Goal: Task Accomplishment & Management: Manage account settings

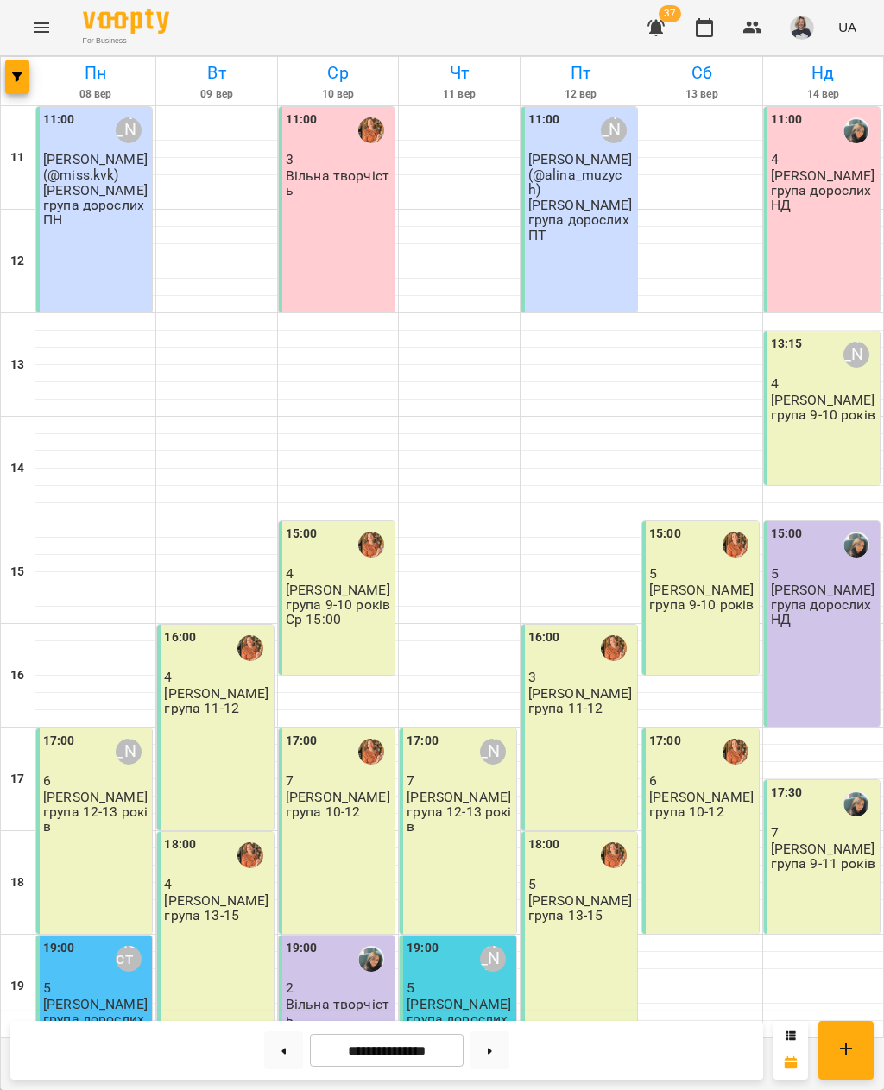
click at [830, 268] on div "11:00 4 Оксана група дорослих НД" at bounding box center [822, 209] width 116 height 205
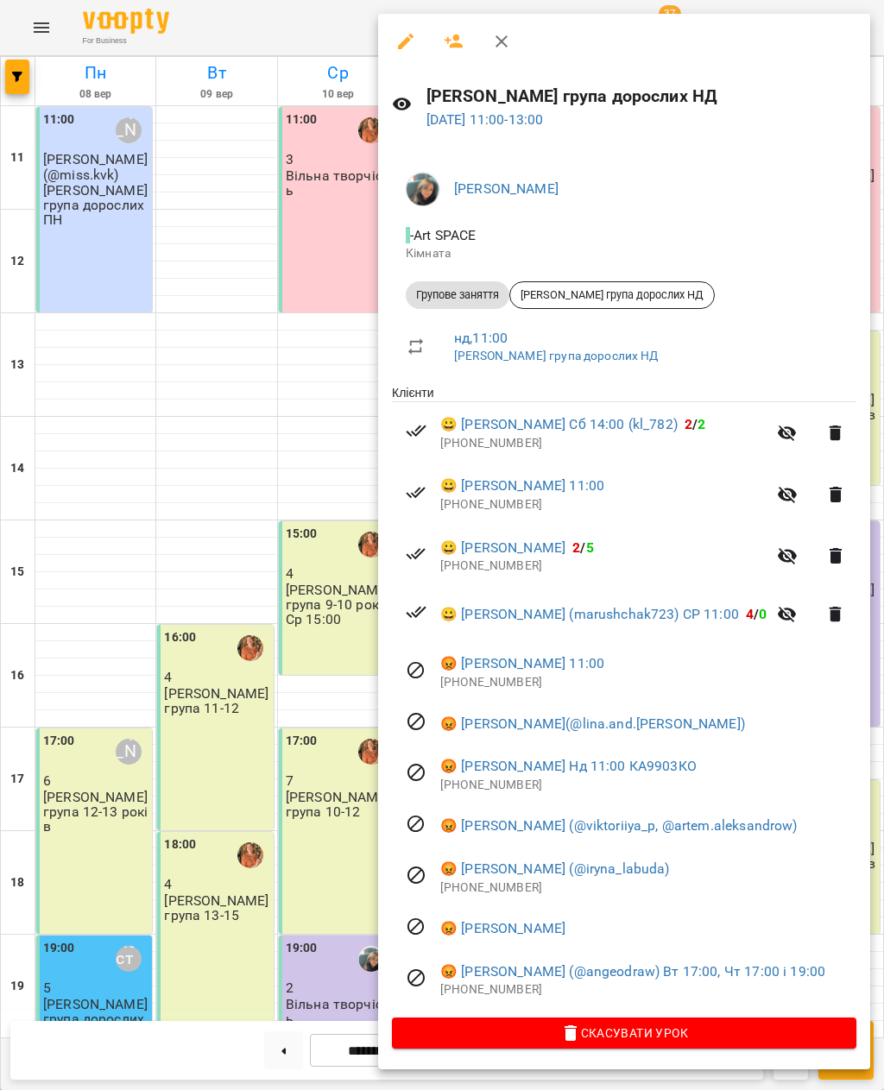
click at [230, 420] on div at bounding box center [442, 545] width 884 height 1090
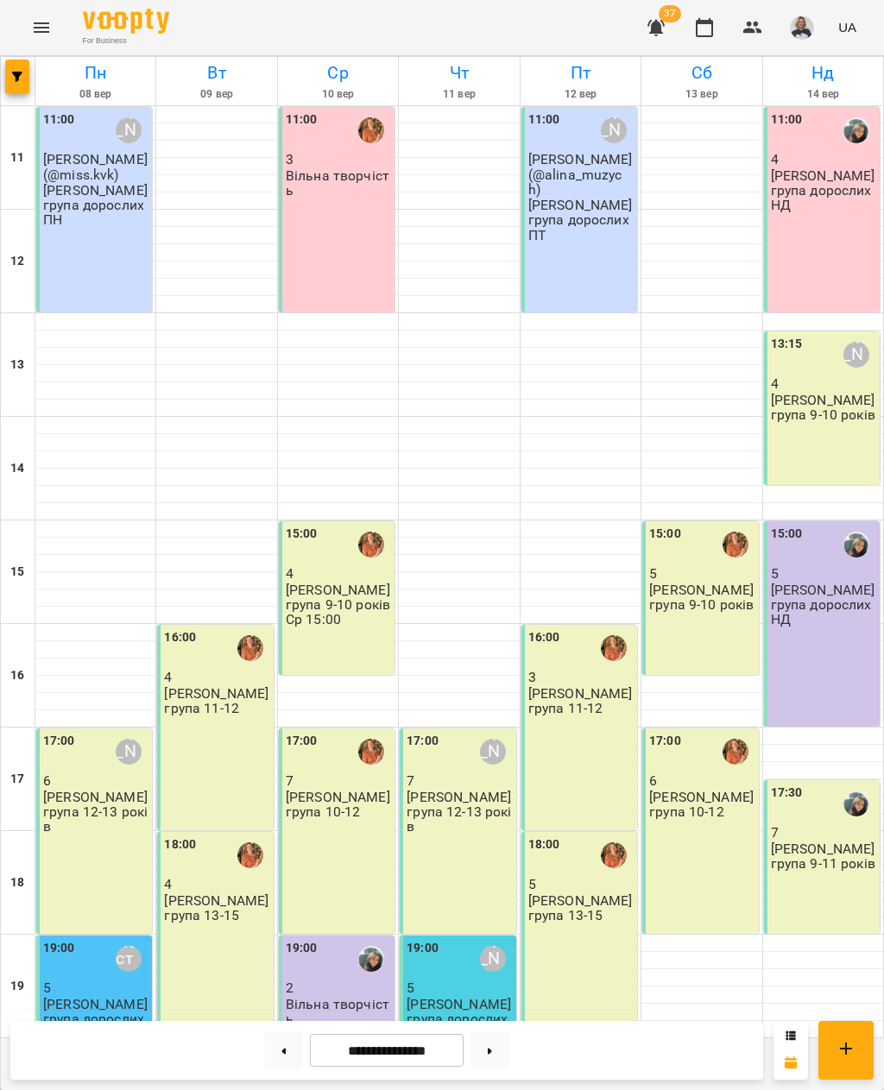
click at [826, 396] on p "Іра група 9-10 років" at bounding box center [823, 408] width 105 height 30
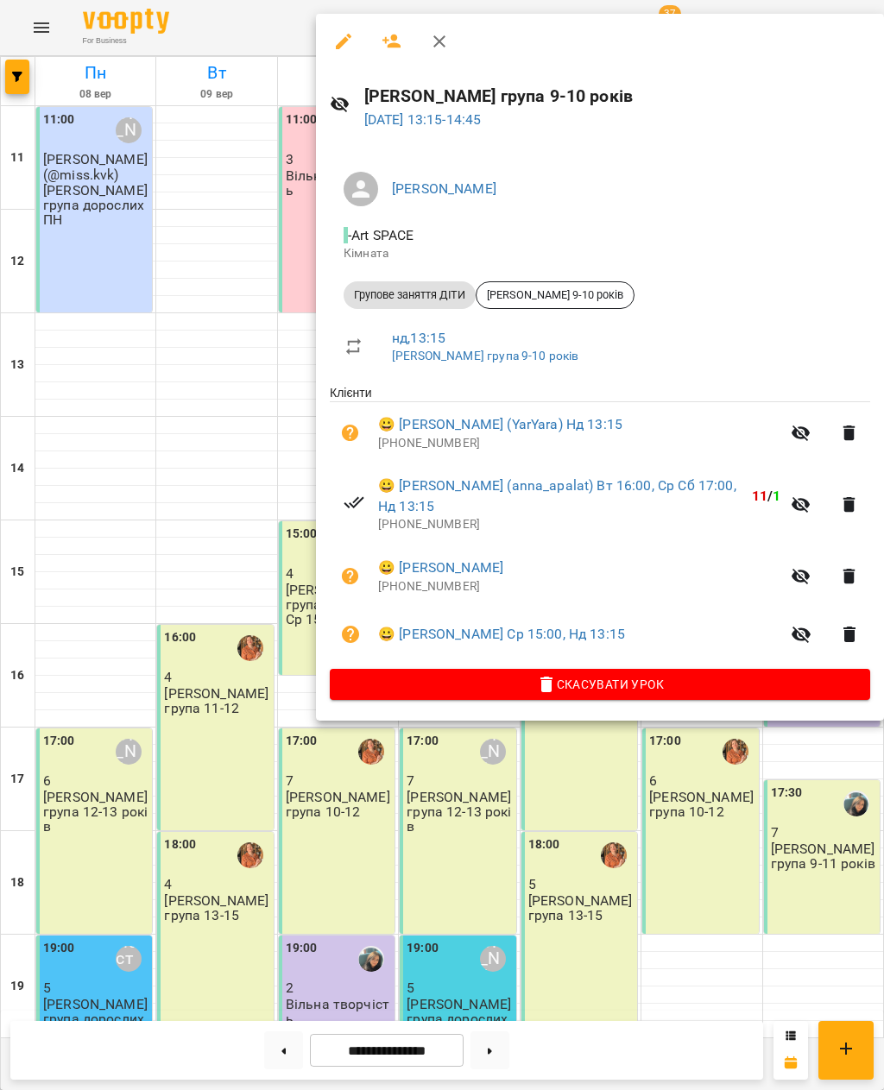
click at [794, 625] on icon "button" at bounding box center [801, 634] width 21 height 21
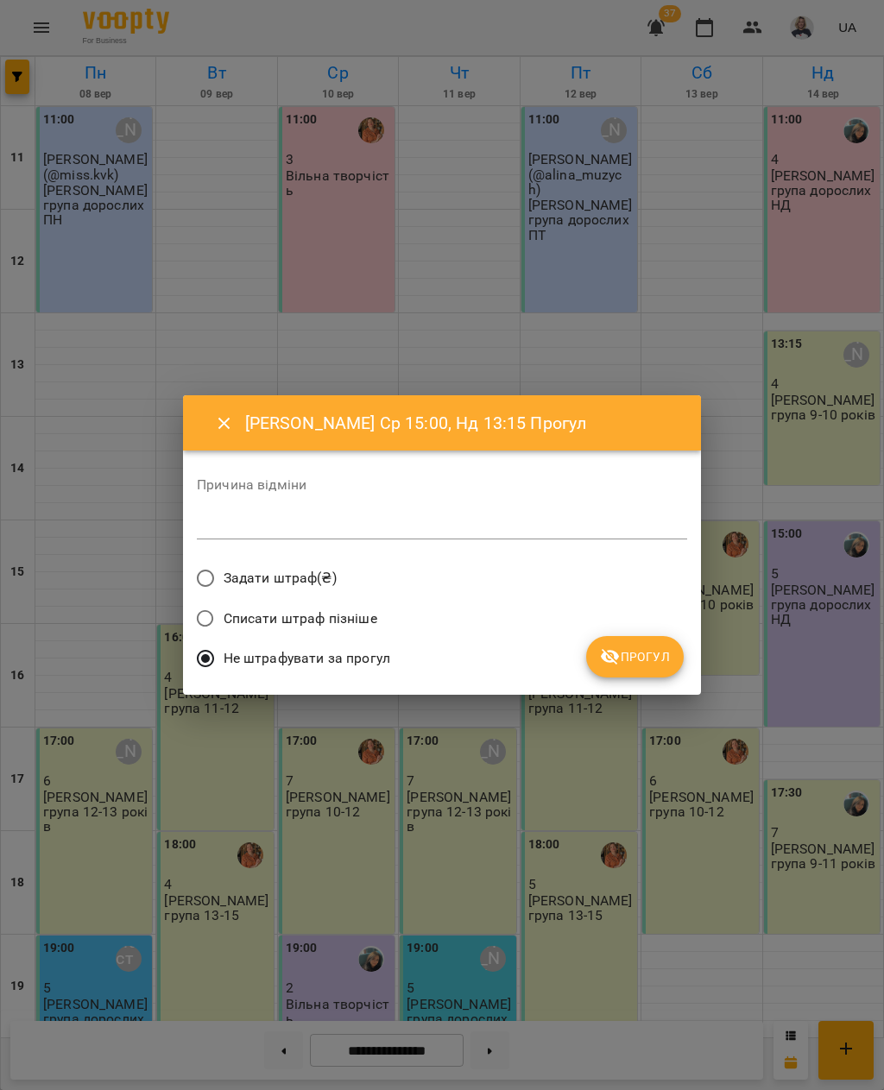
click at [637, 636] on button "Прогул" at bounding box center [635, 656] width 98 height 41
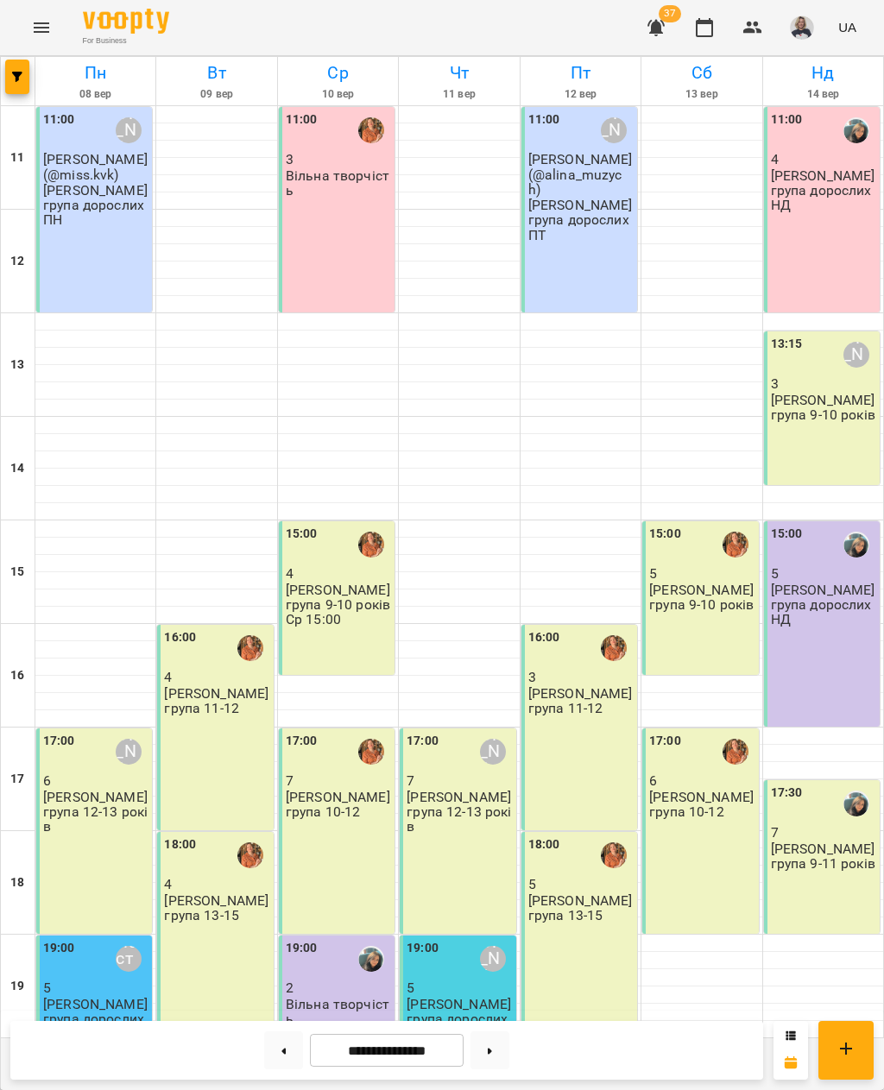
click at [841, 466] on div "13:15 Іра Дудка 3 Іра група 9-10 років" at bounding box center [822, 409] width 116 height 154
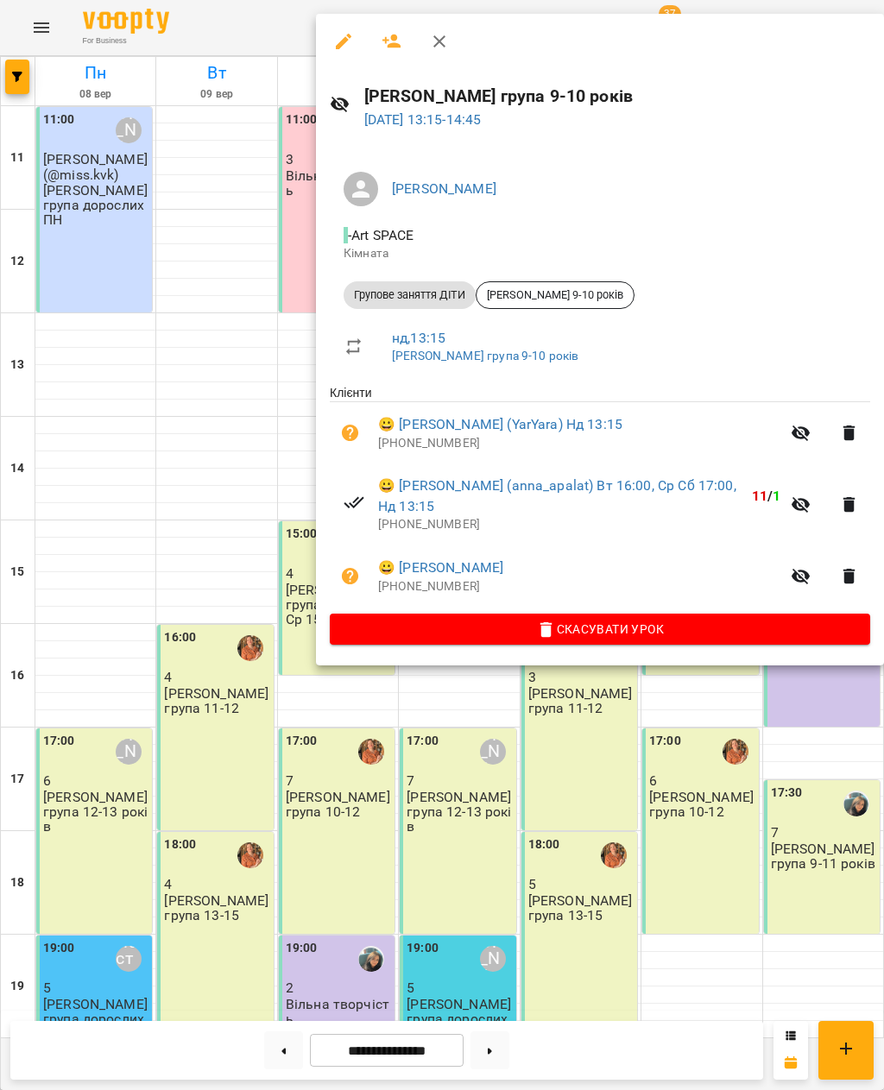
click at [796, 495] on icon "button" at bounding box center [801, 505] width 21 height 21
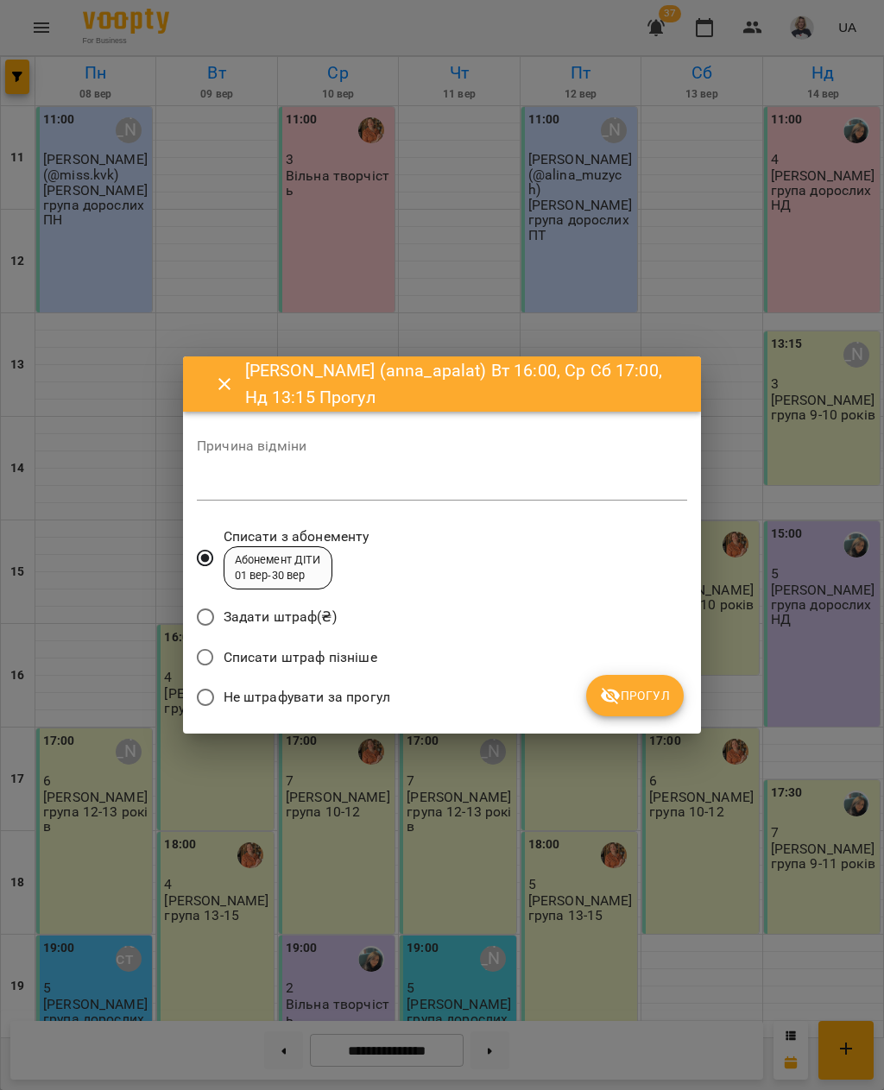
click at [380, 700] on span "Не штрафувати за прогул" at bounding box center [307, 697] width 167 height 21
click at [634, 679] on button "Прогул" at bounding box center [635, 695] width 98 height 41
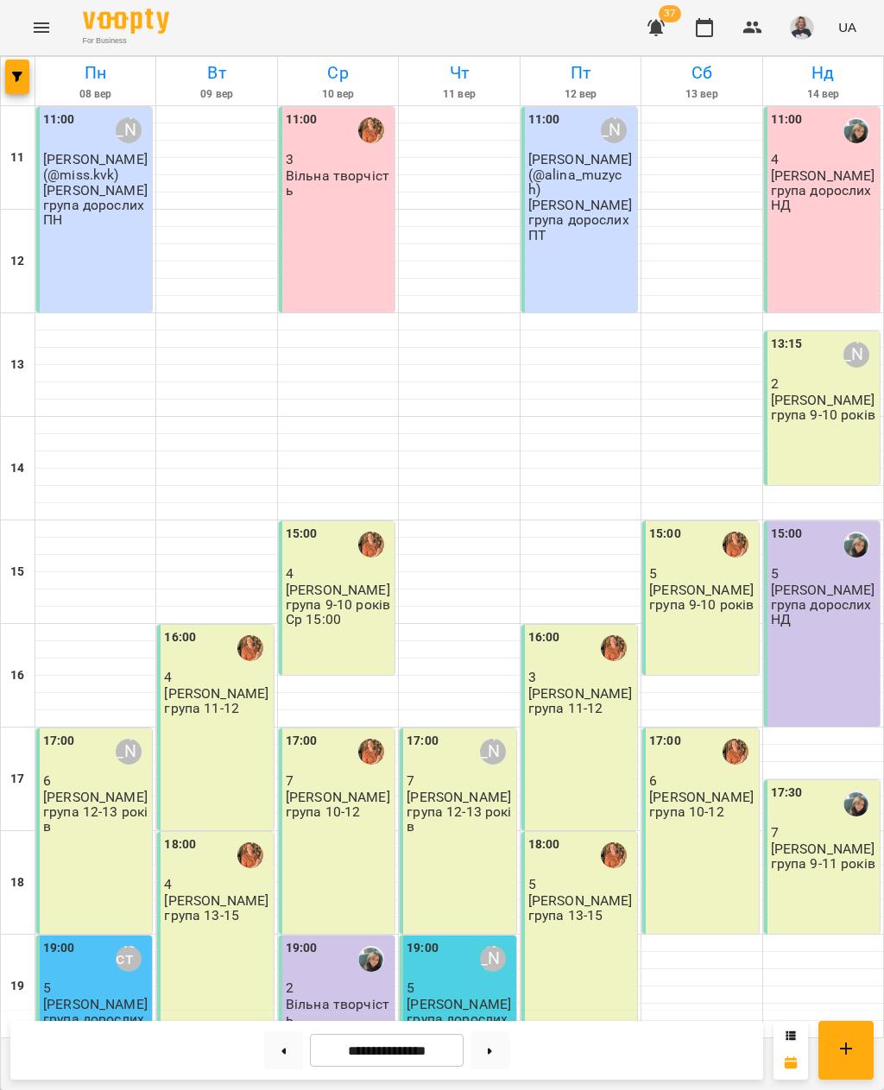
click at [808, 430] on div "13:15 Іра Дудка 2 Іра група 9-10 років" at bounding box center [822, 409] width 116 height 154
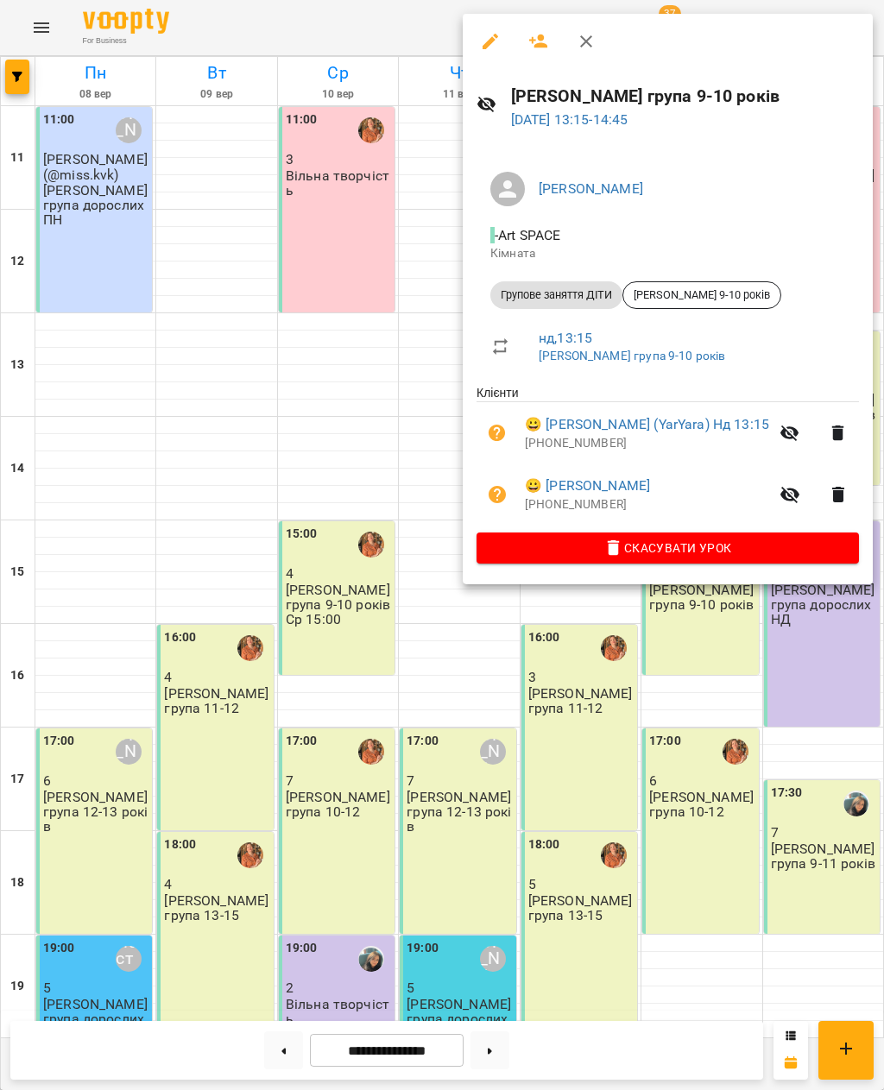
click at [646, 477] on link "😀 Побережна Маргарита" at bounding box center [587, 486] width 125 height 21
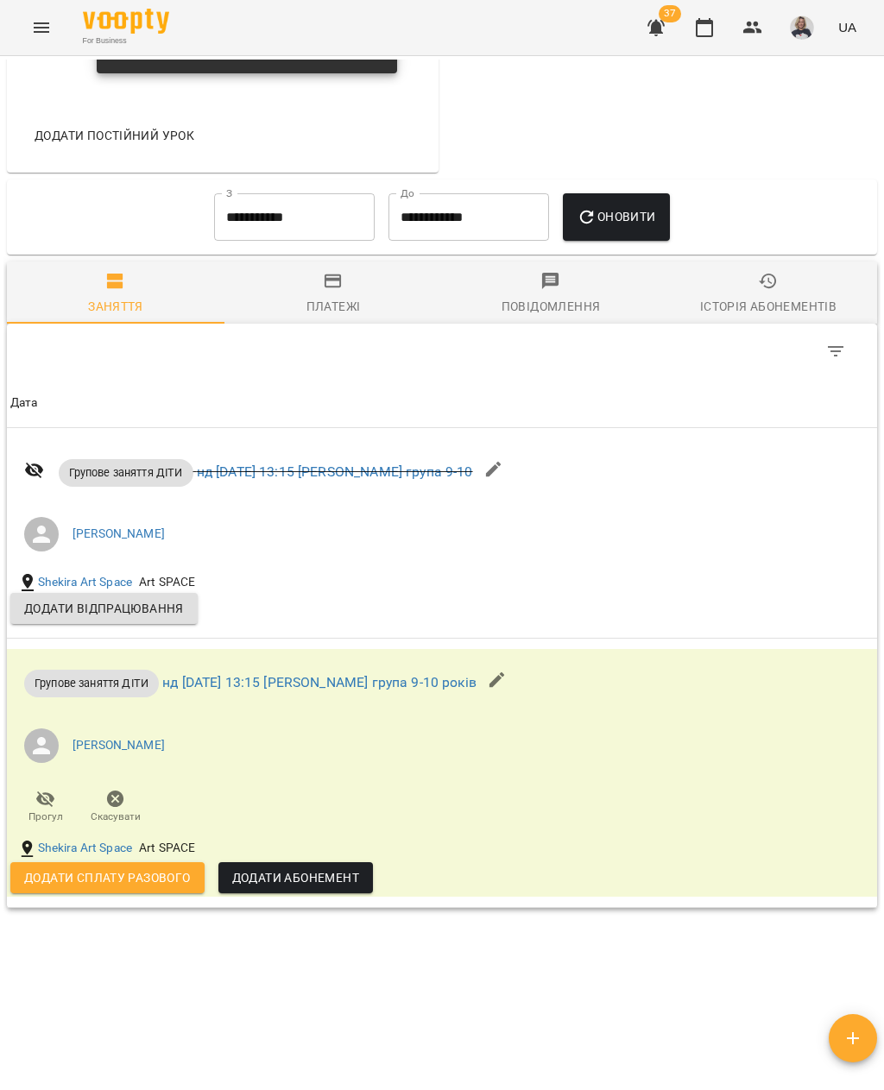
scroll to position [906, 0]
click at [321, 241] on input "**********" at bounding box center [294, 218] width 161 height 48
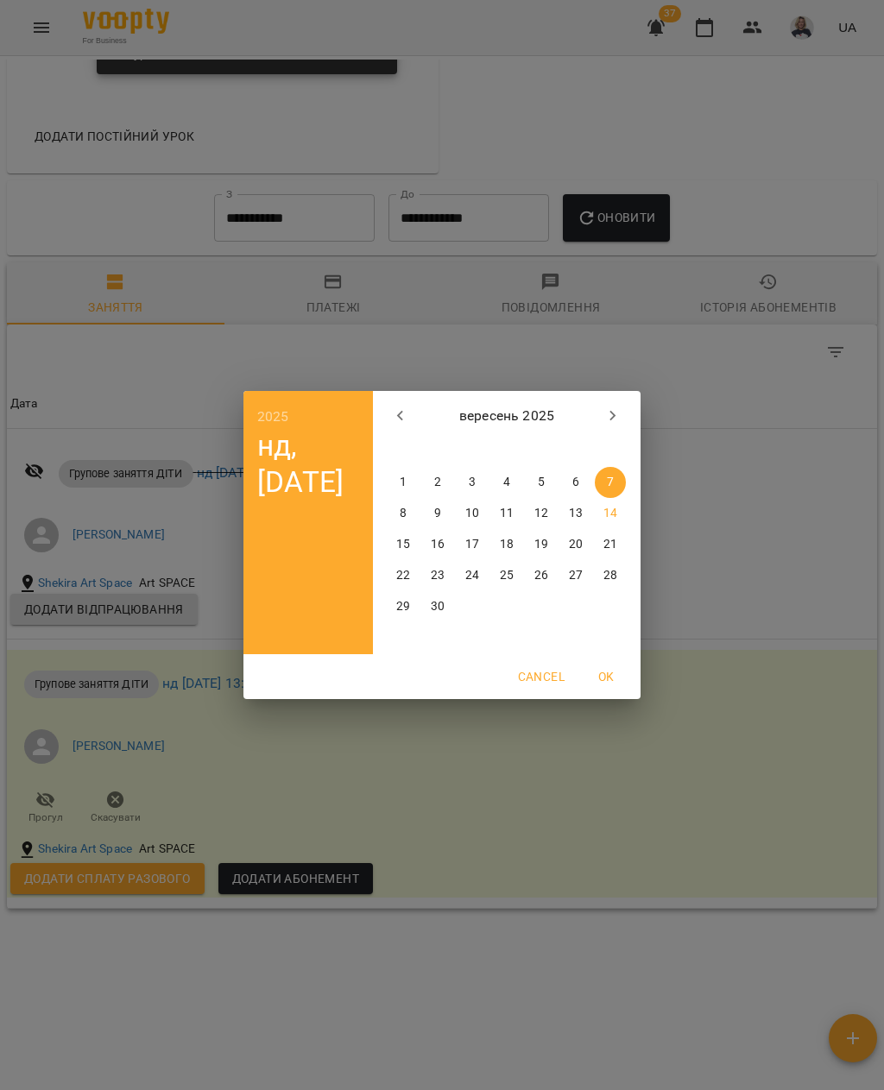
click at [761, 719] on div "2025 нд, вер 7 вересень 2025 пн вт ср чт пт сб нд 1 2 3 4 5 6 7 8 9 10 11 12 13…" at bounding box center [442, 545] width 884 height 1090
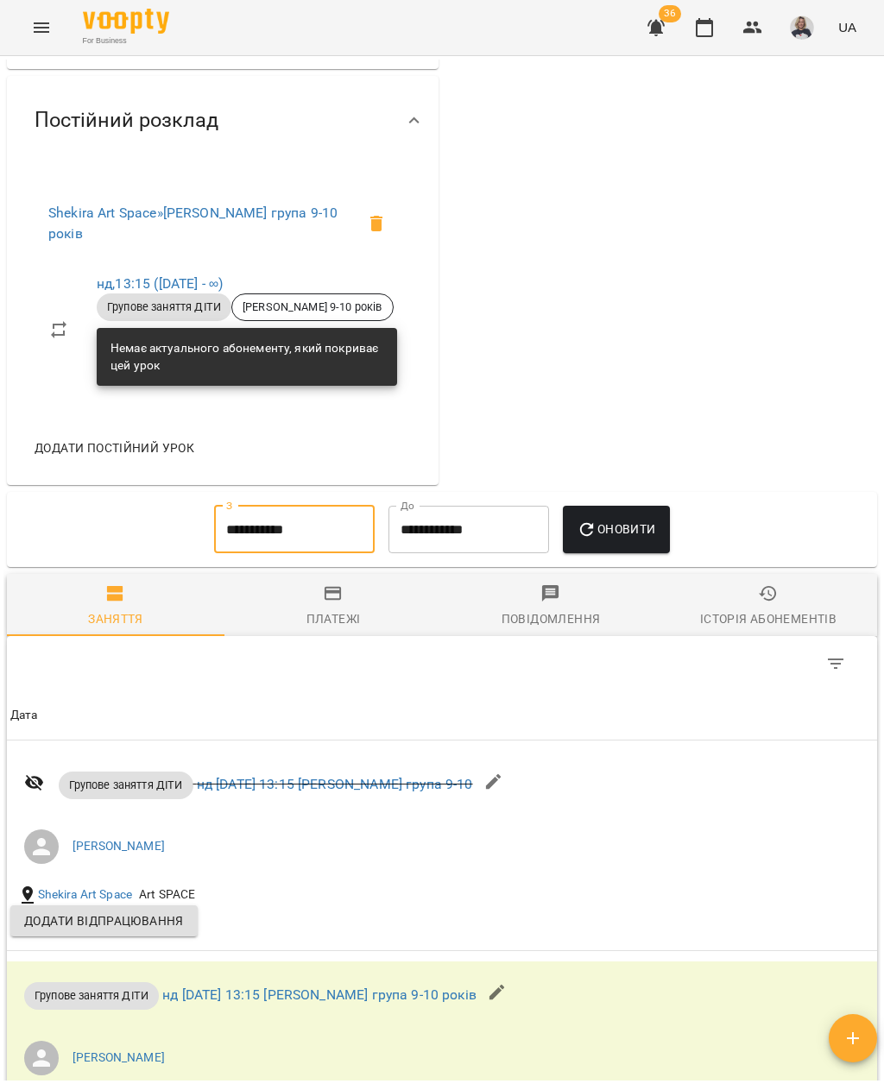
scroll to position [597, 0]
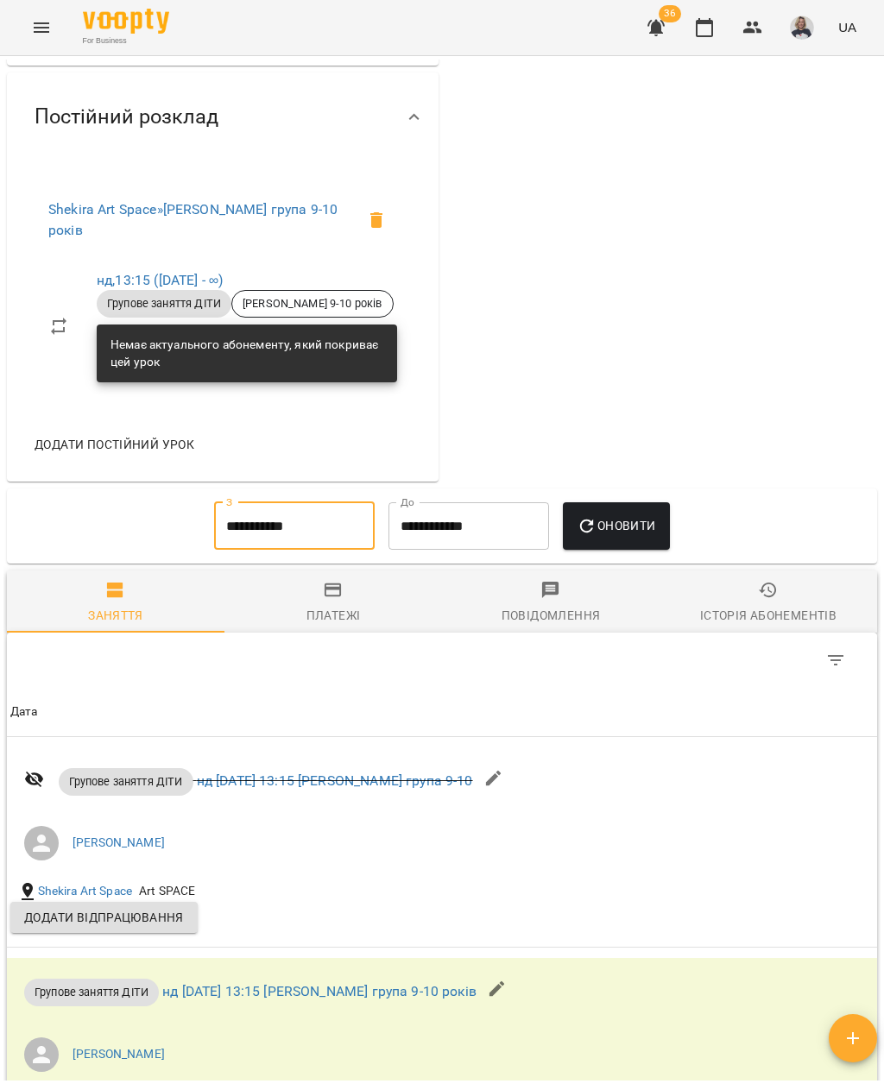
click at [325, 534] on input "**********" at bounding box center [294, 526] width 161 height 48
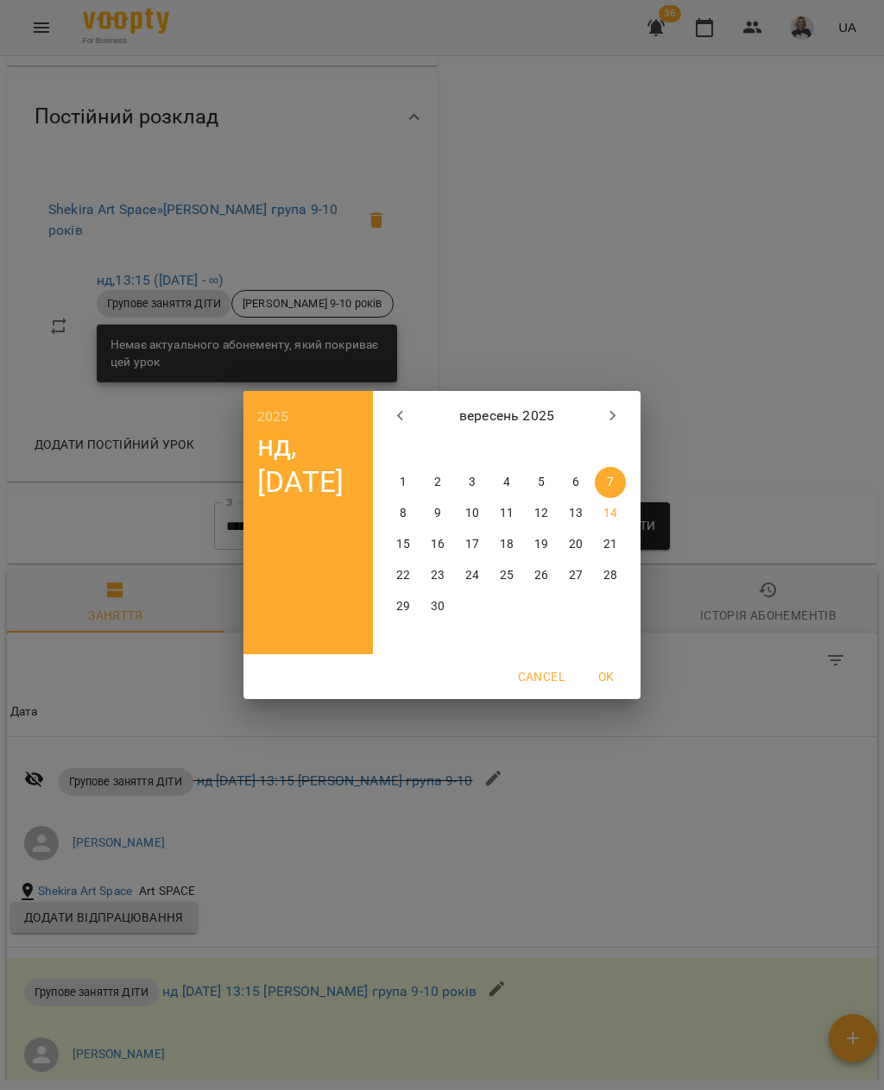
click at [389, 414] on button "button" at bounding box center [400, 415] width 41 height 41
click at [540, 487] on p "1" at bounding box center [541, 482] width 7 height 17
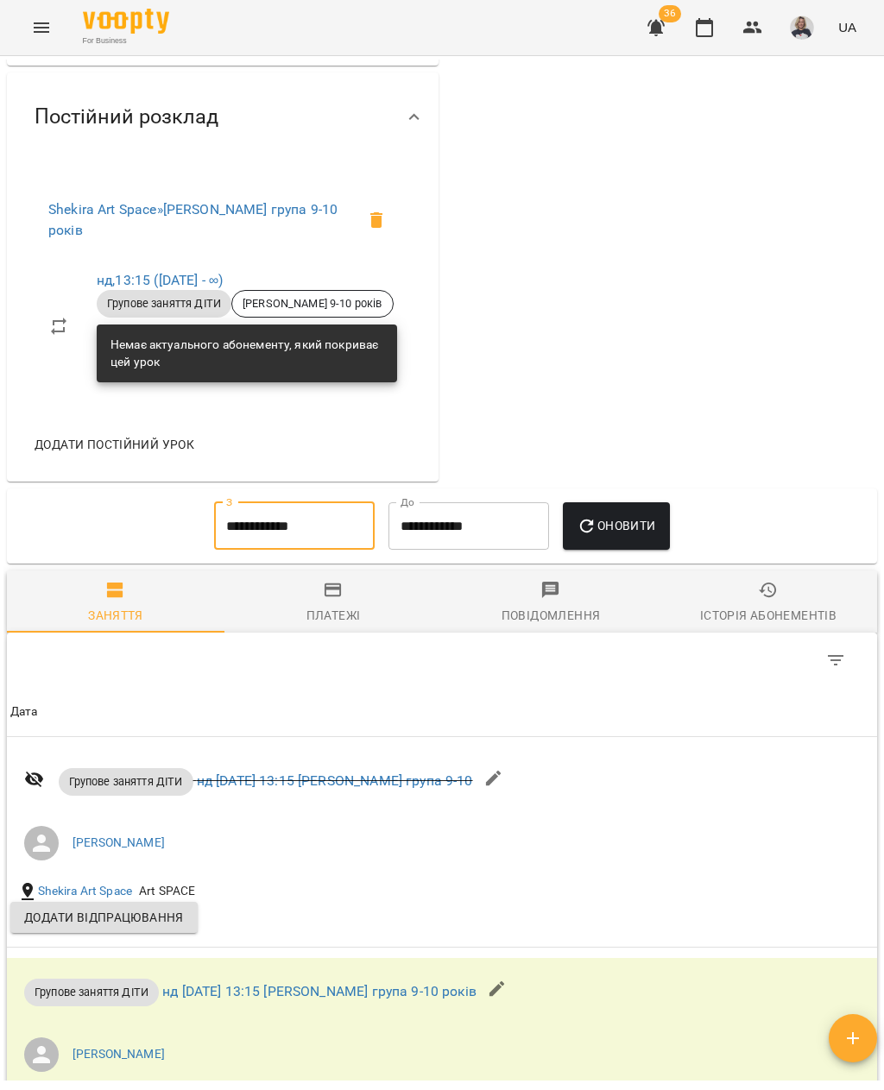
click at [621, 536] on span "Оновити" at bounding box center [616, 525] width 79 height 21
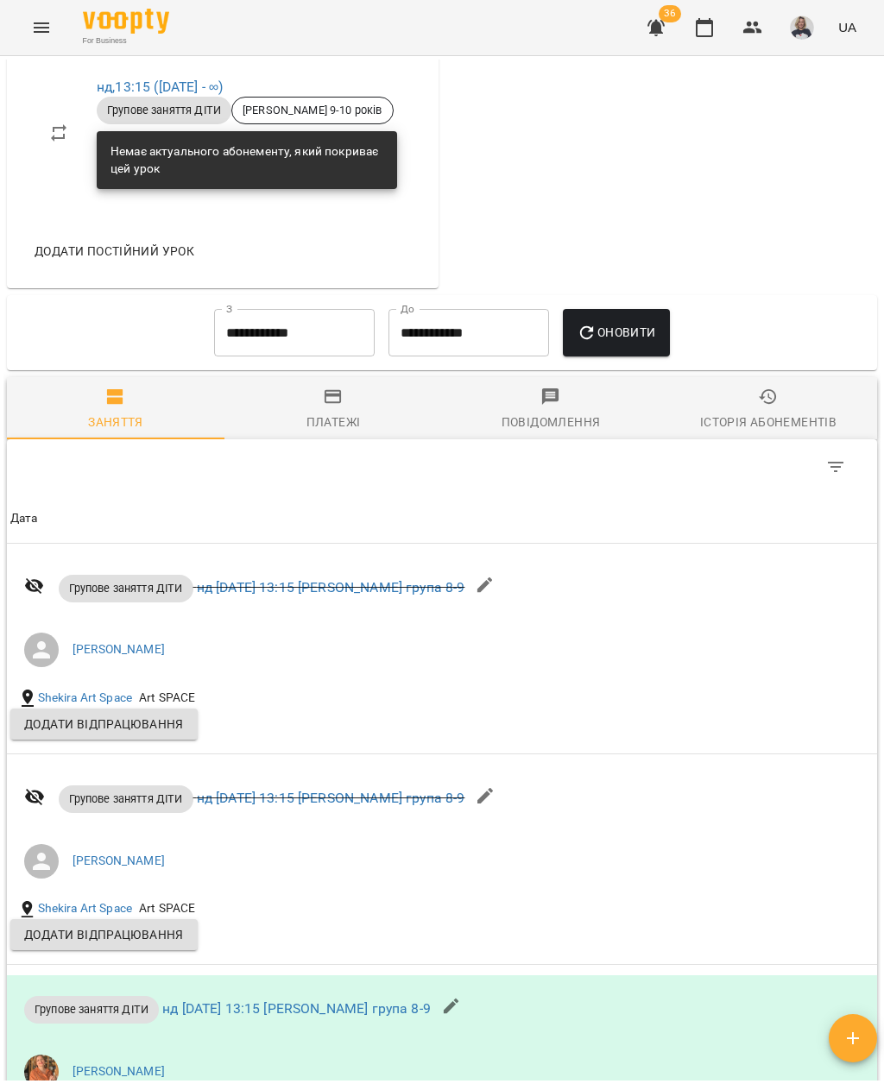
scroll to position [783, 0]
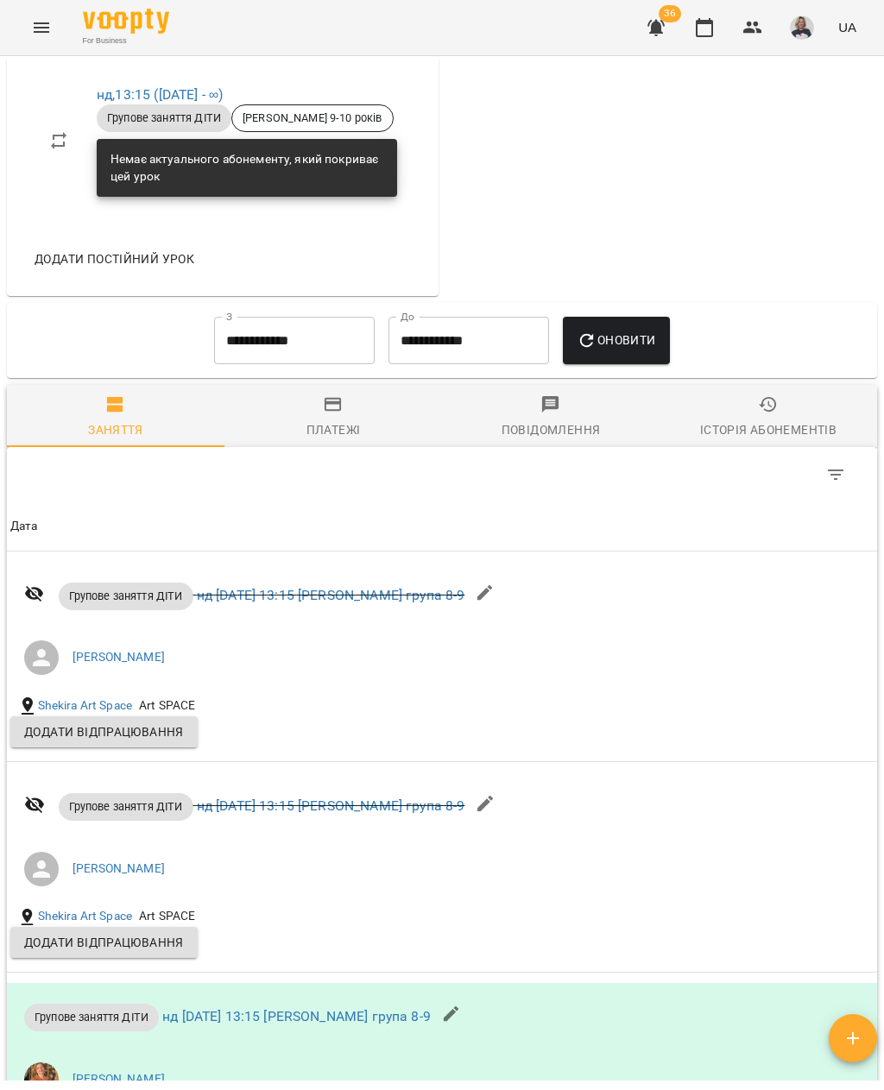
click at [327, 336] on input "**********" at bounding box center [294, 341] width 161 height 48
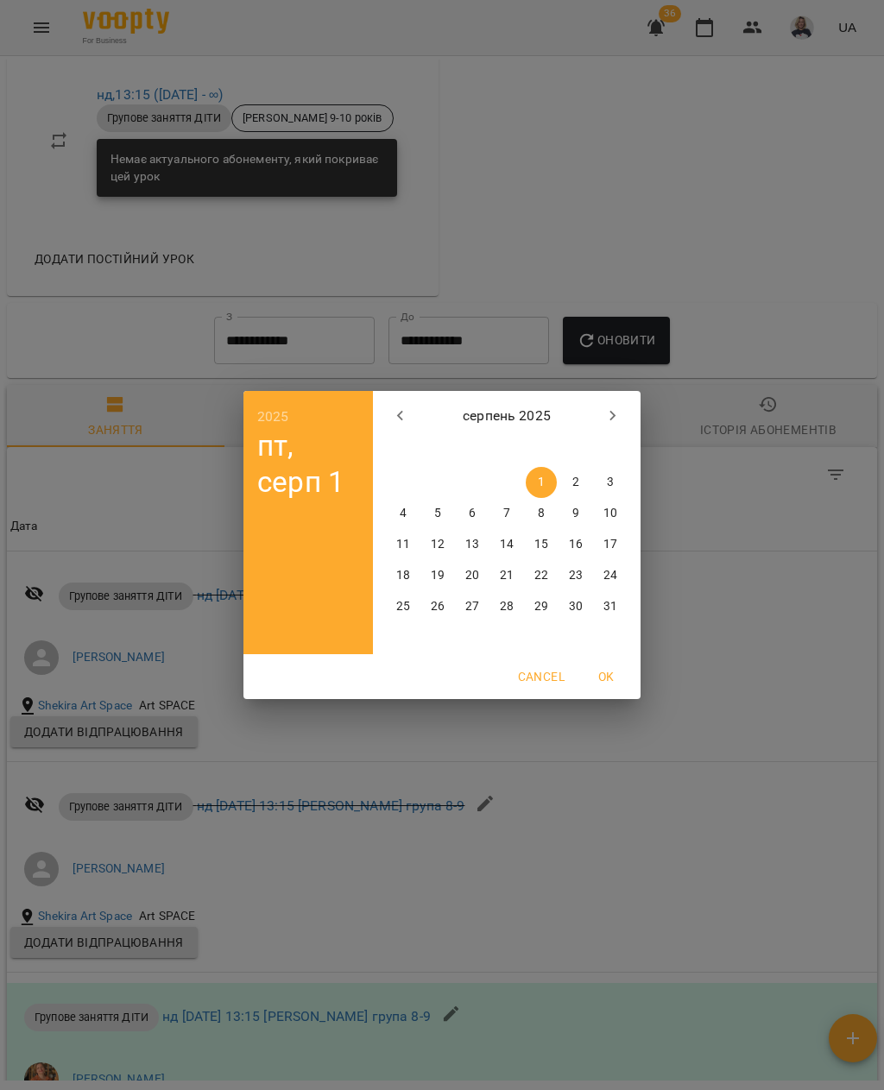
click at [401, 407] on icon "button" at bounding box center [400, 416] width 21 height 21
click at [392, 404] on button "button" at bounding box center [400, 415] width 41 height 41
click at [502, 479] on span "1" at bounding box center [506, 482] width 31 height 17
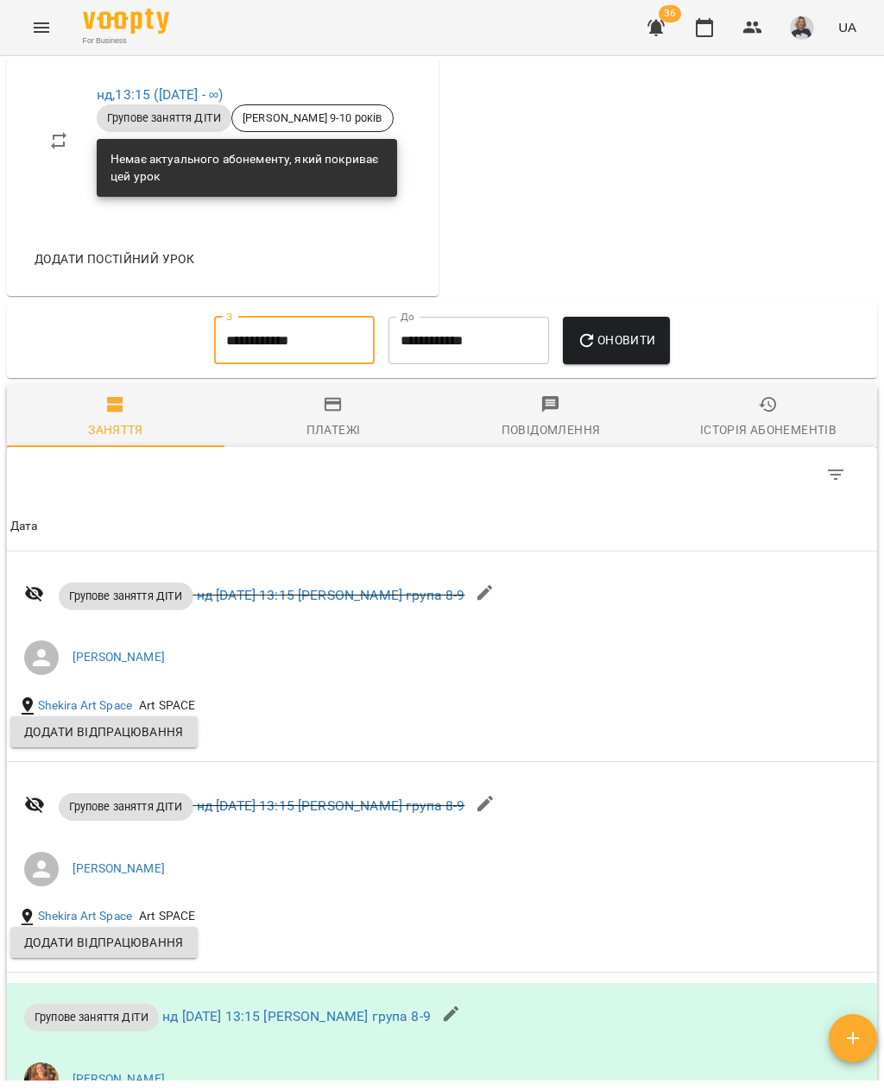
click at [639, 348] on span "Оновити" at bounding box center [616, 340] width 79 height 21
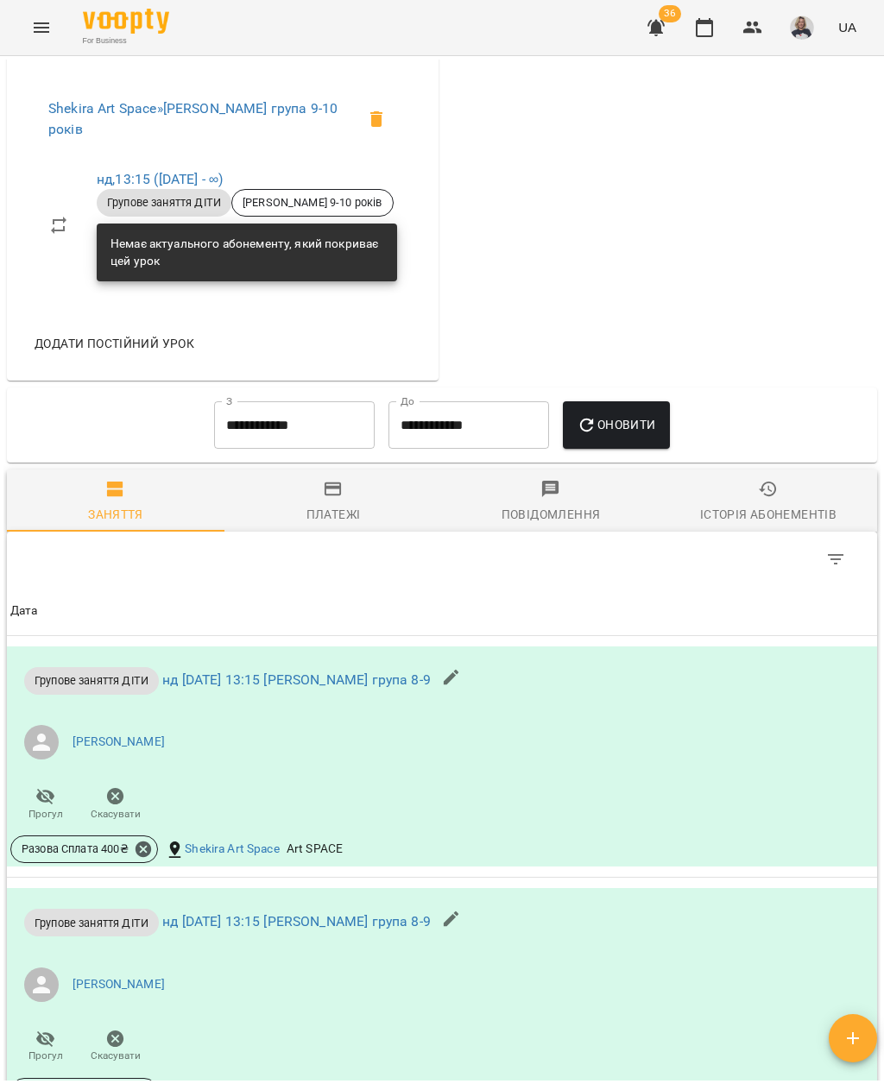
scroll to position [696, 0]
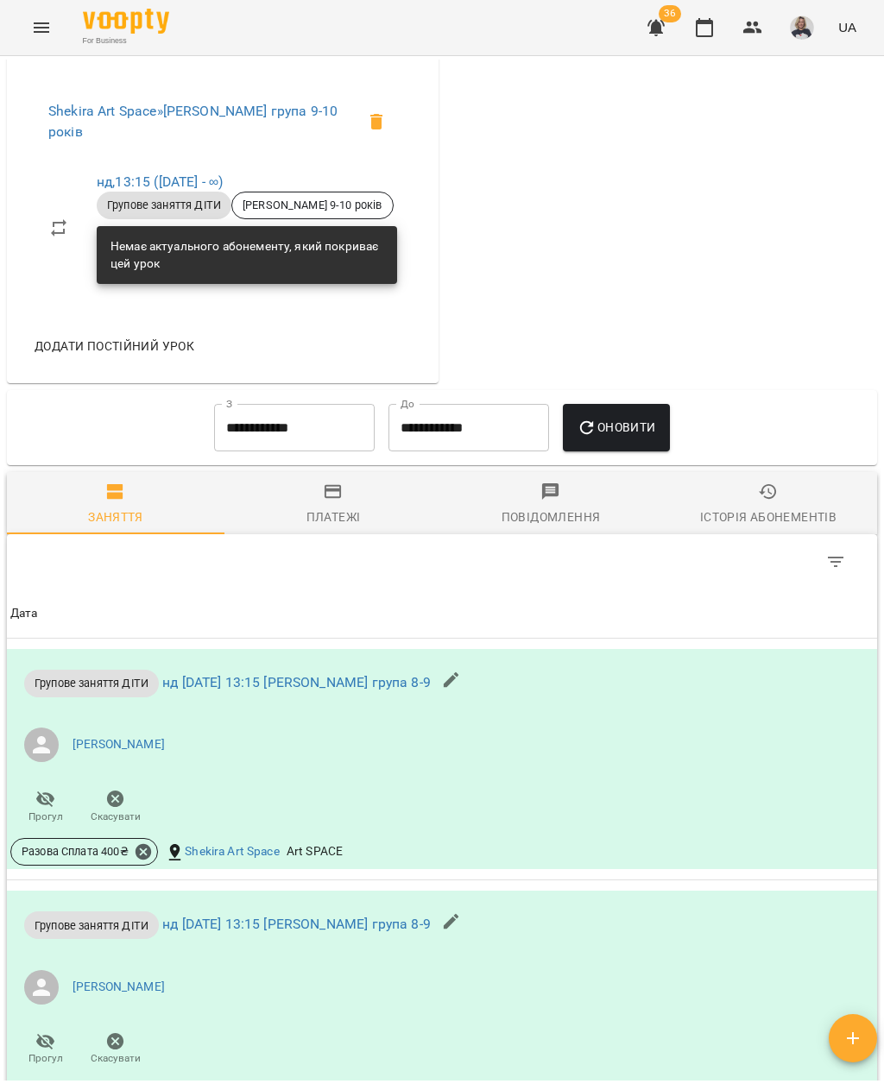
click at [320, 444] on input "**********" at bounding box center [294, 428] width 161 height 48
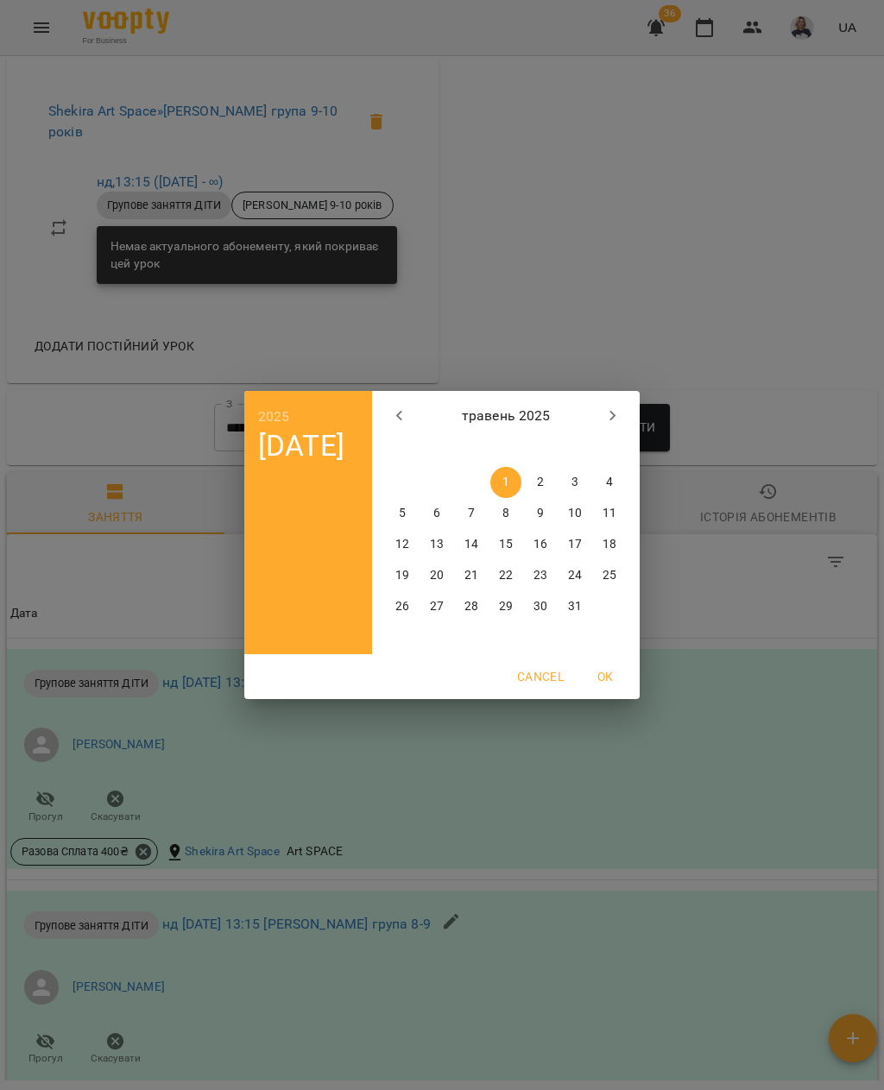
click at [399, 411] on icon "button" at bounding box center [399, 416] width 21 height 21
click at [437, 477] on p "1" at bounding box center [436, 482] width 7 height 17
type input "**********"
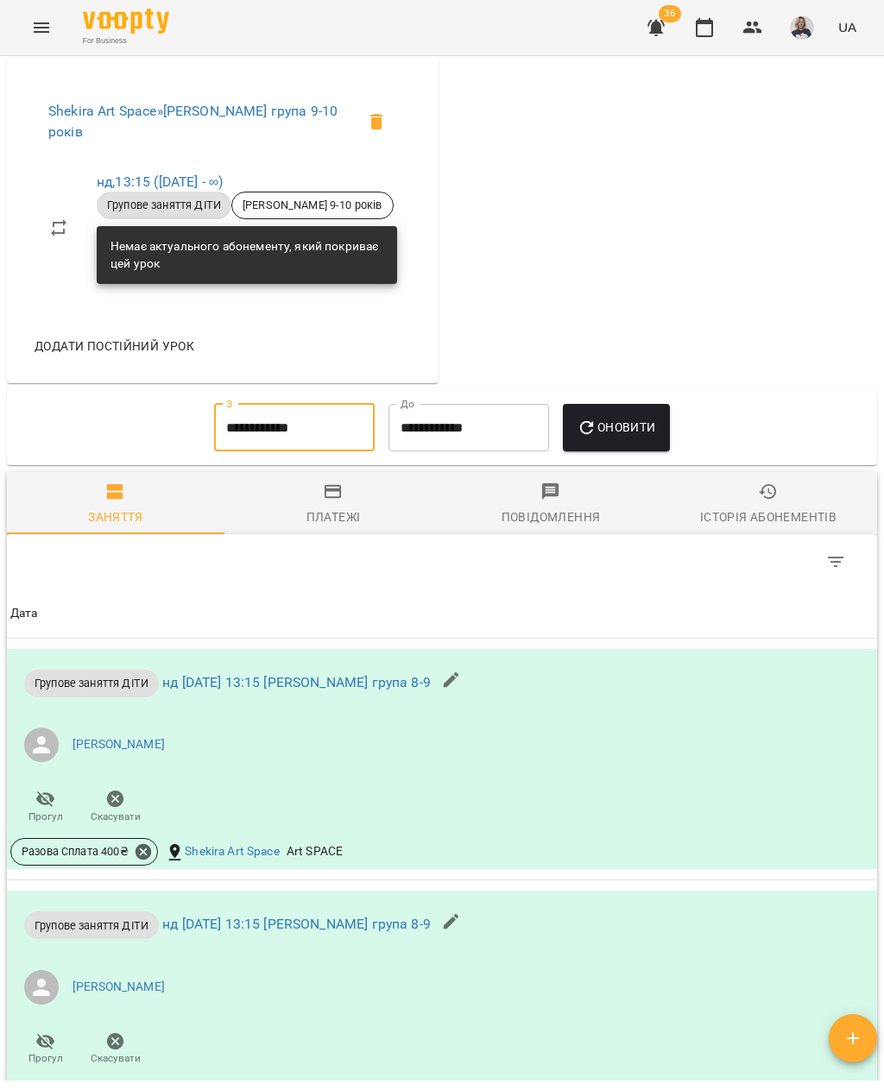
click at [634, 438] on span "Оновити" at bounding box center [616, 427] width 79 height 21
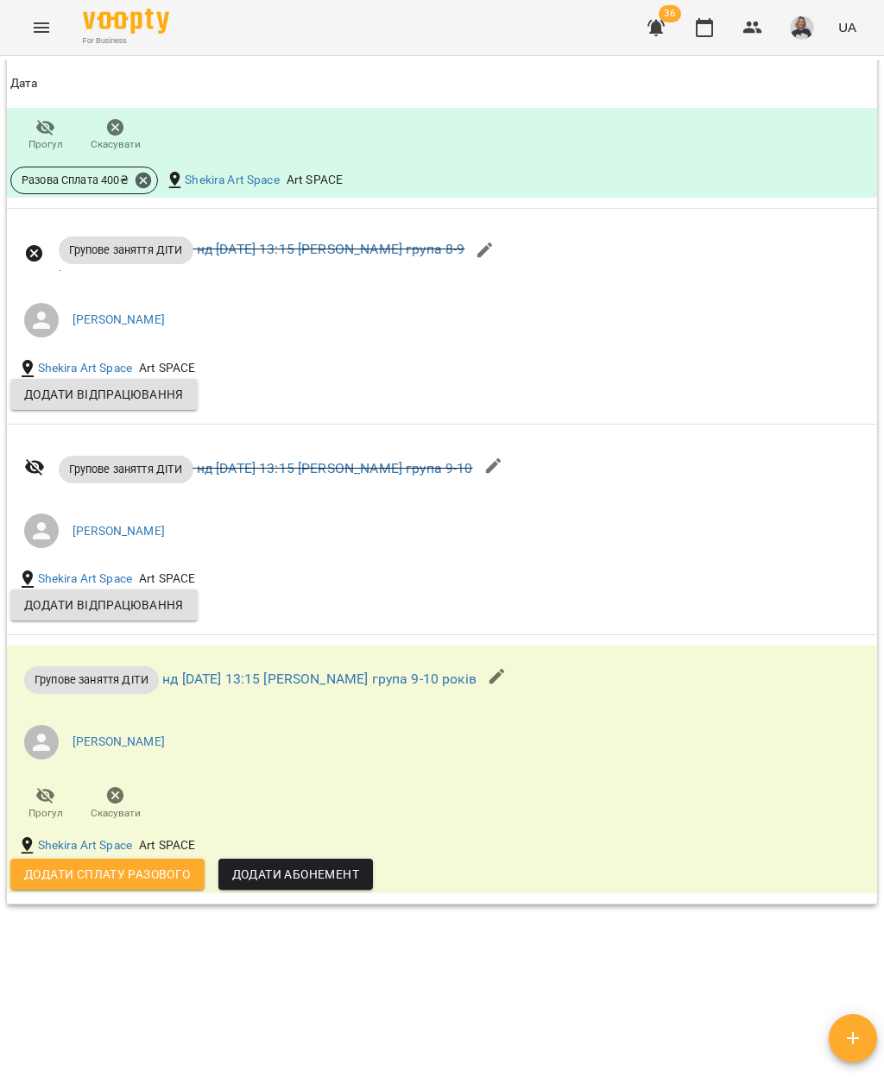
scroll to position [3422, 0]
click at [125, 886] on span "Додати сплату разового" at bounding box center [107, 875] width 167 height 21
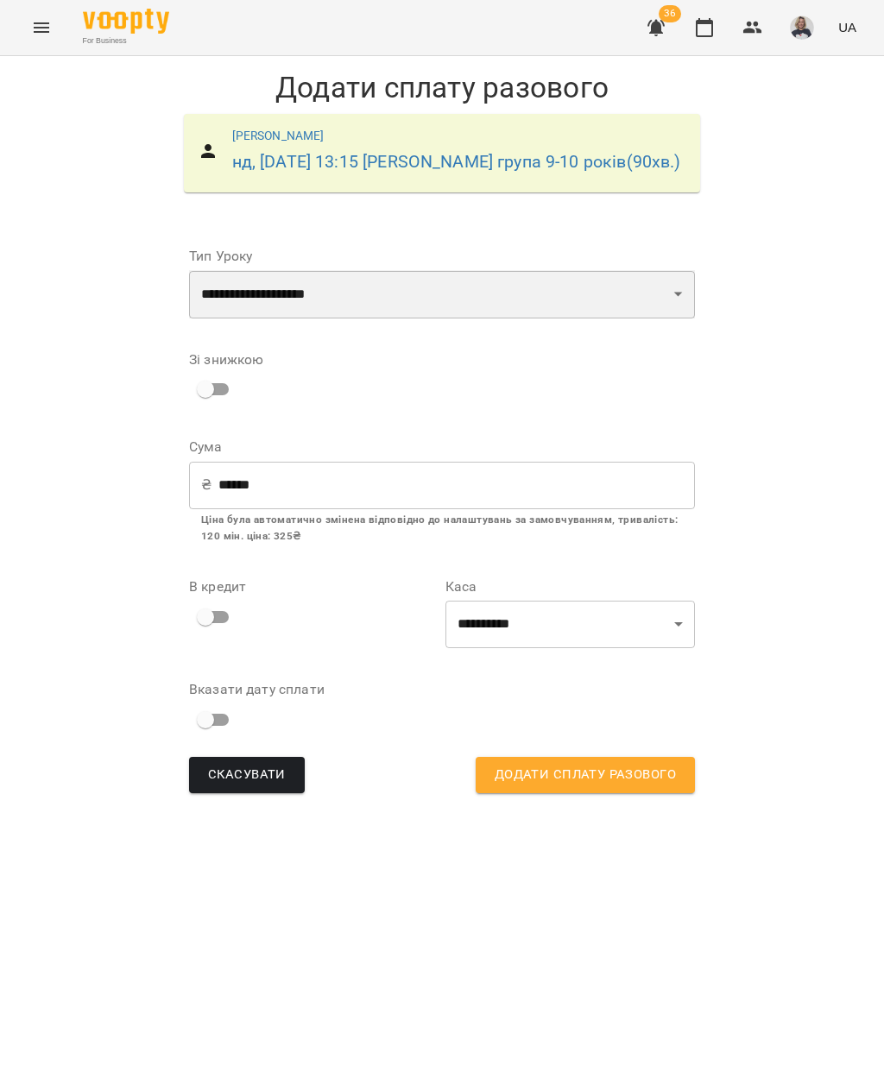
click at [564, 279] on select "**********" at bounding box center [442, 294] width 506 height 48
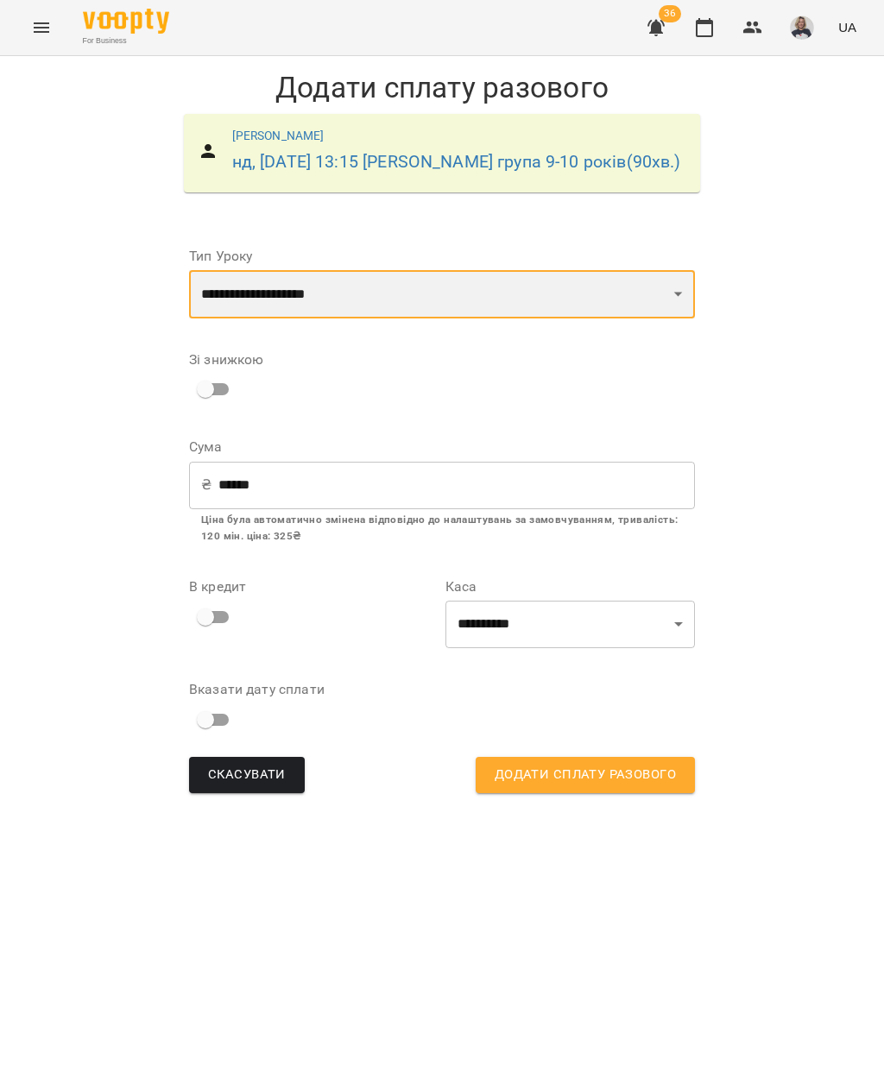
select select "**********"
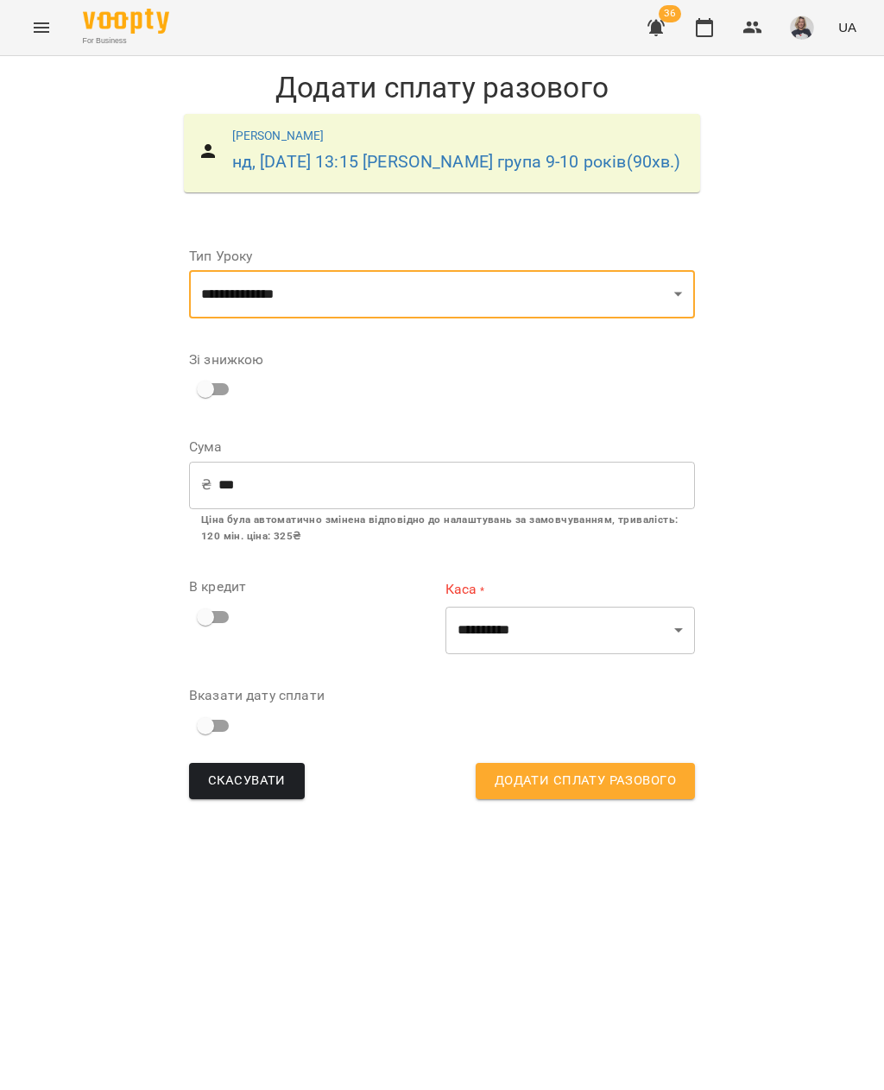
click at [437, 487] on input "***" at bounding box center [456, 485] width 477 height 48
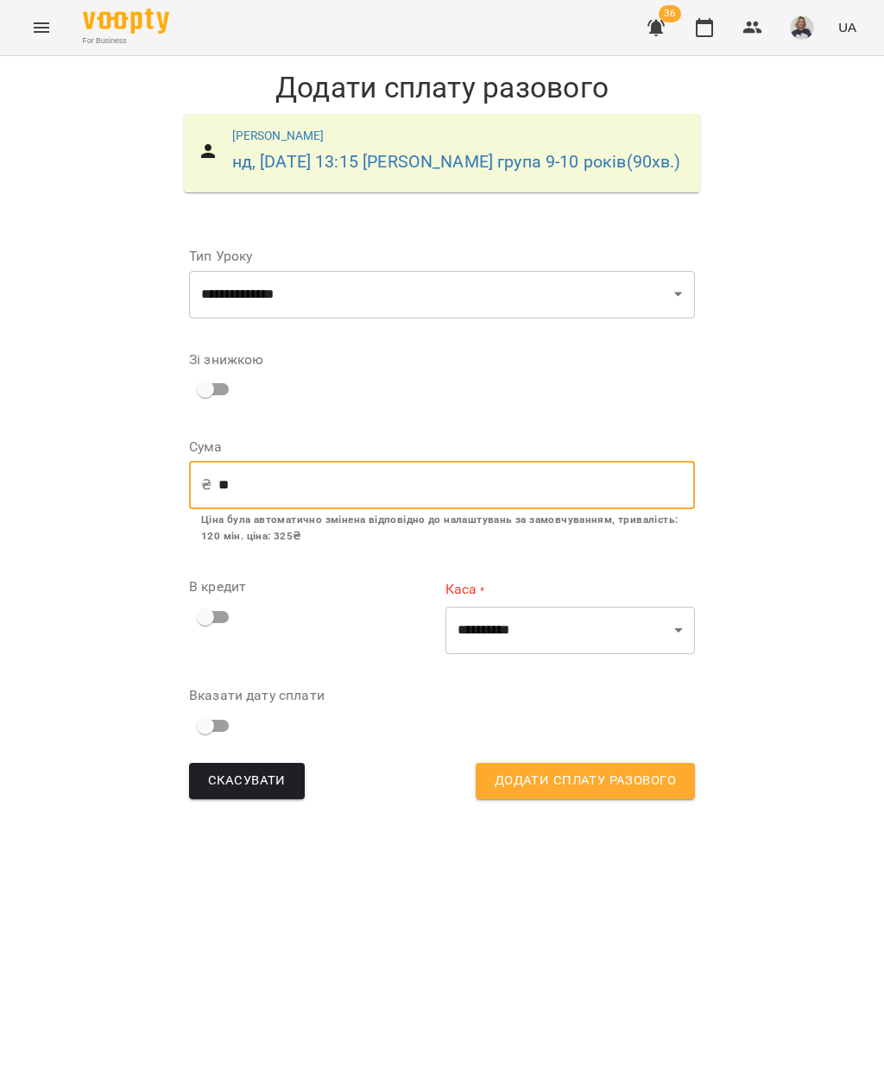
type input "*"
type input "***"
click at [671, 634] on select "**********" at bounding box center [570, 630] width 250 height 48
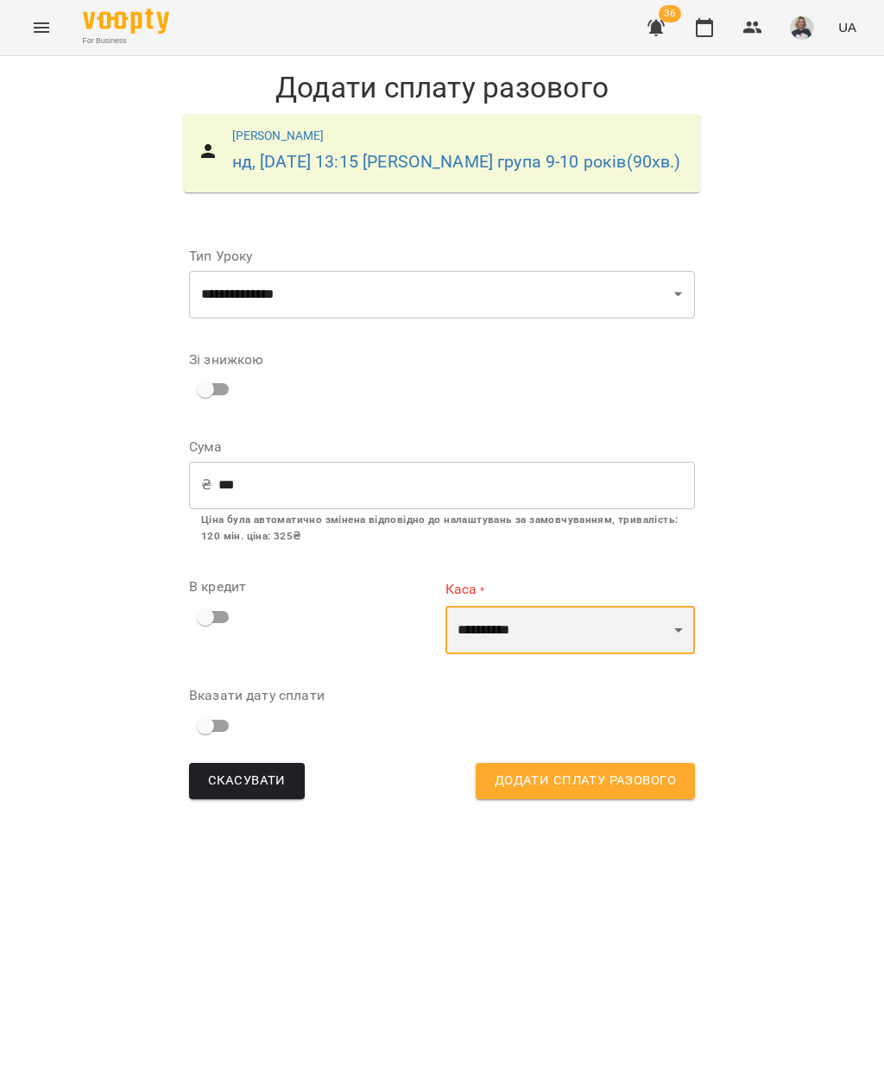
select select "**********"
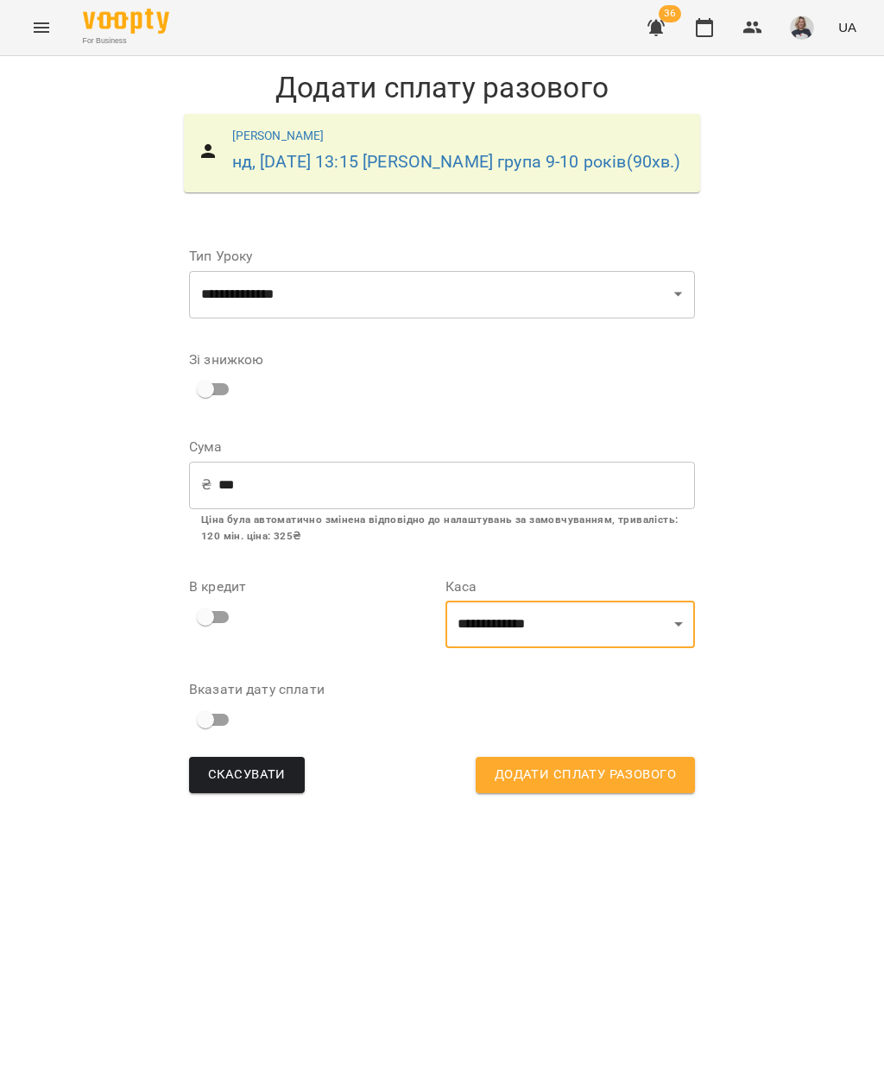
click at [590, 774] on span "Додати сплату разового" at bounding box center [585, 775] width 181 height 22
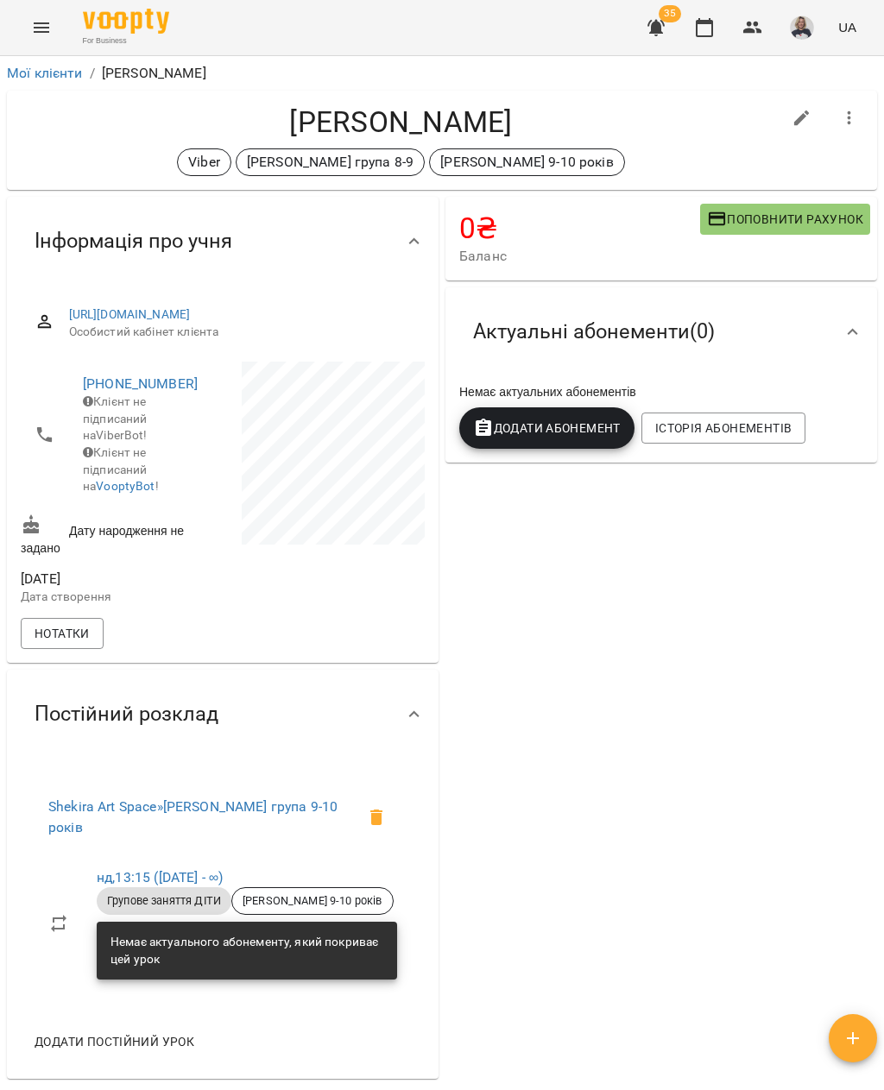
click at [46, 30] on icon "Menu" at bounding box center [41, 27] width 21 height 21
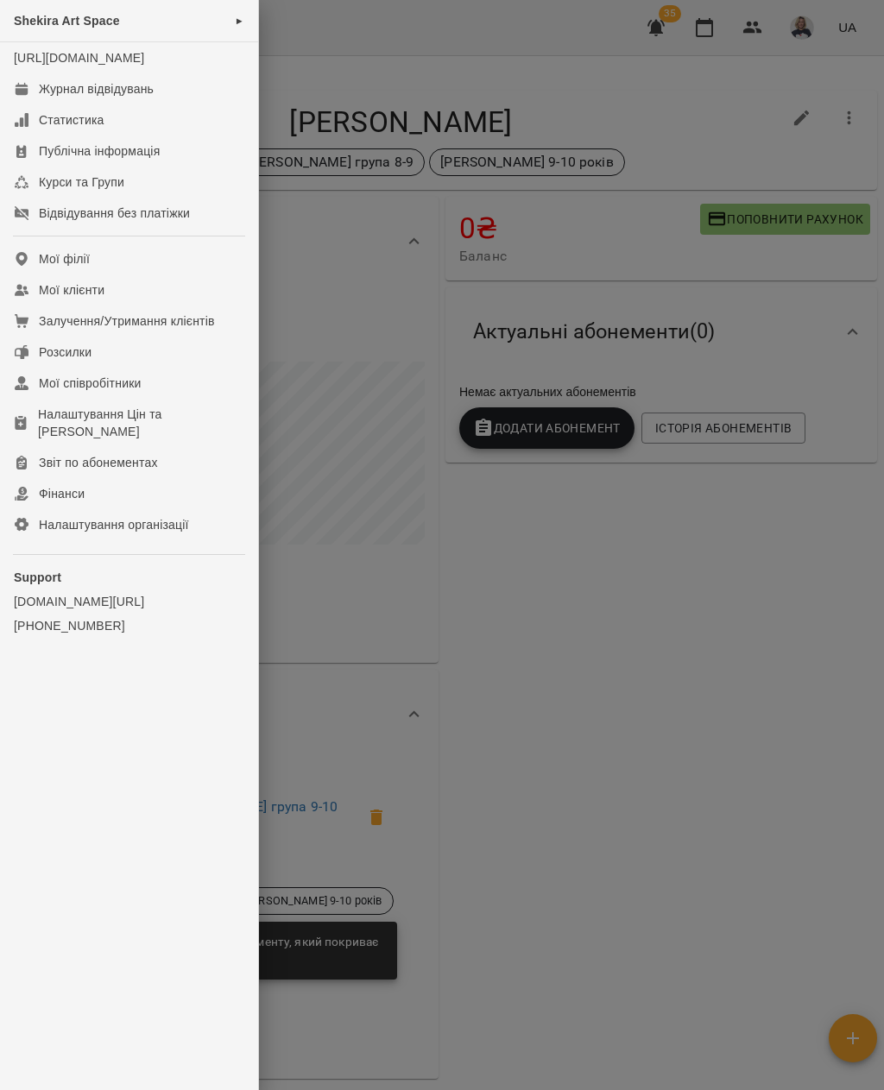
click at [218, 13] on div "Shekira Art Space ►" at bounding box center [129, 21] width 258 height 42
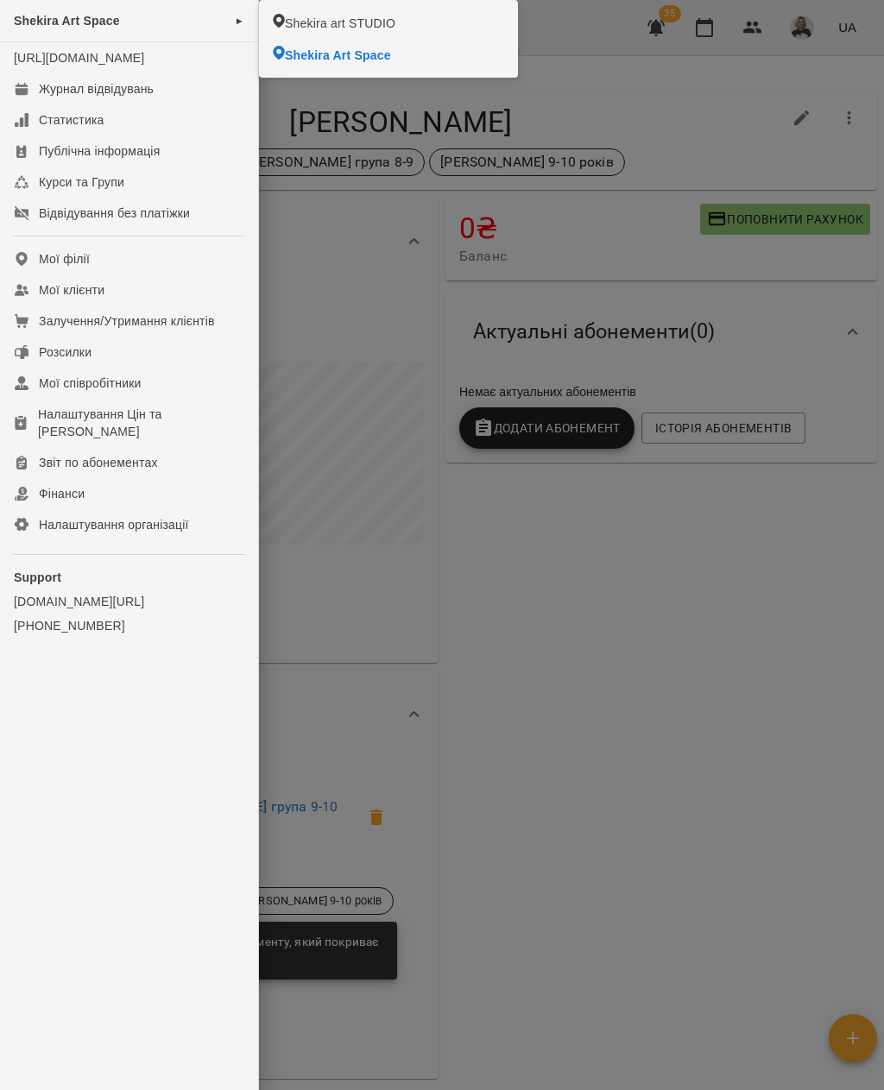
click at [356, 54] on span "Shekira Art Space" at bounding box center [338, 55] width 106 height 17
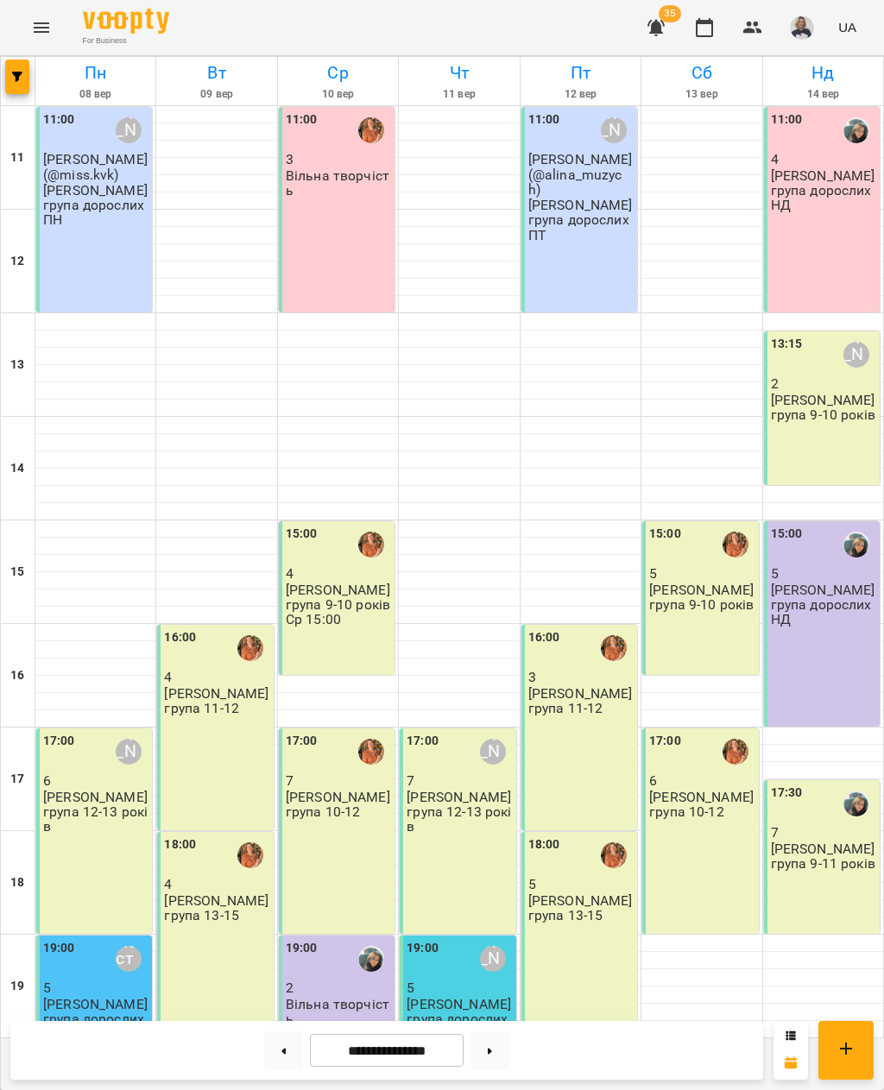
click at [360, 618] on div "15:00 4 Віта група 9-10 років Ср 15:00" at bounding box center [337, 598] width 116 height 154
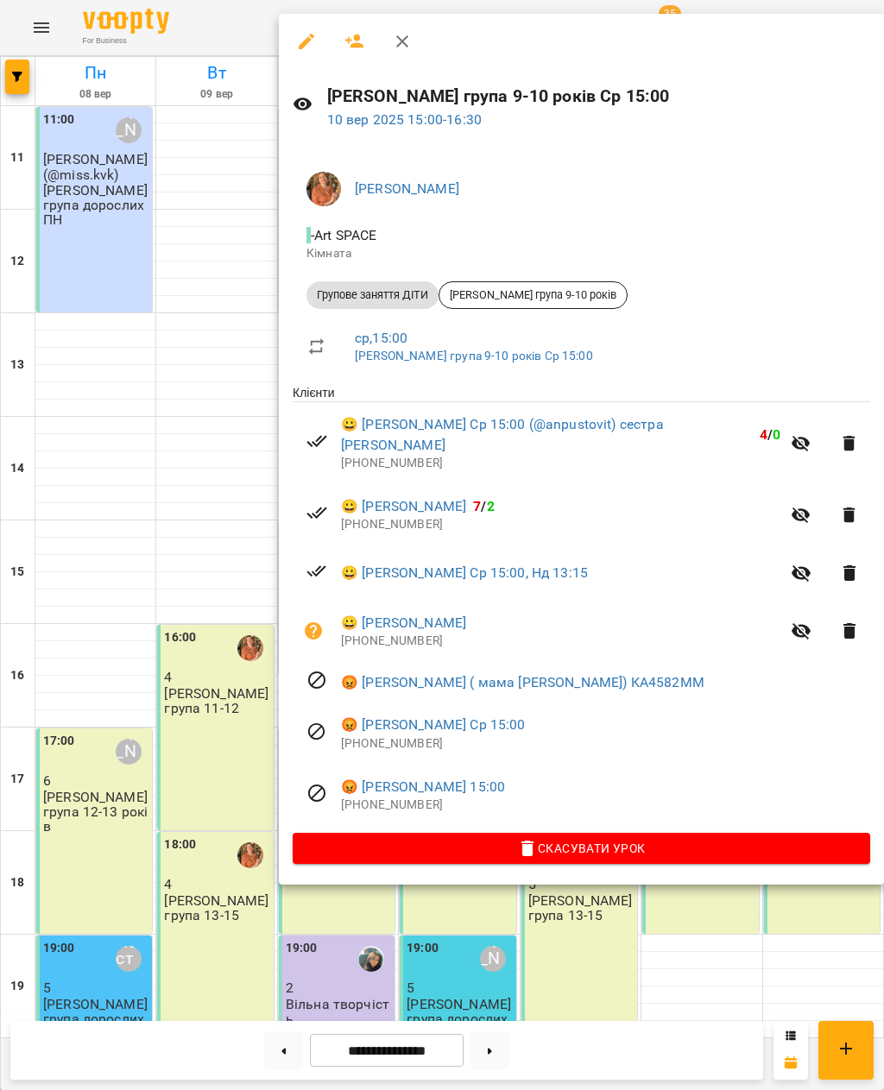
click at [162, 555] on div at bounding box center [442, 545] width 884 height 1090
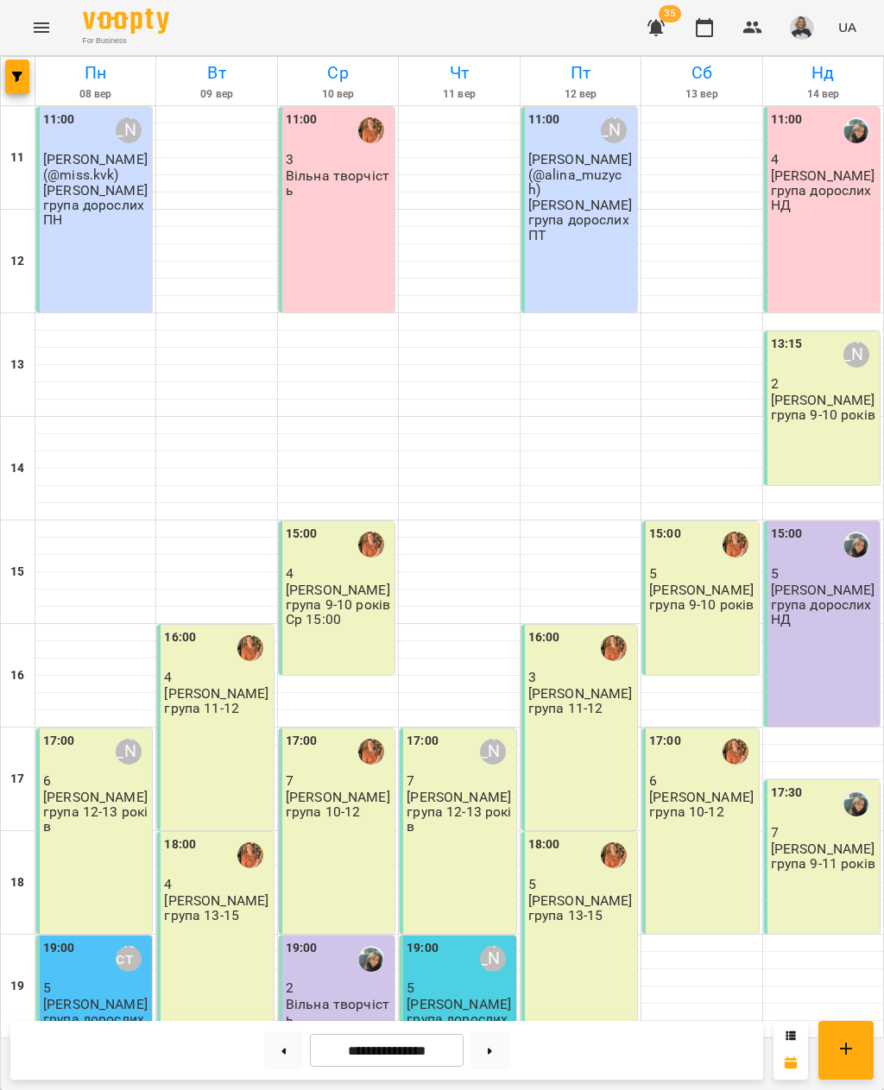
click at [330, 599] on p "Віта група 9-10 років Ср 15:00" at bounding box center [338, 605] width 105 height 45
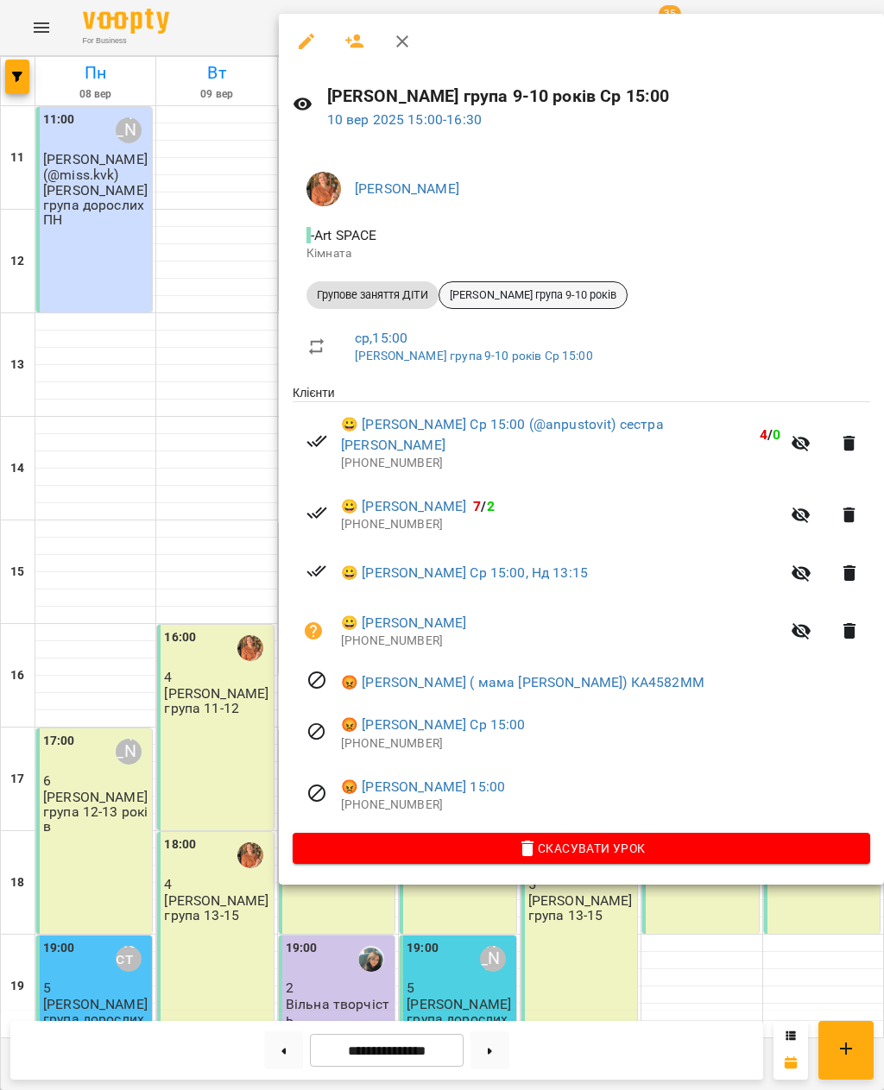
click at [532, 291] on span "Віта група 9-10 років" at bounding box center [532, 296] width 187 height 16
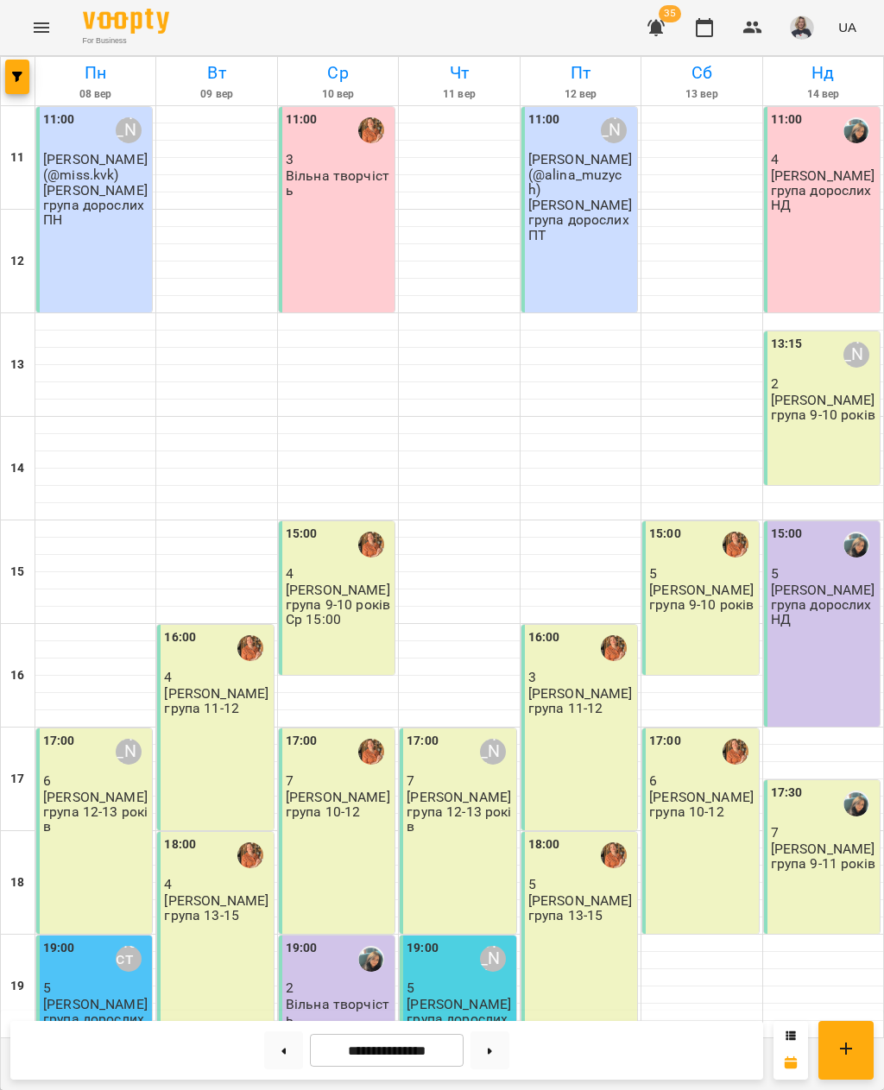
click at [339, 606] on p "Віта група 9-10 років Ср 15:00" at bounding box center [338, 605] width 105 height 45
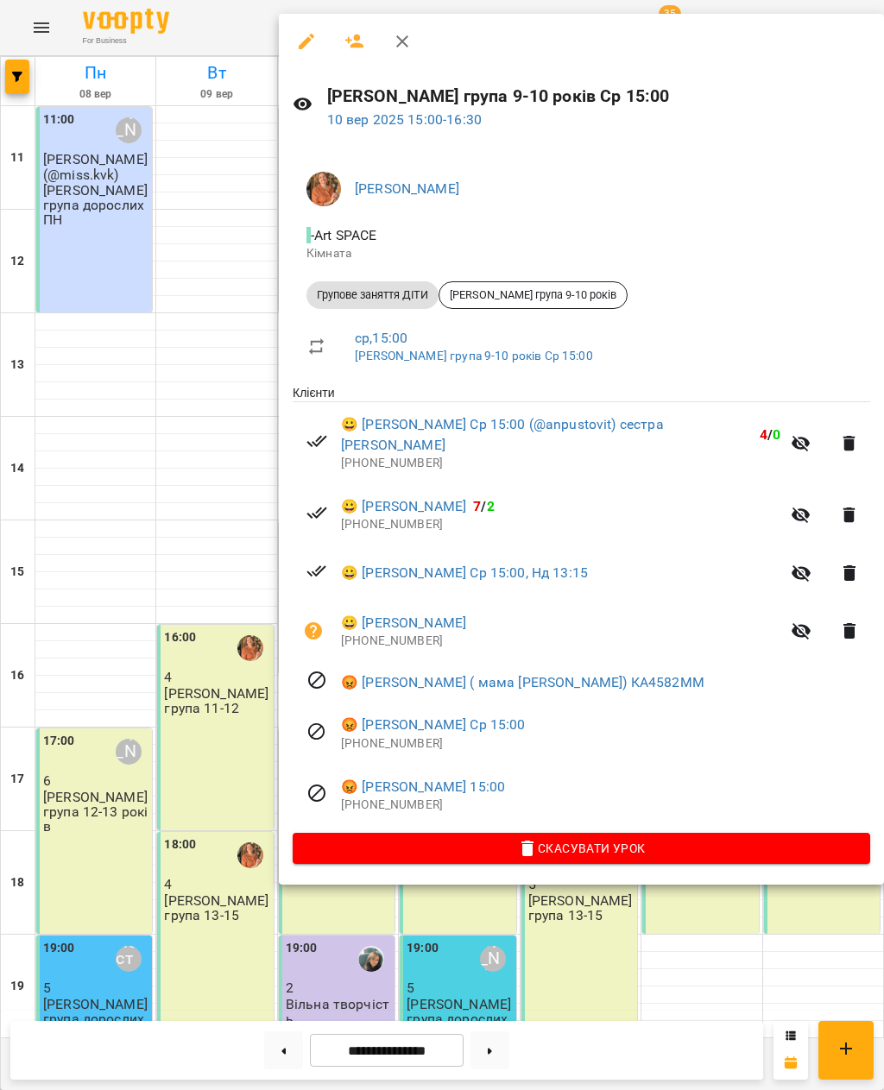
click at [154, 535] on div at bounding box center [442, 545] width 884 height 1090
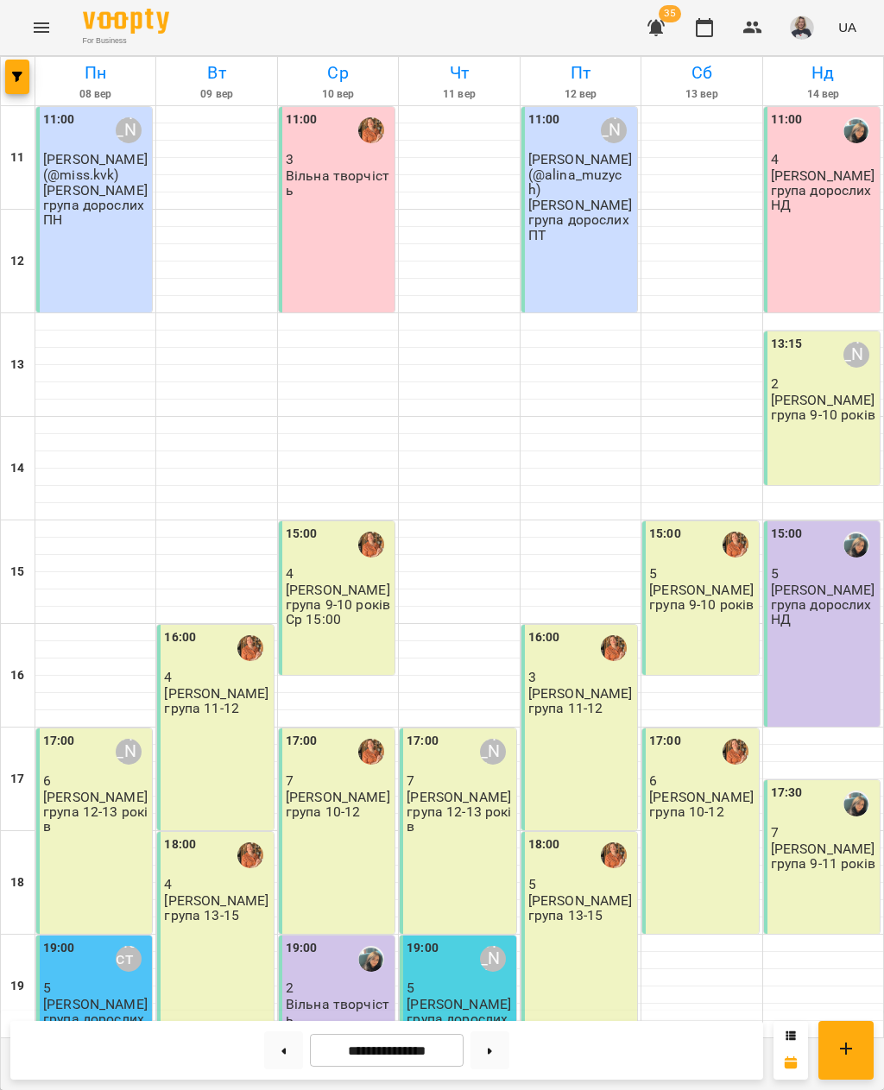
click at [825, 255] on div "11:00 4 Оксана група дорослих НД" at bounding box center [822, 209] width 116 height 205
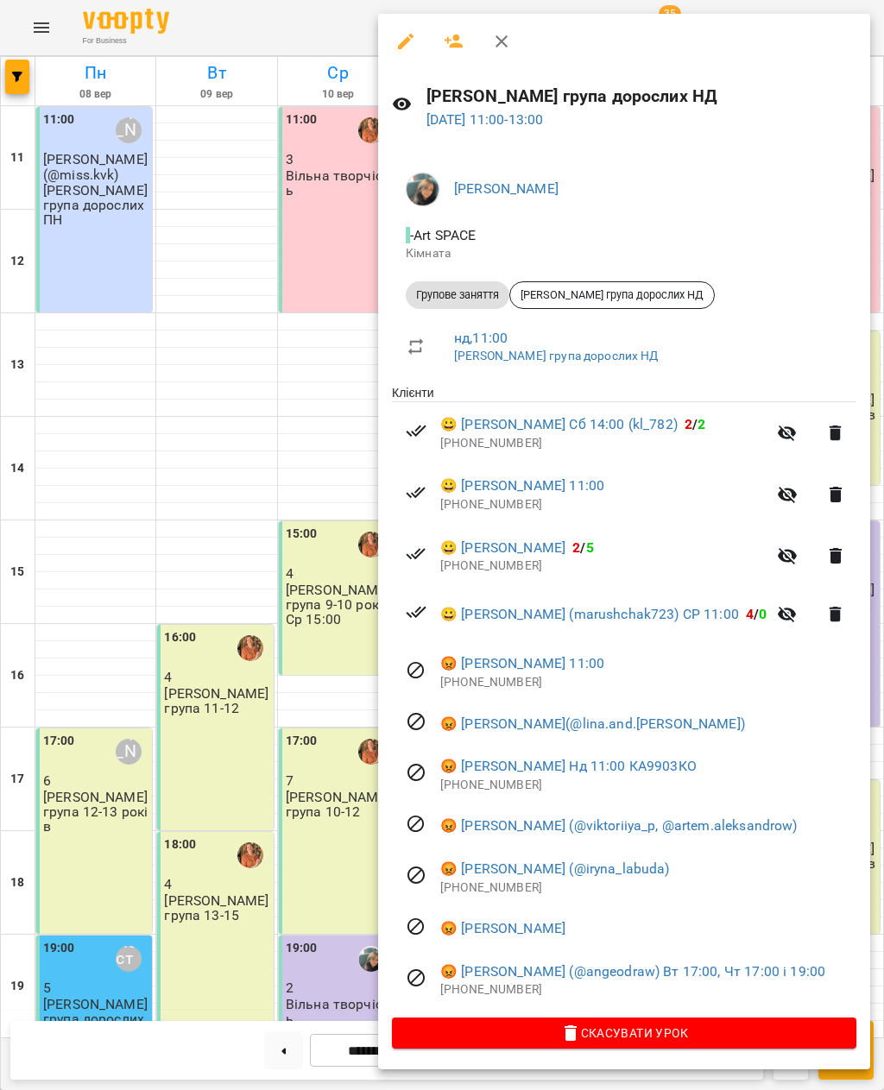
click at [111, 576] on div at bounding box center [442, 545] width 884 height 1090
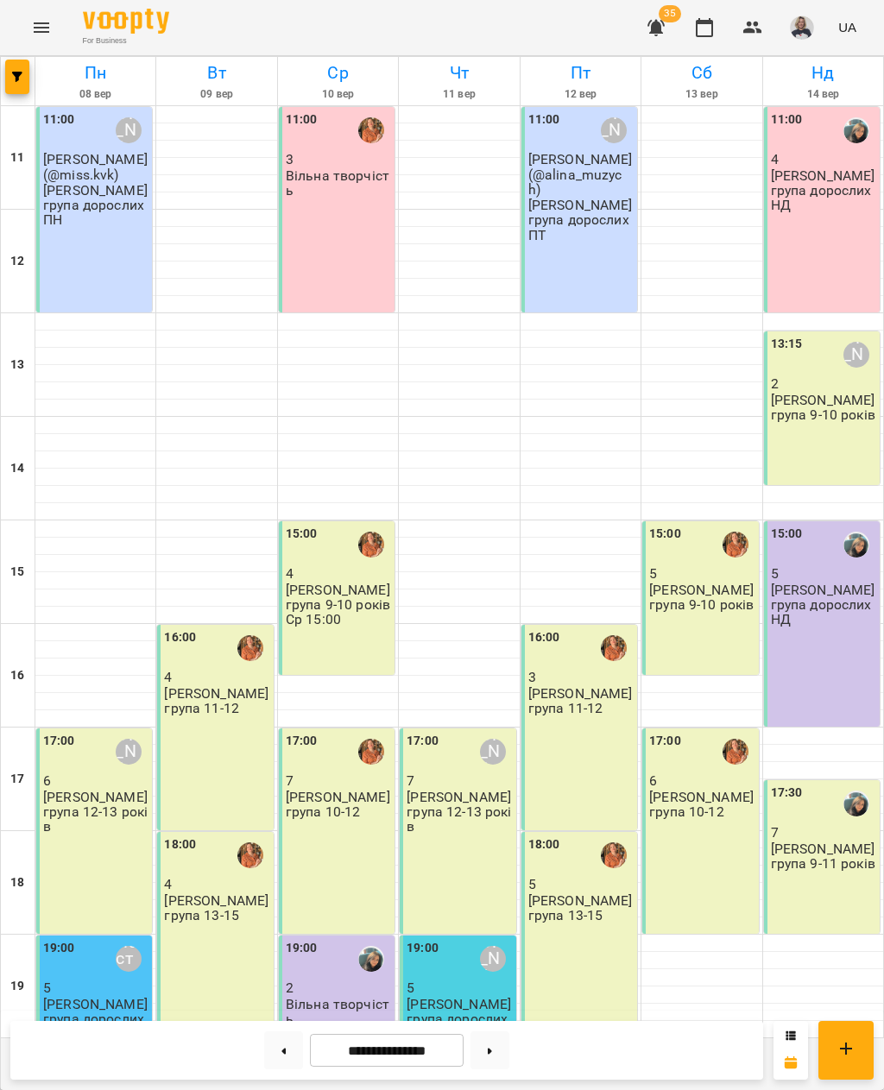
click at [497, 1061] on button at bounding box center [490, 1051] width 39 height 38
type input "**********"
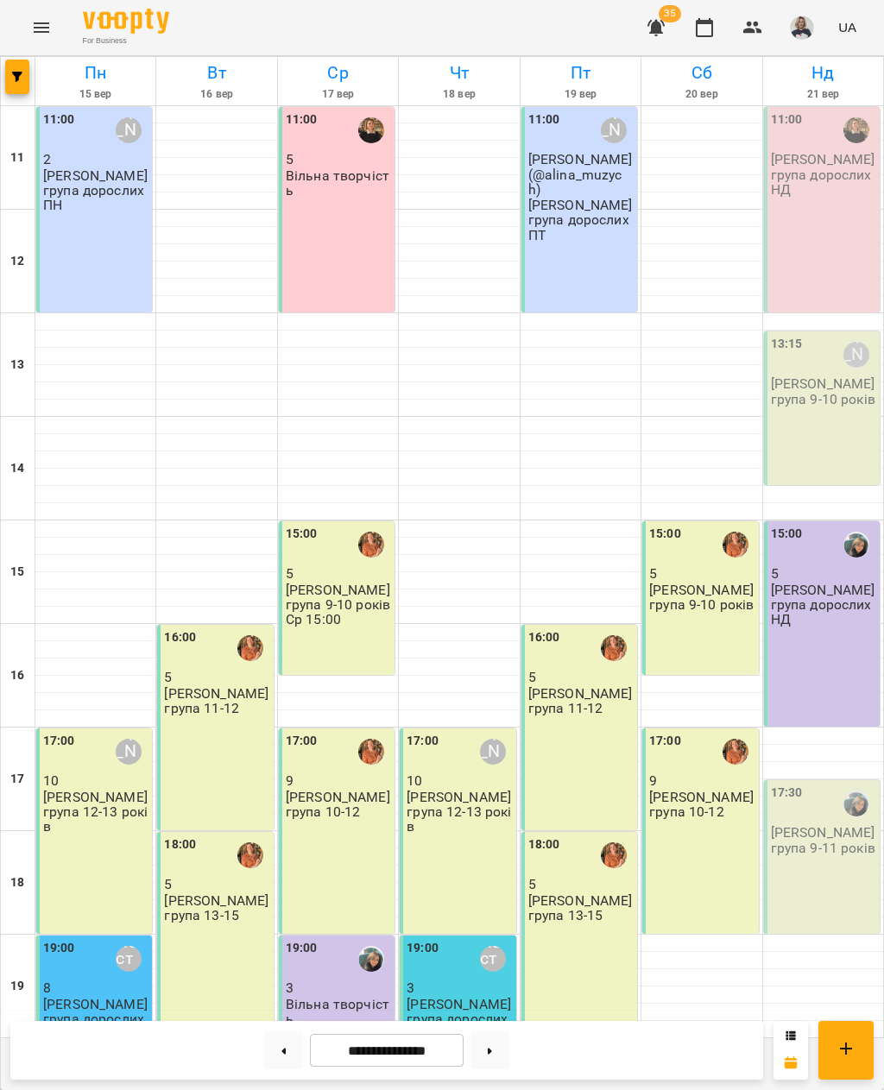
click at [682, 623] on div "15:00 5 Віта група 9-10 років" at bounding box center [700, 598] width 116 height 154
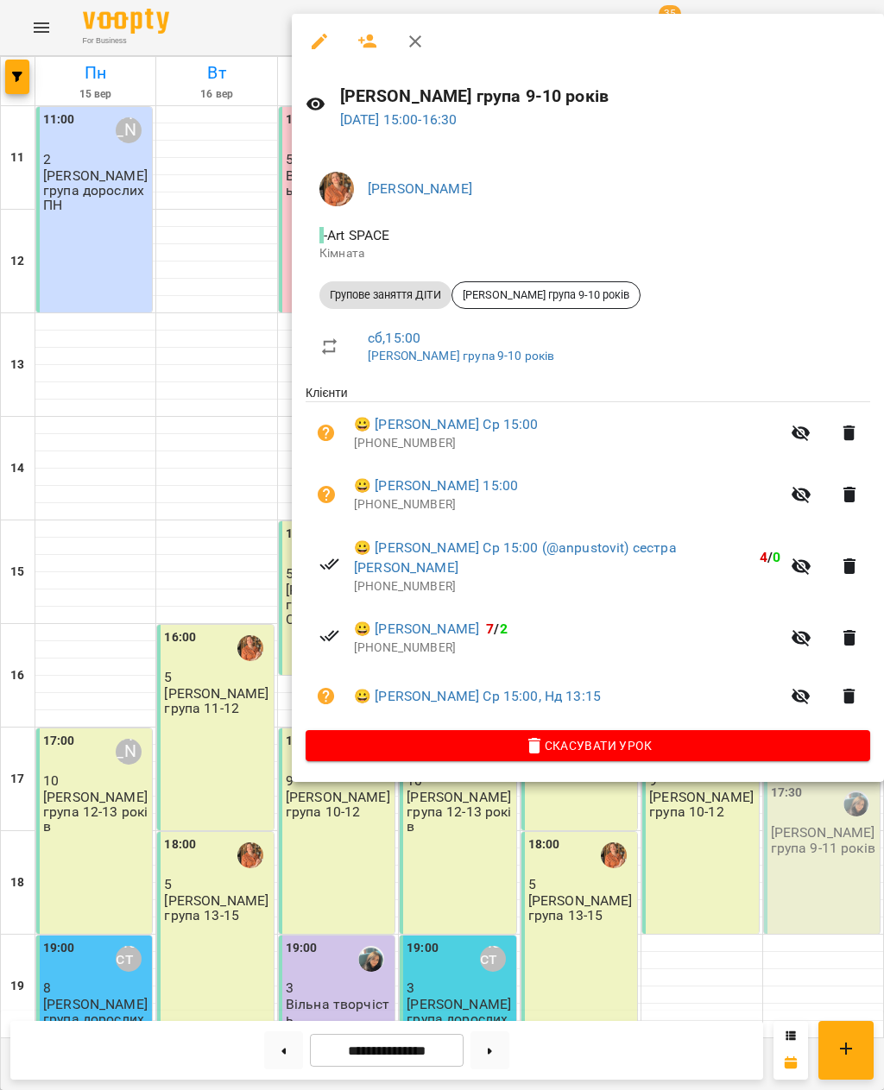
click at [366, 40] on icon "button" at bounding box center [367, 41] width 21 height 21
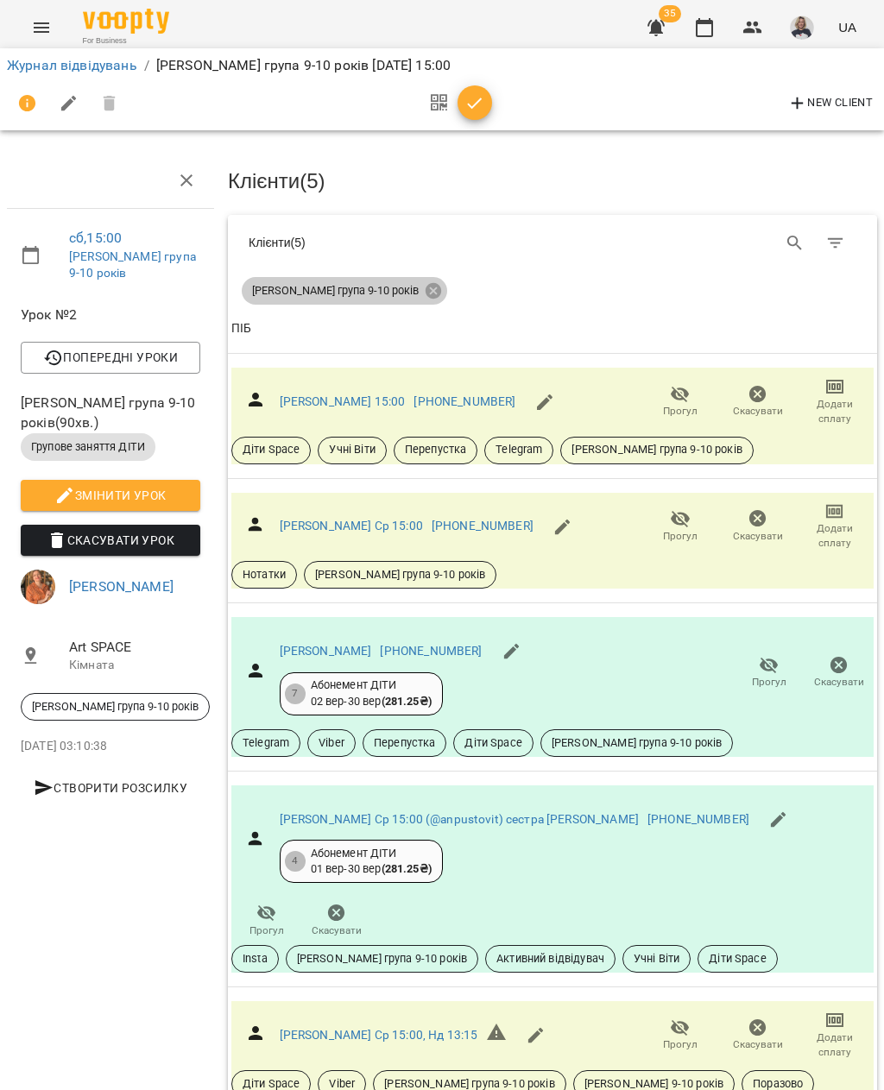
click at [426, 288] on icon at bounding box center [434, 291] width 16 height 16
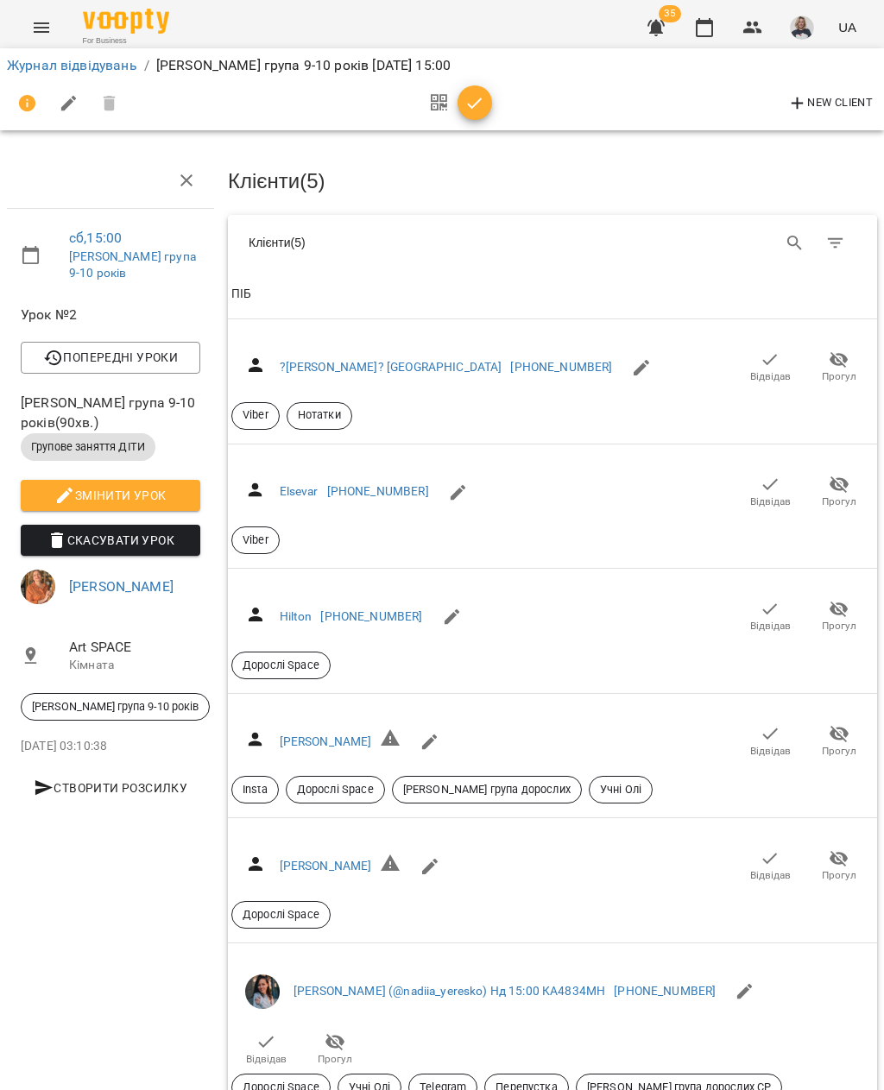
click at [472, 102] on icon "button" at bounding box center [474, 103] width 21 height 21
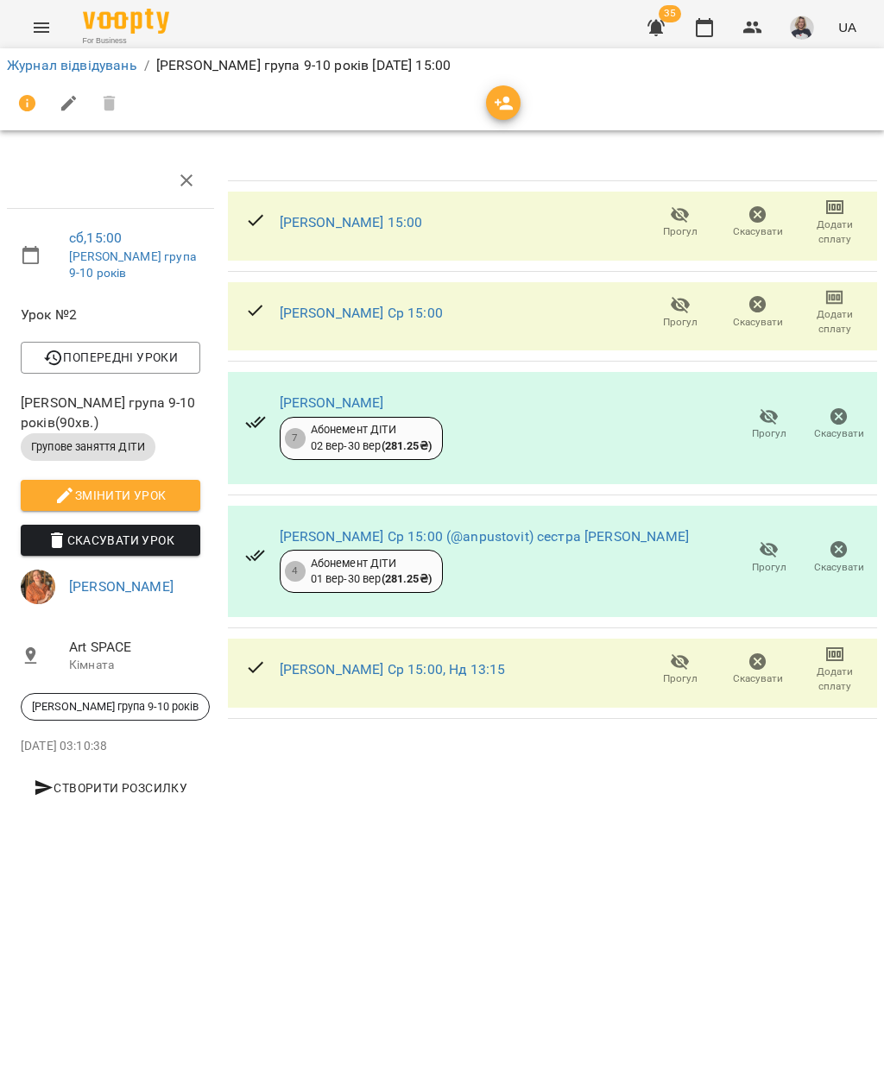
click at [504, 104] on icon "button" at bounding box center [504, 103] width 21 height 21
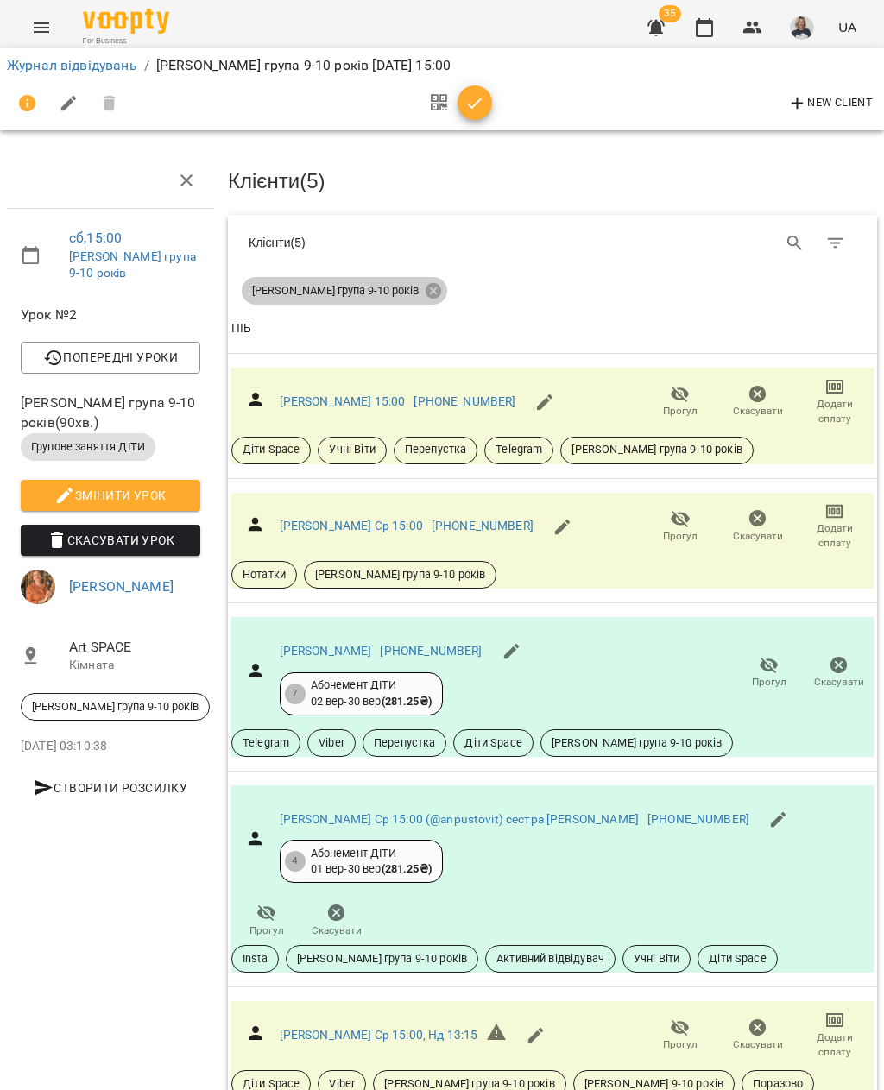
click at [426, 284] on icon at bounding box center [434, 291] width 16 height 16
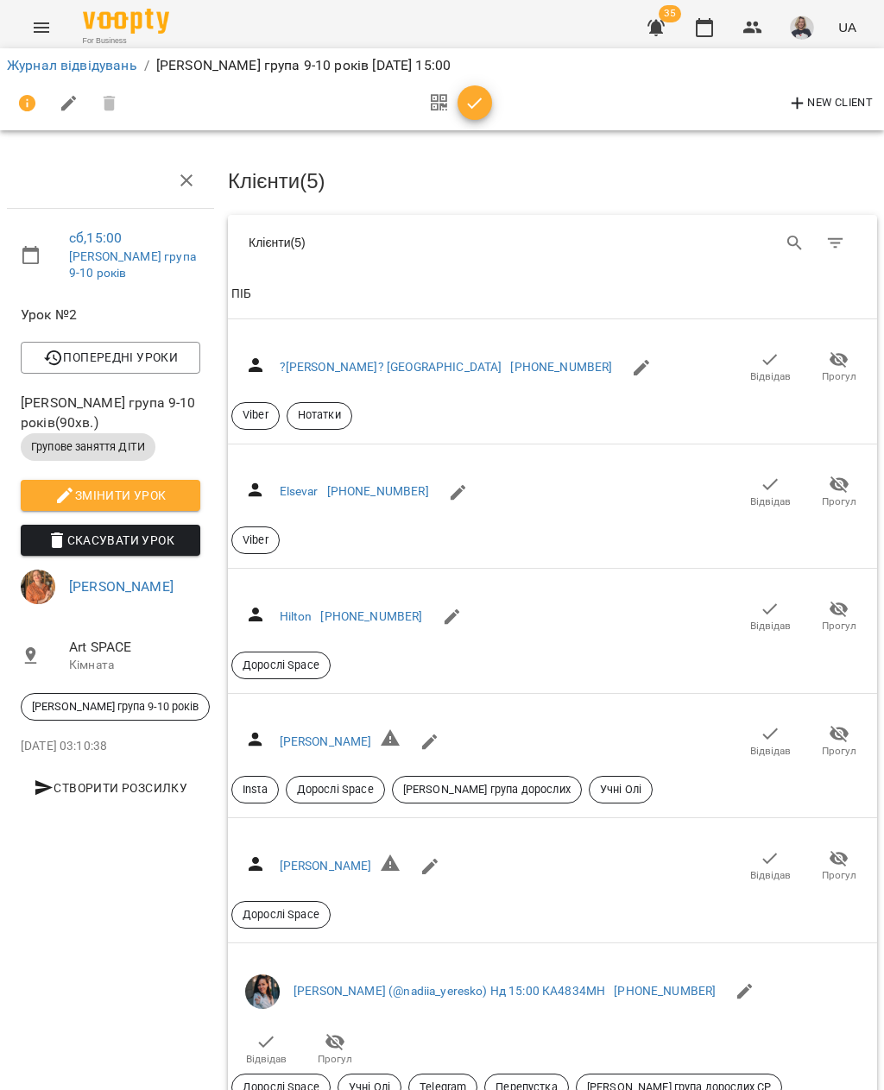
click at [785, 238] on icon "Search" at bounding box center [795, 243] width 21 height 21
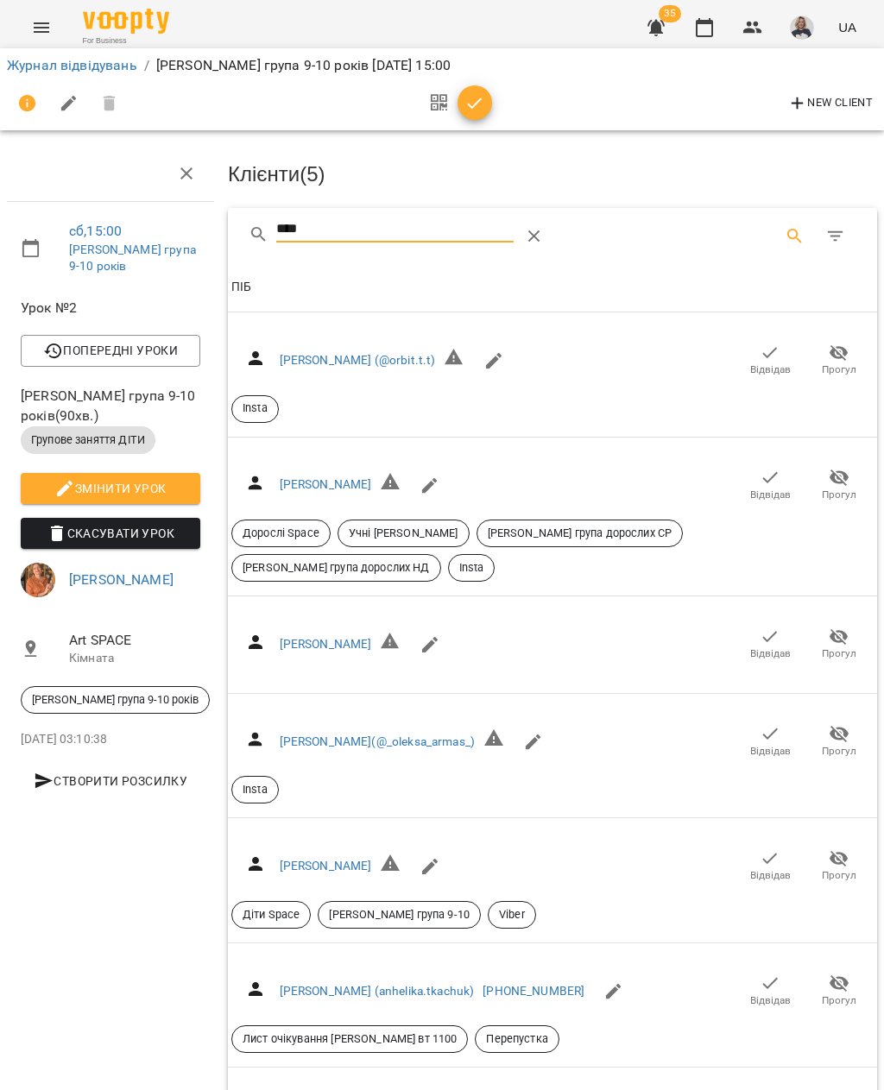
scroll to position [259, 0]
type input "****"
click at [774, 849] on icon "button" at bounding box center [770, 859] width 21 height 21
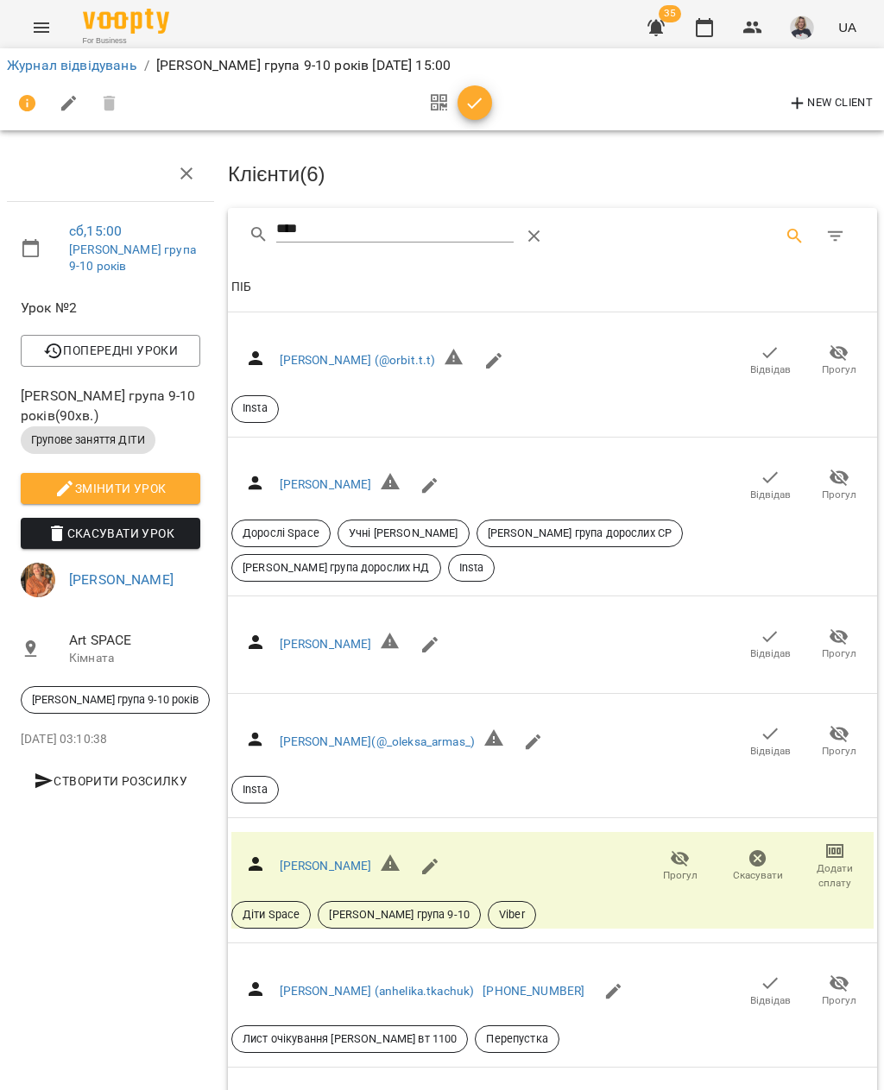
click at [431, 846] on button "button" at bounding box center [429, 866] width 41 height 41
select select "**"
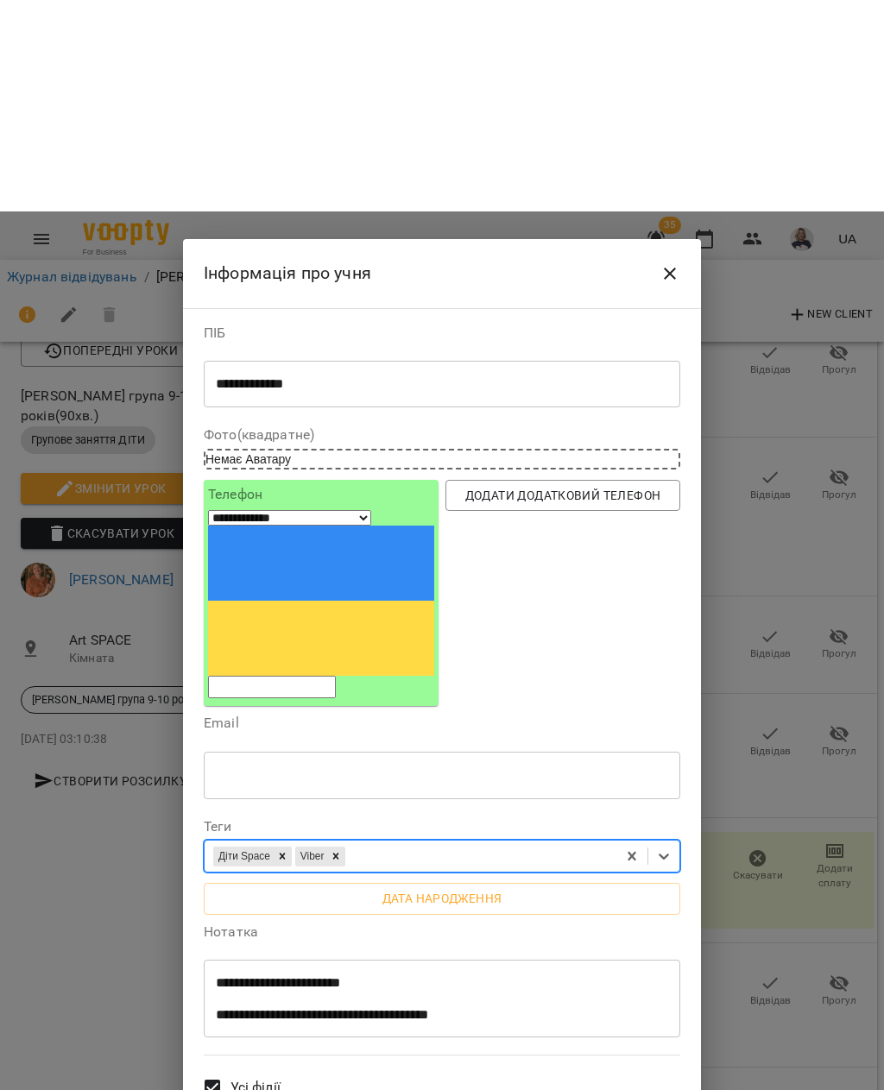
scroll to position [218, 0]
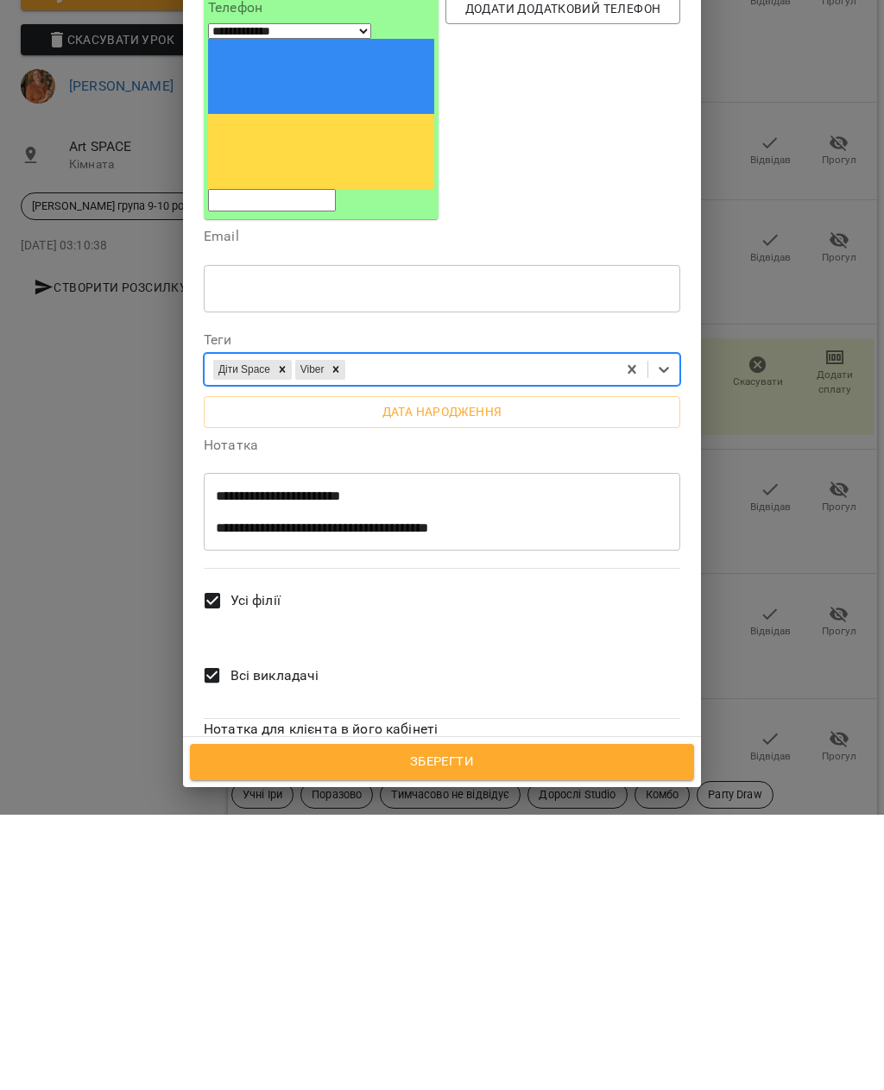
click at [423, 1027] on span "Зберегти" at bounding box center [442, 1038] width 466 height 22
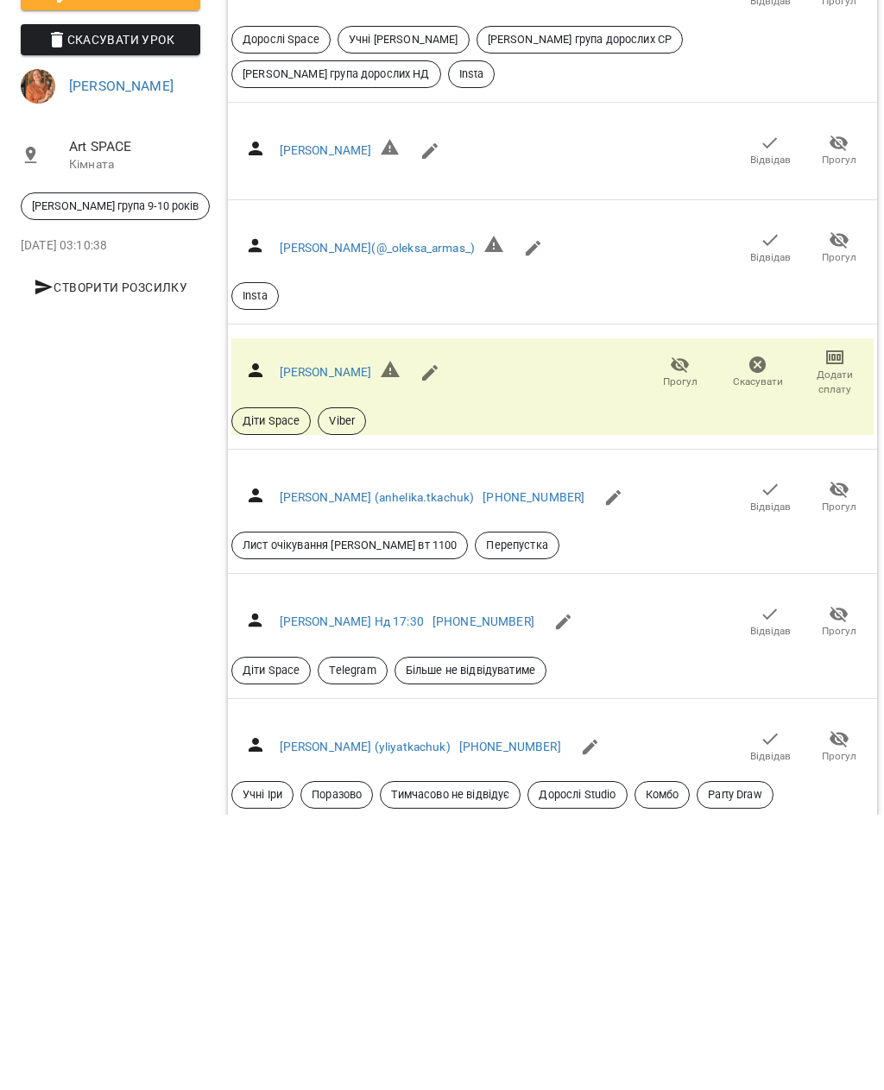
scroll to position [190, 0]
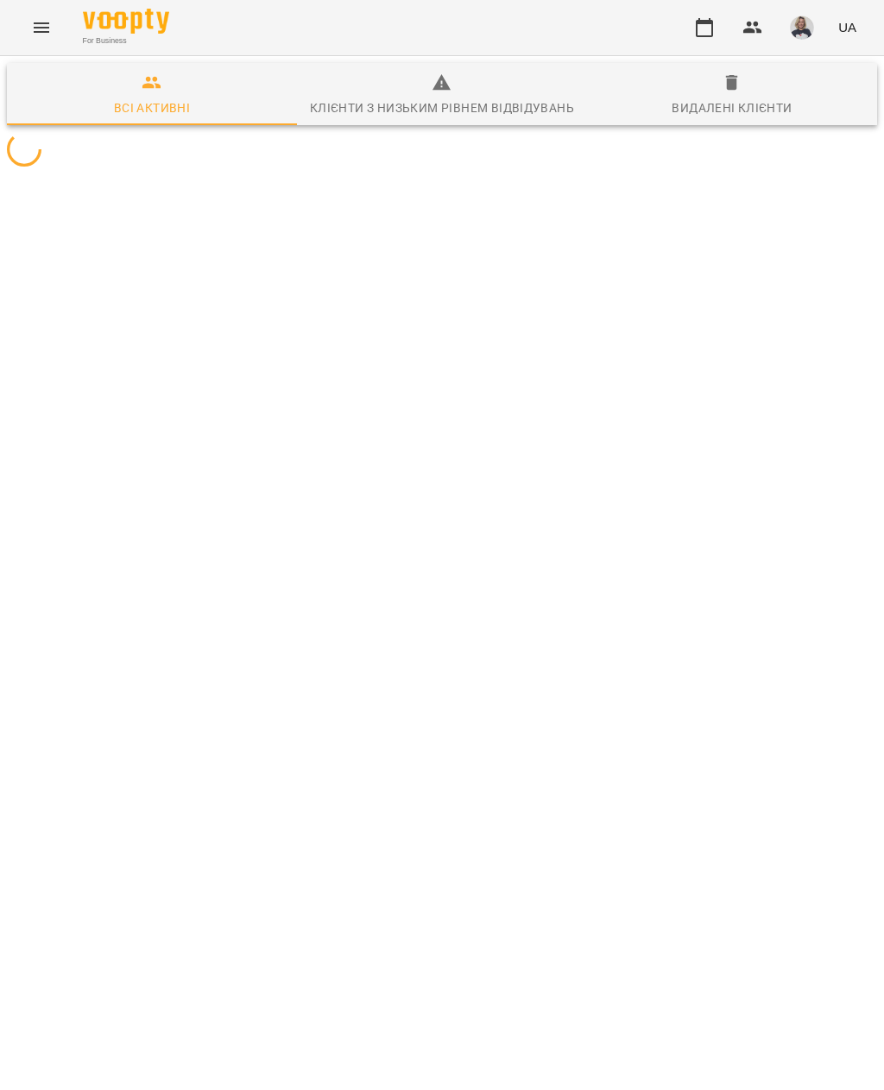
click at [49, 29] on icon "Menu" at bounding box center [41, 27] width 21 height 21
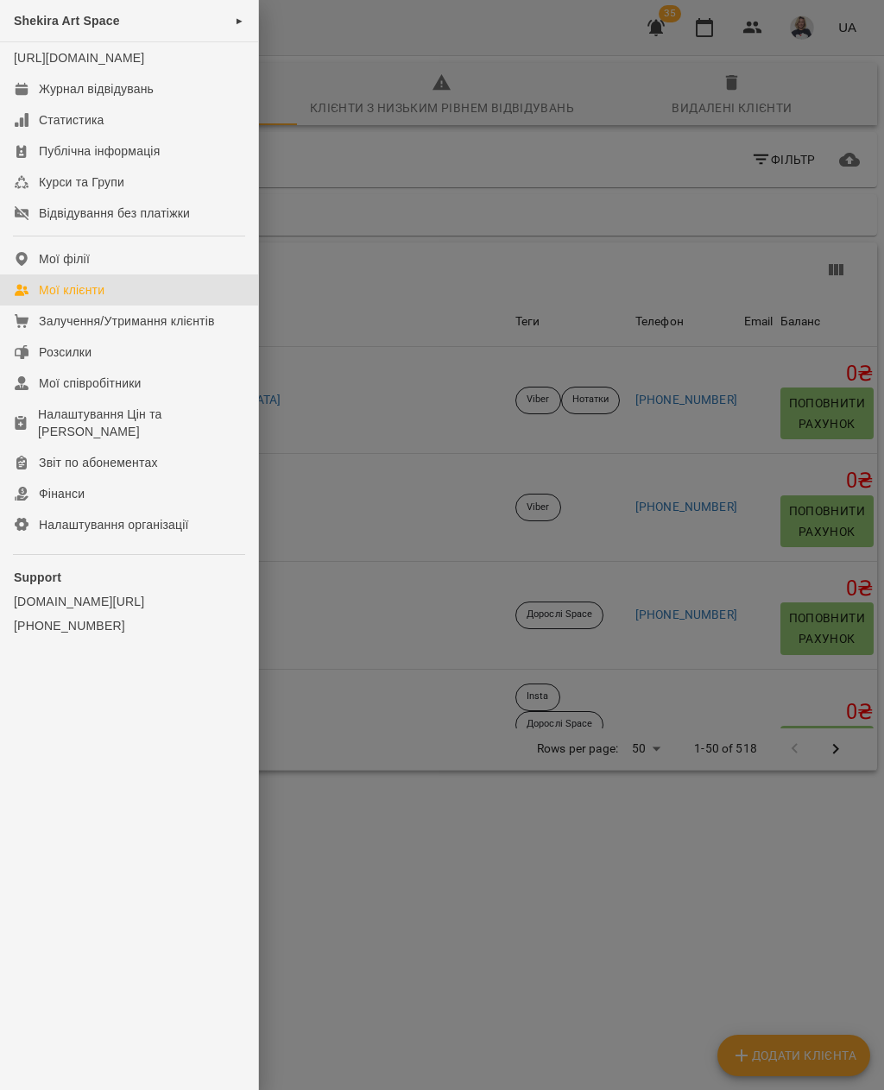
click at [64, 294] on link "Мої клієнти" at bounding box center [129, 290] width 258 height 31
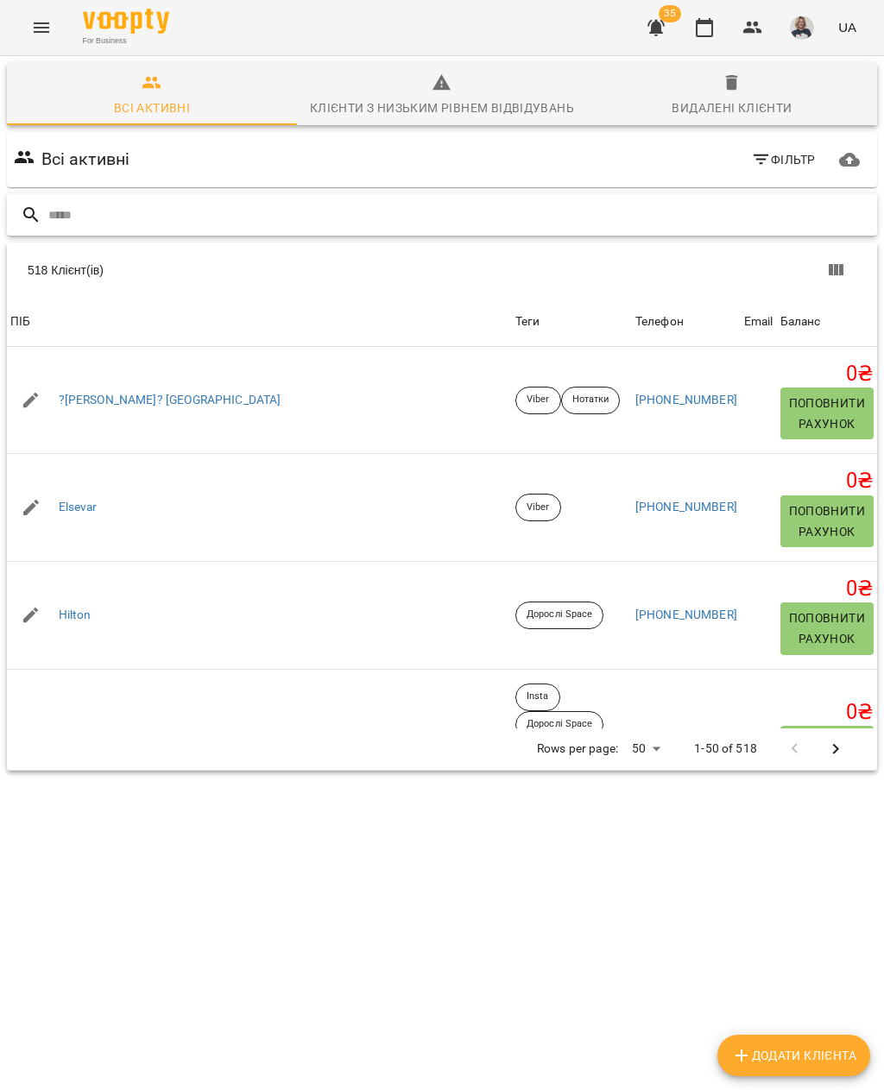
click at [166, 207] on input "text" at bounding box center [459, 215] width 822 height 28
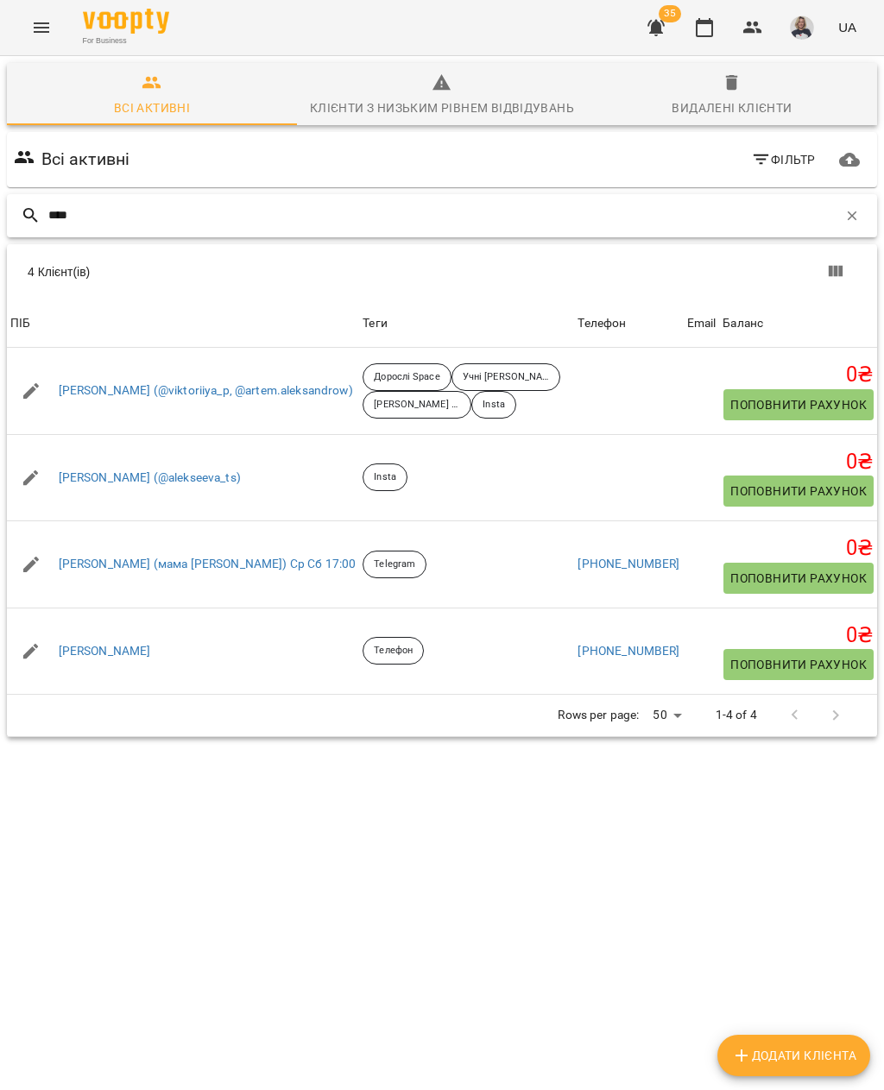
type input "****"
click at [228, 495] on div "Алексєєва Анна (@alekseeva_ts)" at bounding box center [183, 478] width 352 height 48
click at [186, 487] on link "Алексєєва Анна (@alekseeva_ts)" at bounding box center [150, 478] width 182 height 17
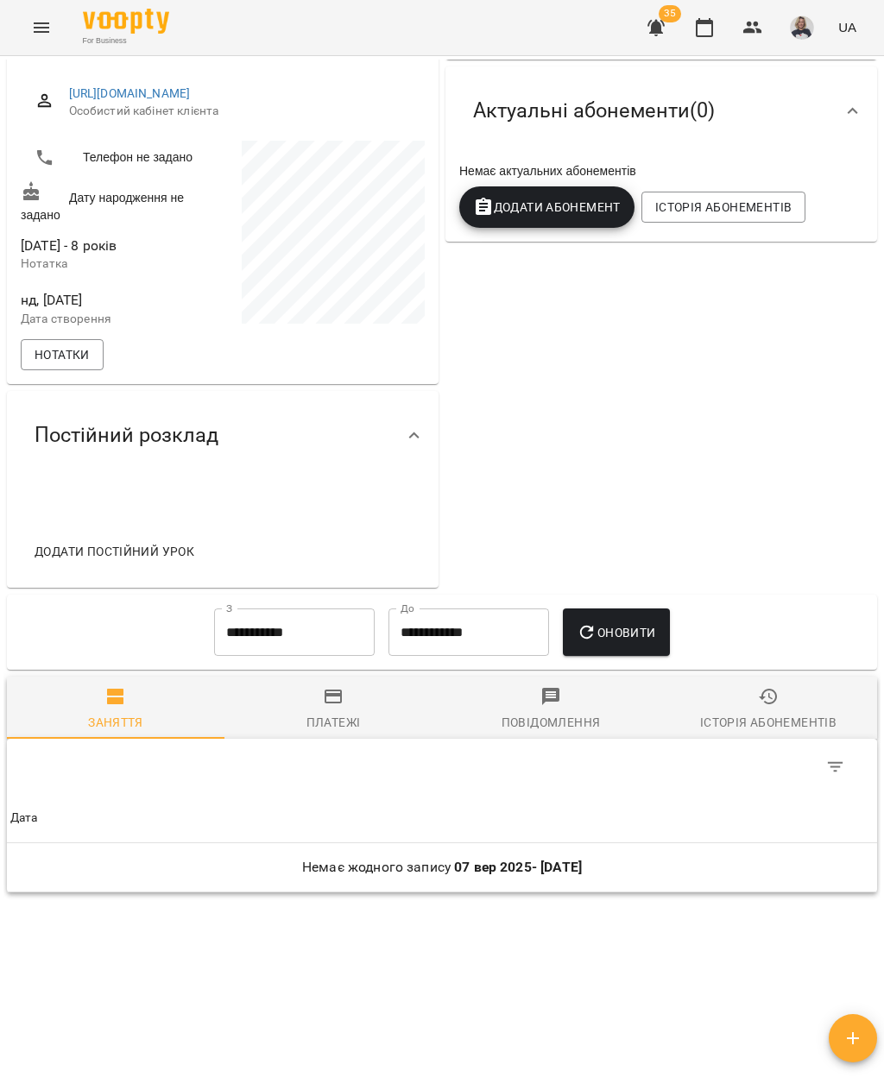
scroll to position [219, 0]
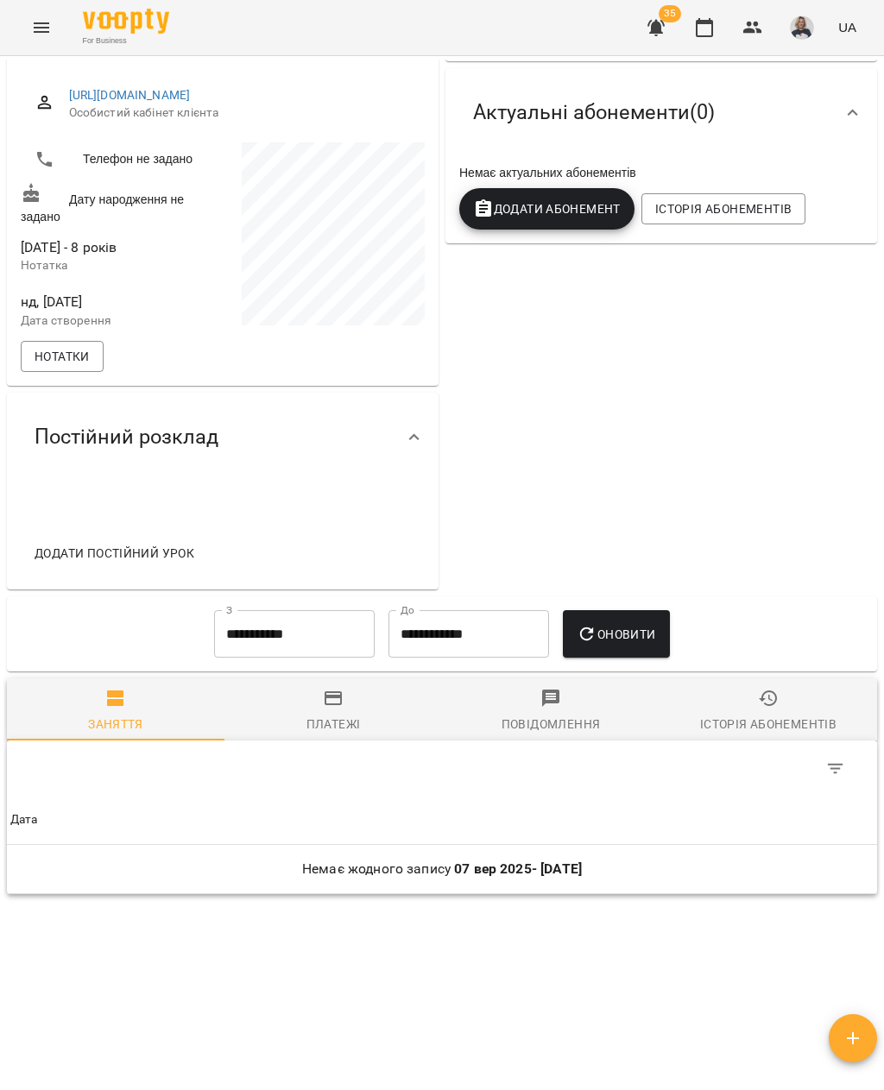
click at [350, 659] on input "**********" at bounding box center [294, 634] width 161 height 48
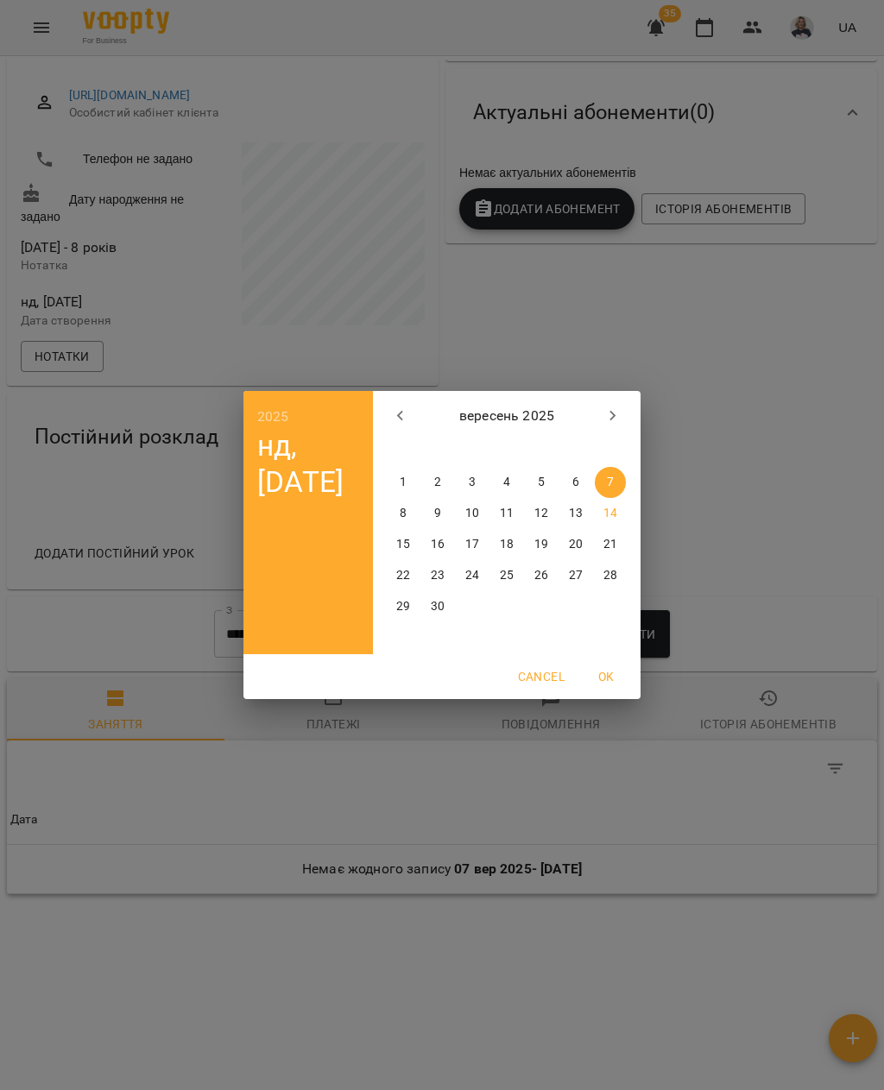
click at [395, 414] on icon "button" at bounding box center [400, 416] width 21 height 21
click at [541, 480] on p "1" at bounding box center [541, 482] width 7 height 17
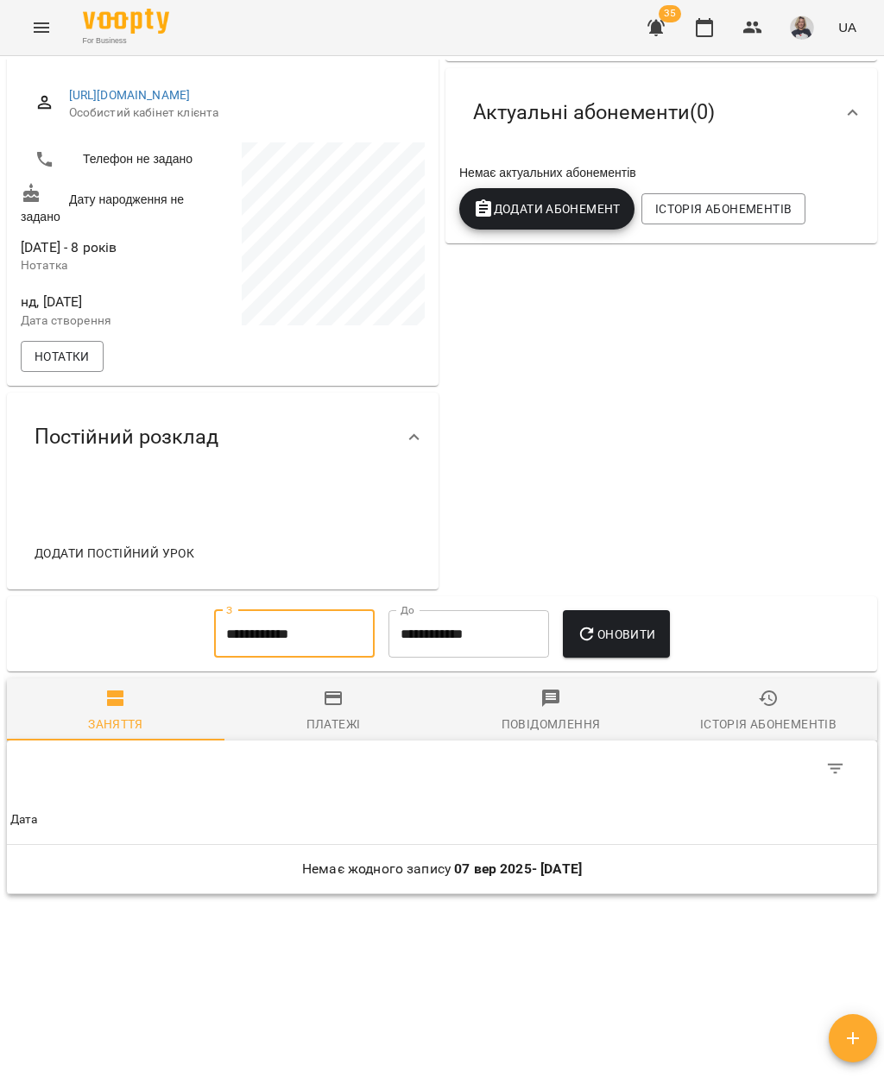
type input "**********"
click at [637, 645] on span "Оновити" at bounding box center [616, 634] width 79 height 21
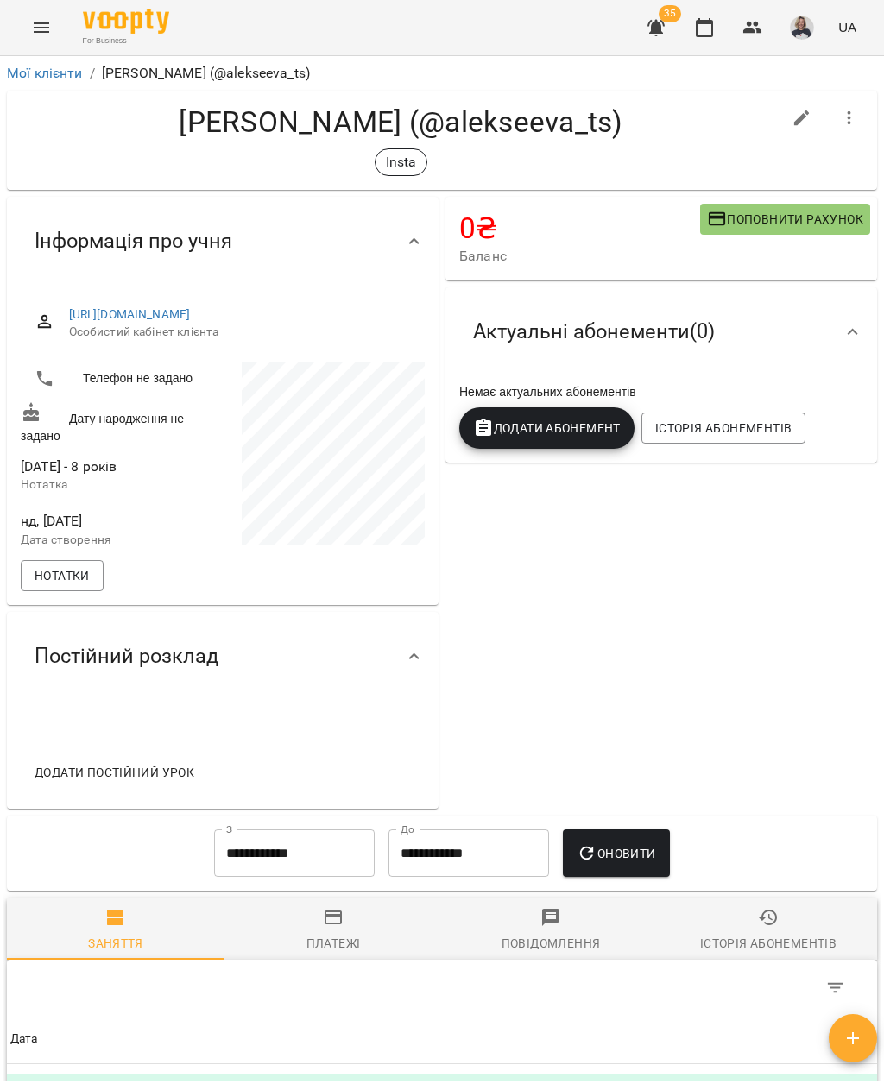
scroll to position [0, 0]
click at [72, 70] on link "Мої клієнти" at bounding box center [45, 73] width 76 height 16
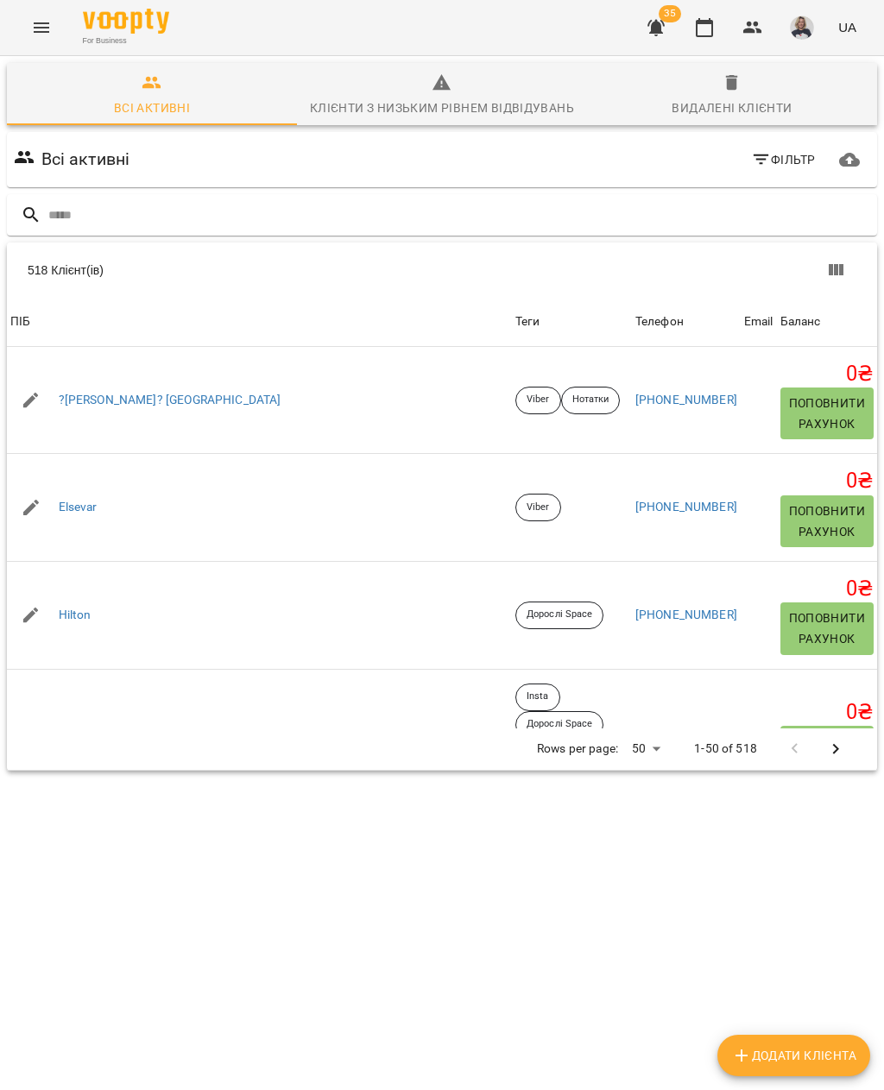
click at [333, 212] on input "text" at bounding box center [459, 215] width 822 height 28
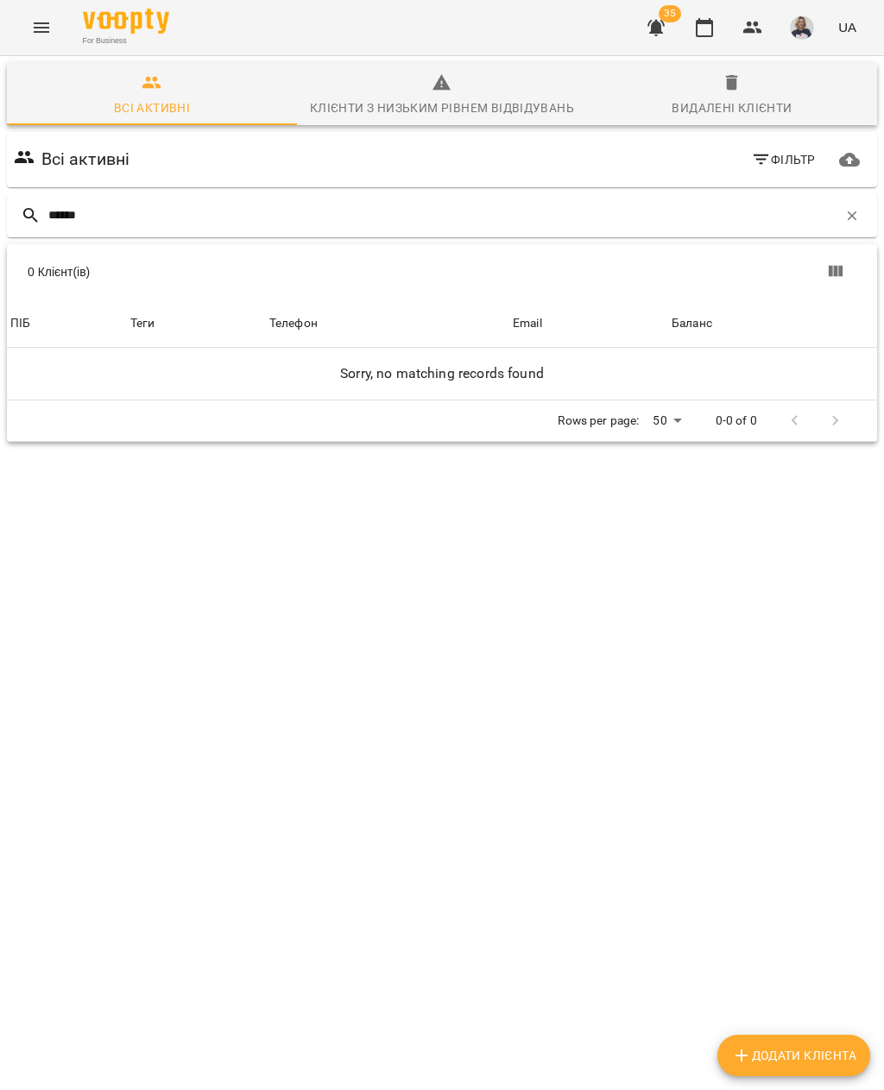
type input "*******"
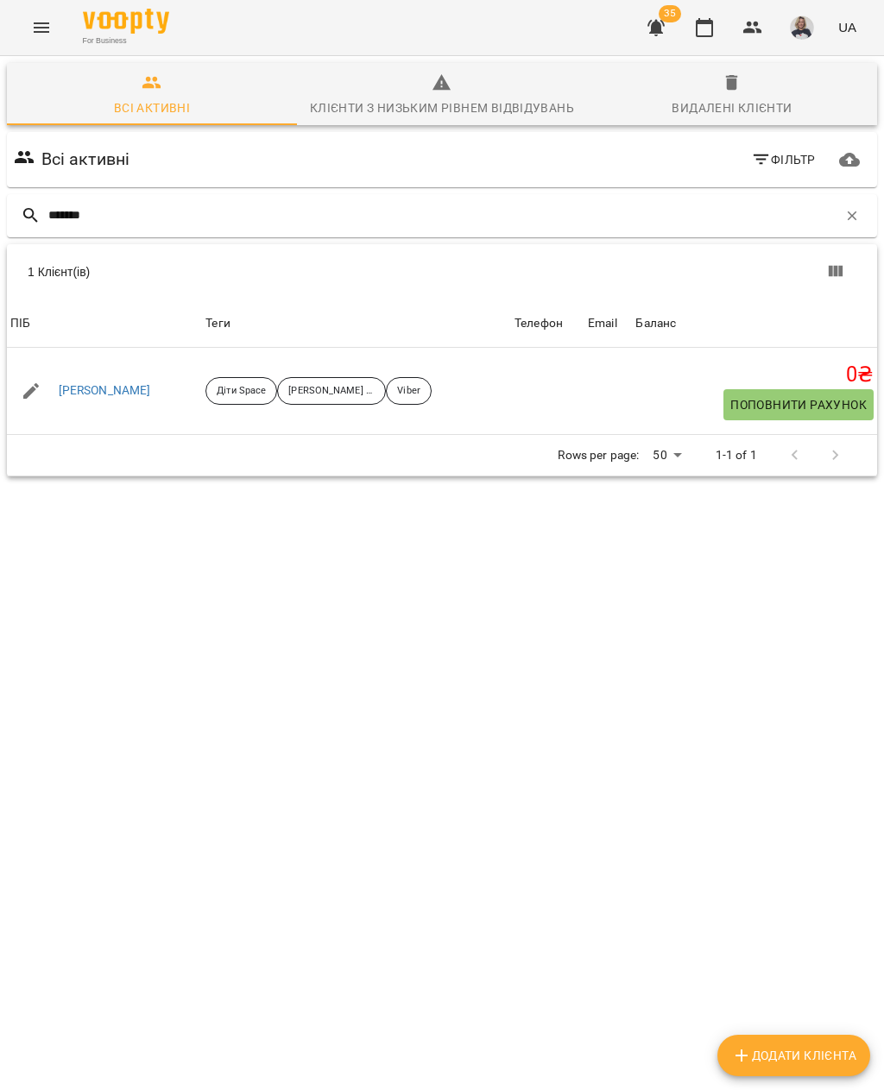
click at [123, 395] on link "Ткачова Діана" at bounding box center [105, 390] width 92 height 17
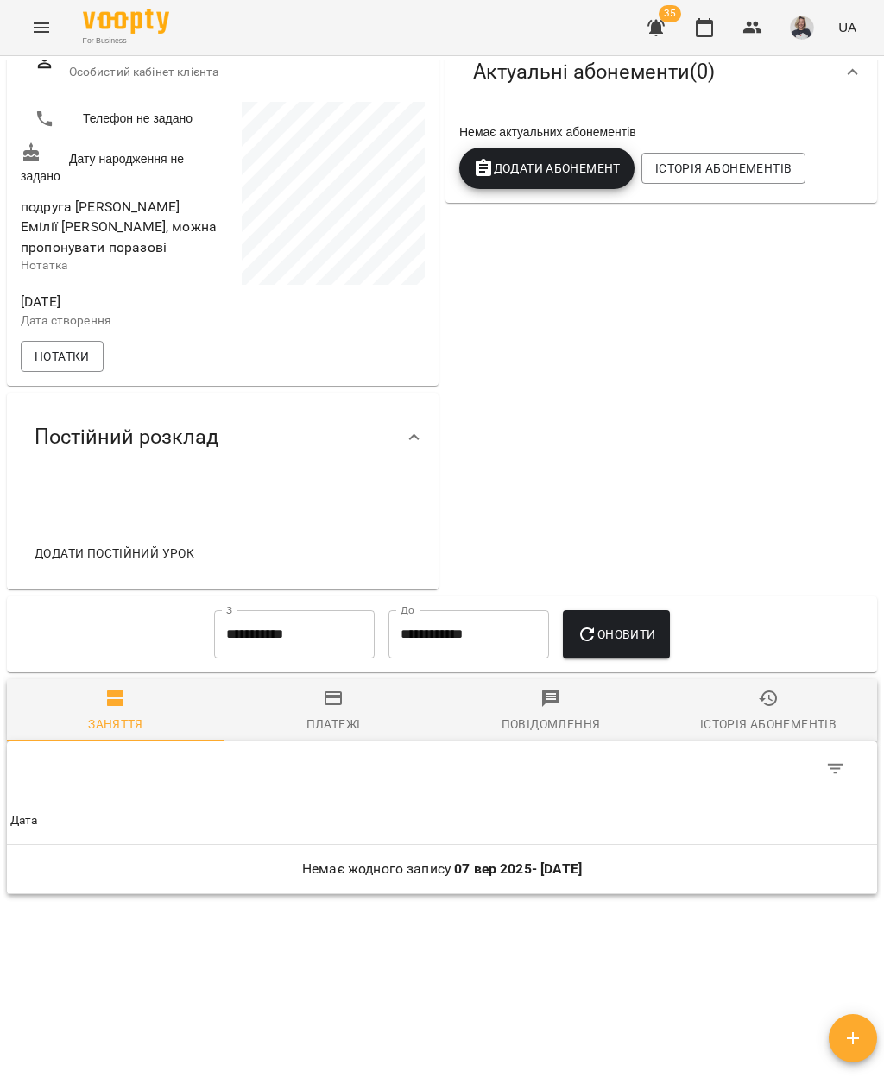
scroll to position [259, 0]
click at [308, 660] on input "**********" at bounding box center [294, 635] width 161 height 48
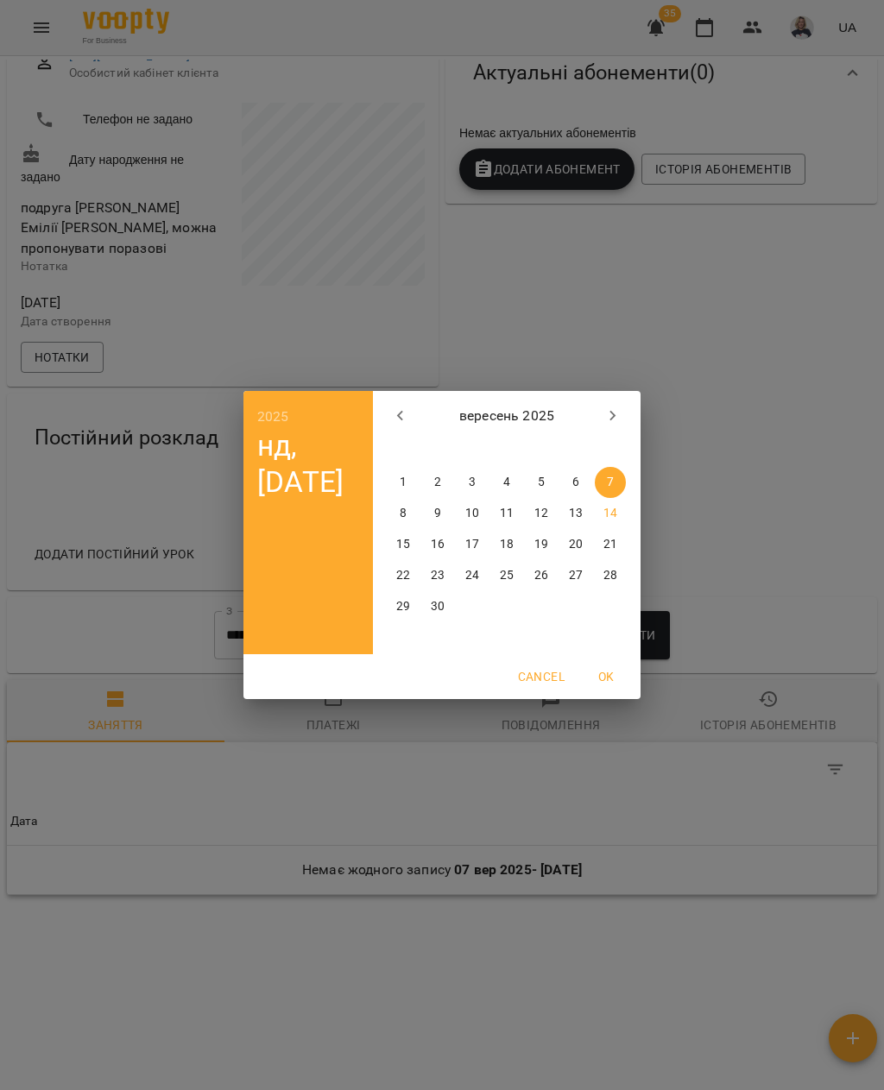
click at [401, 415] on icon "button" at bounding box center [400, 416] width 21 height 21
click at [408, 408] on icon "button" at bounding box center [400, 416] width 21 height 21
click at [444, 471] on button "1" at bounding box center [437, 482] width 31 height 31
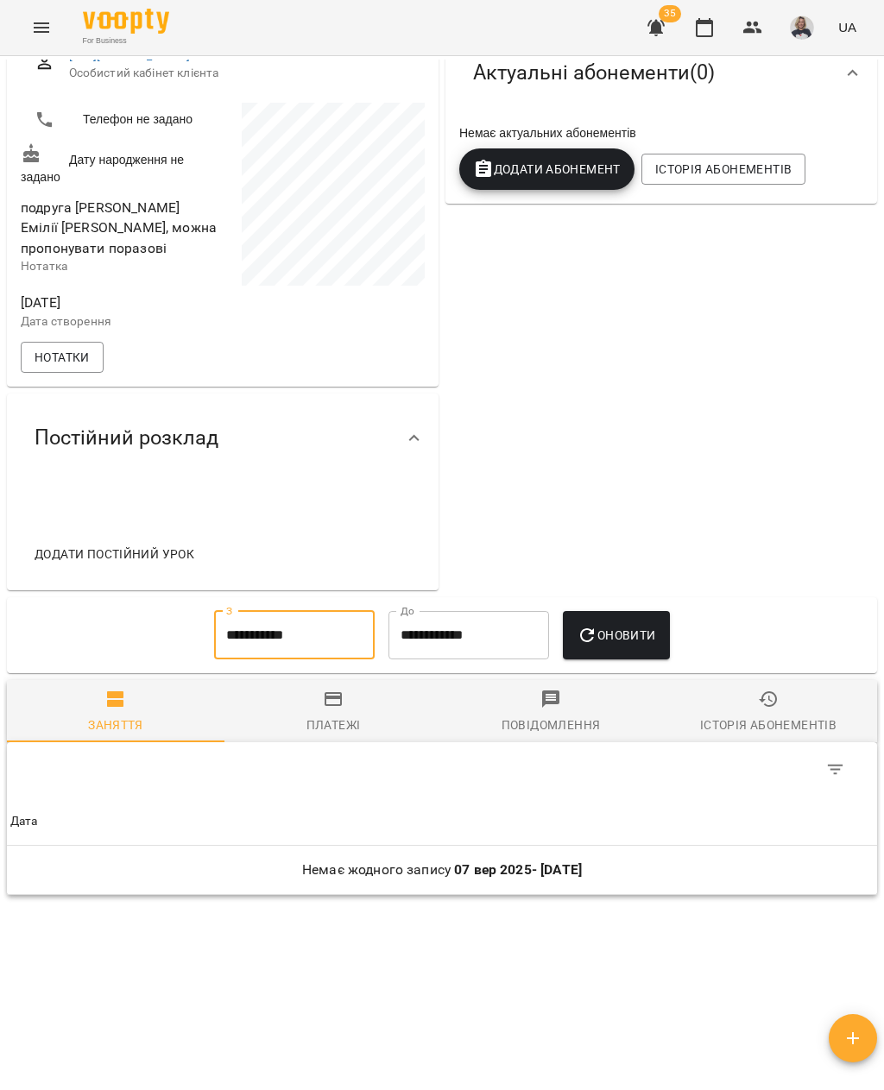
click at [631, 646] on span "Оновити" at bounding box center [616, 635] width 79 height 21
click at [319, 660] on input "**********" at bounding box center [294, 635] width 161 height 48
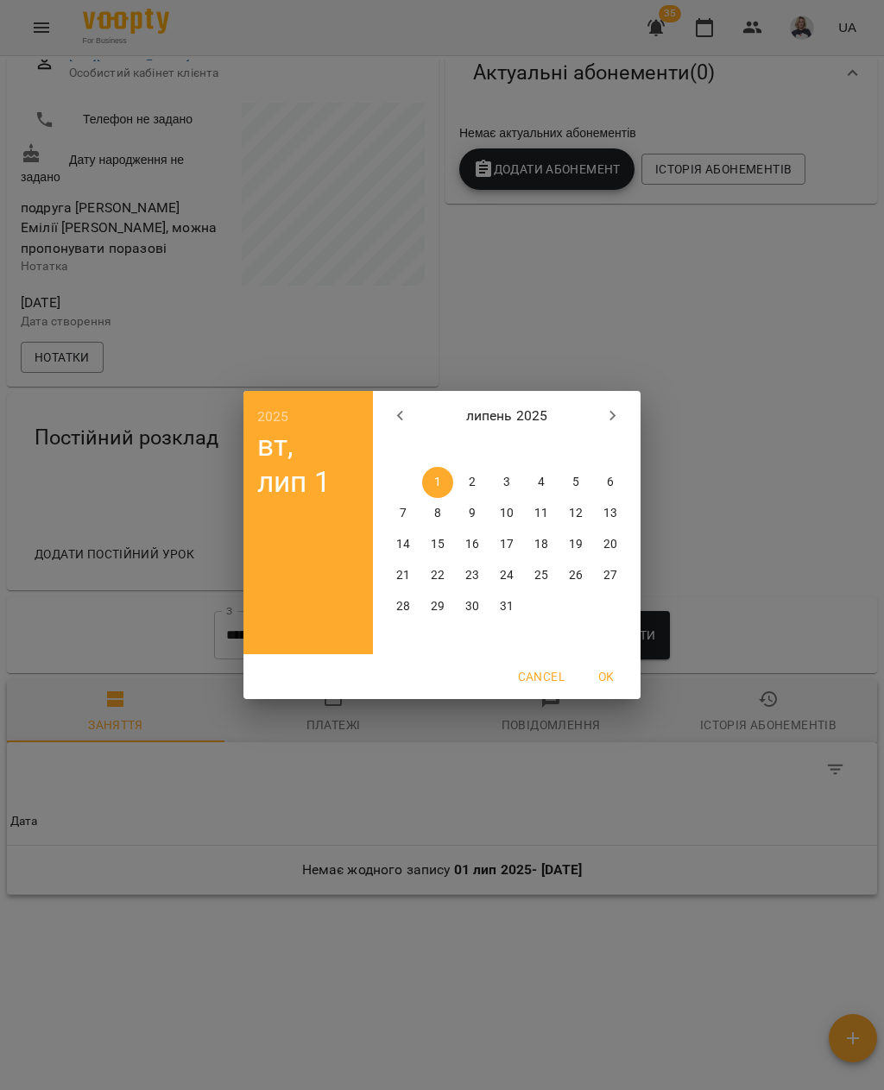
click at [400, 412] on icon "button" at bounding box center [400, 416] width 21 height 21
click at [404, 406] on icon "button" at bounding box center [400, 416] width 21 height 21
click at [404, 404] on button "button" at bounding box center [400, 415] width 41 height 41
click at [404, 408] on icon "button" at bounding box center [400, 416] width 21 height 21
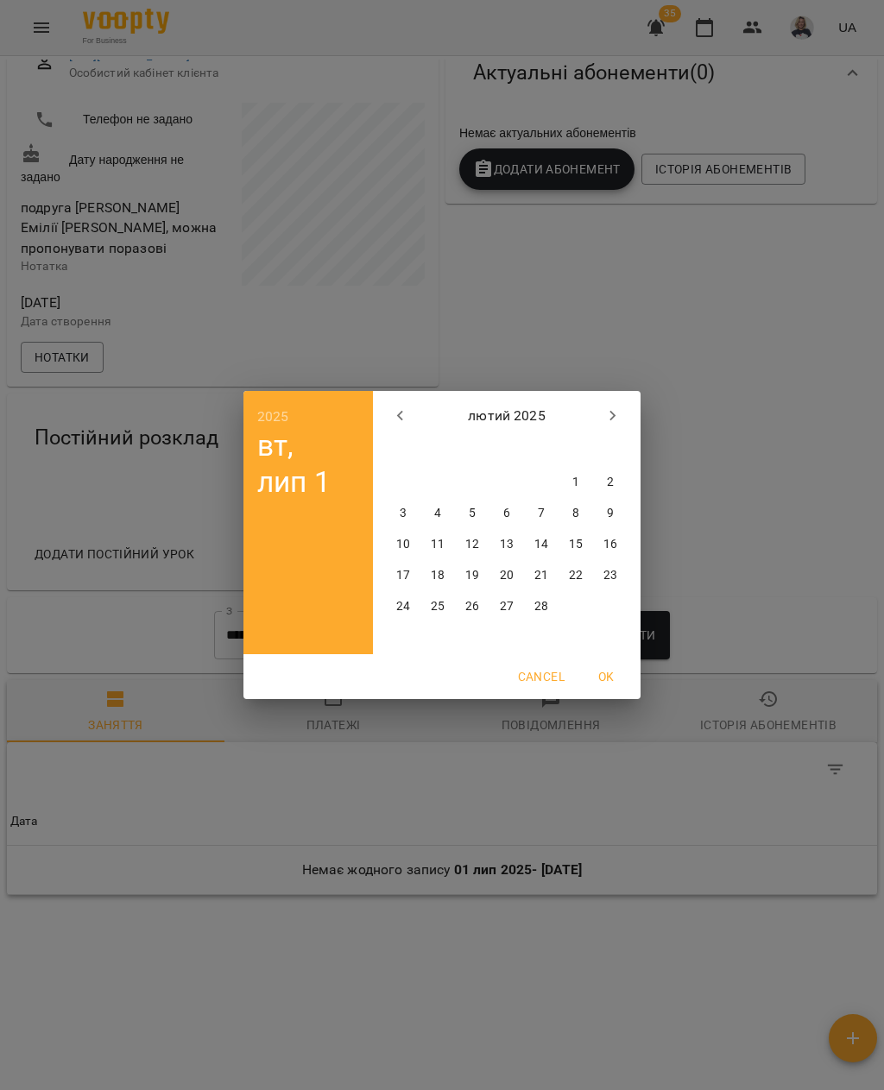
click at [596, 477] on span "2" at bounding box center [610, 482] width 31 height 17
type input "**********"
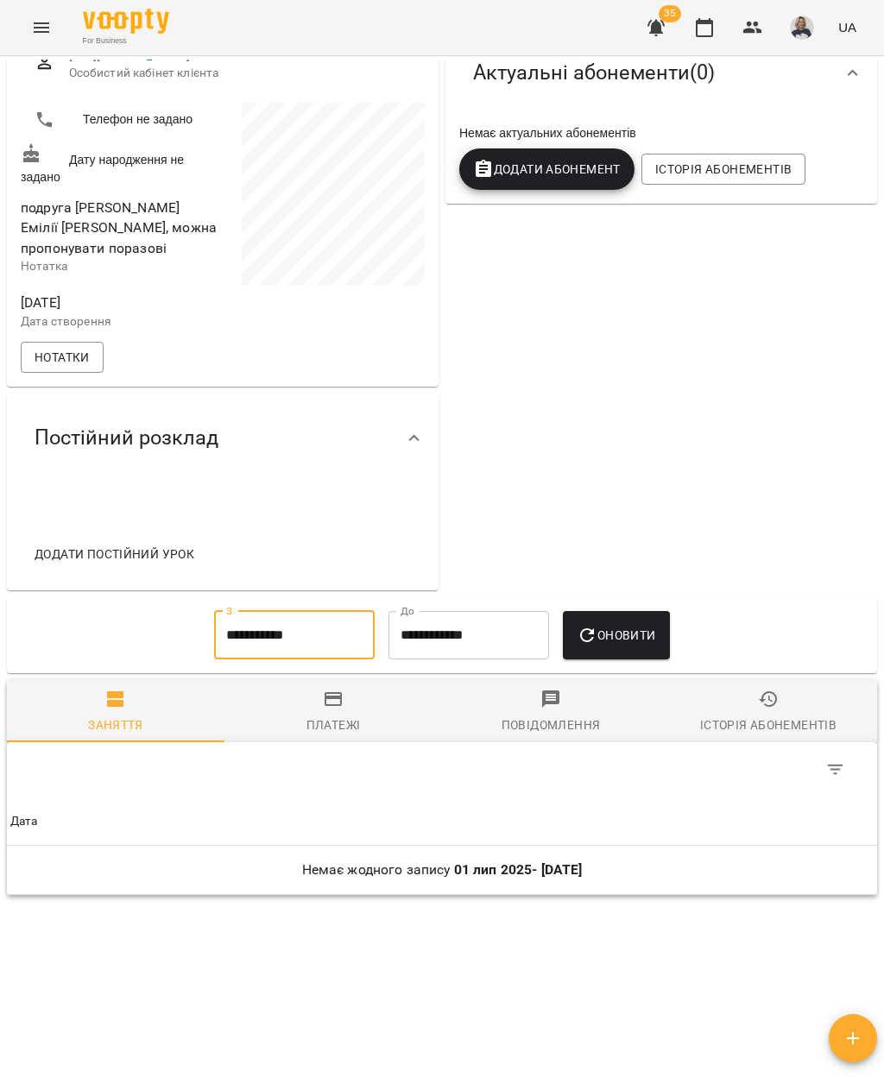
click at [639, 646] on span "Оновити" at bounding box center [616, 635] width 79 height 21
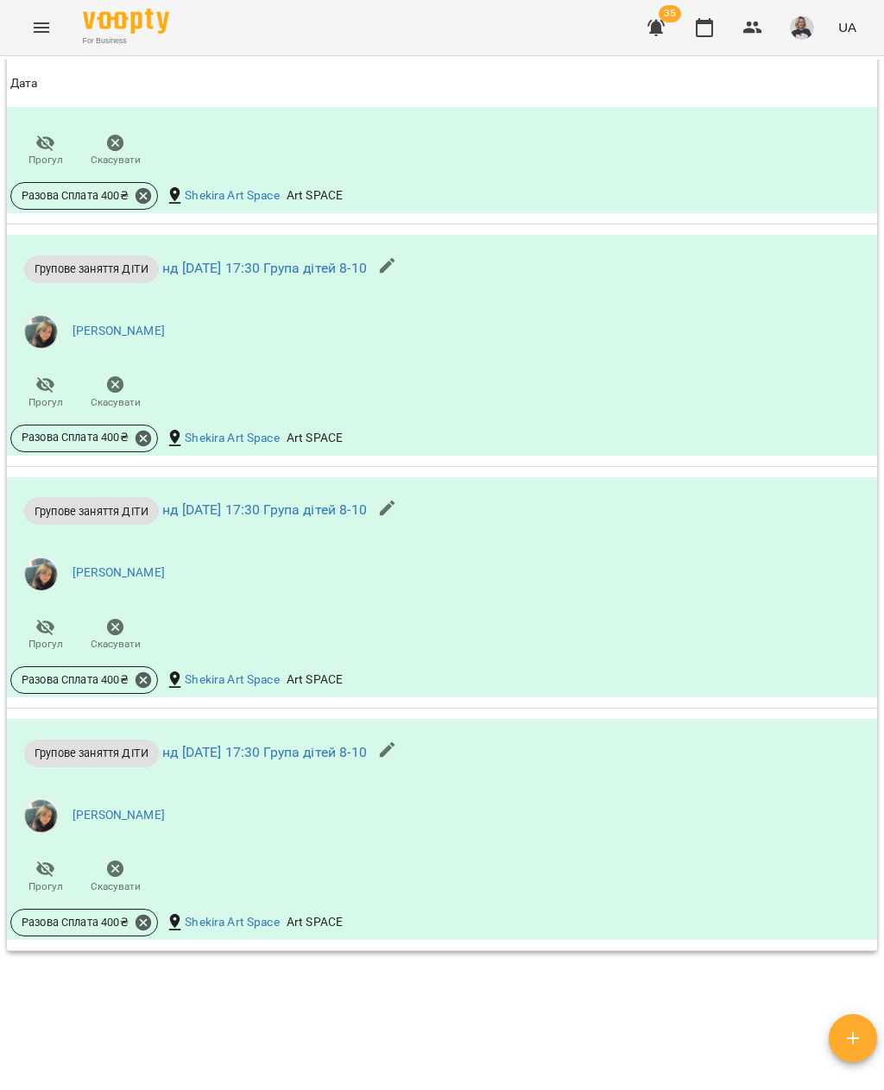
scroll to position [2093, 0]
click at [40, 13] on button "Menu" at bounding box center [41, 27] width 41 height 41
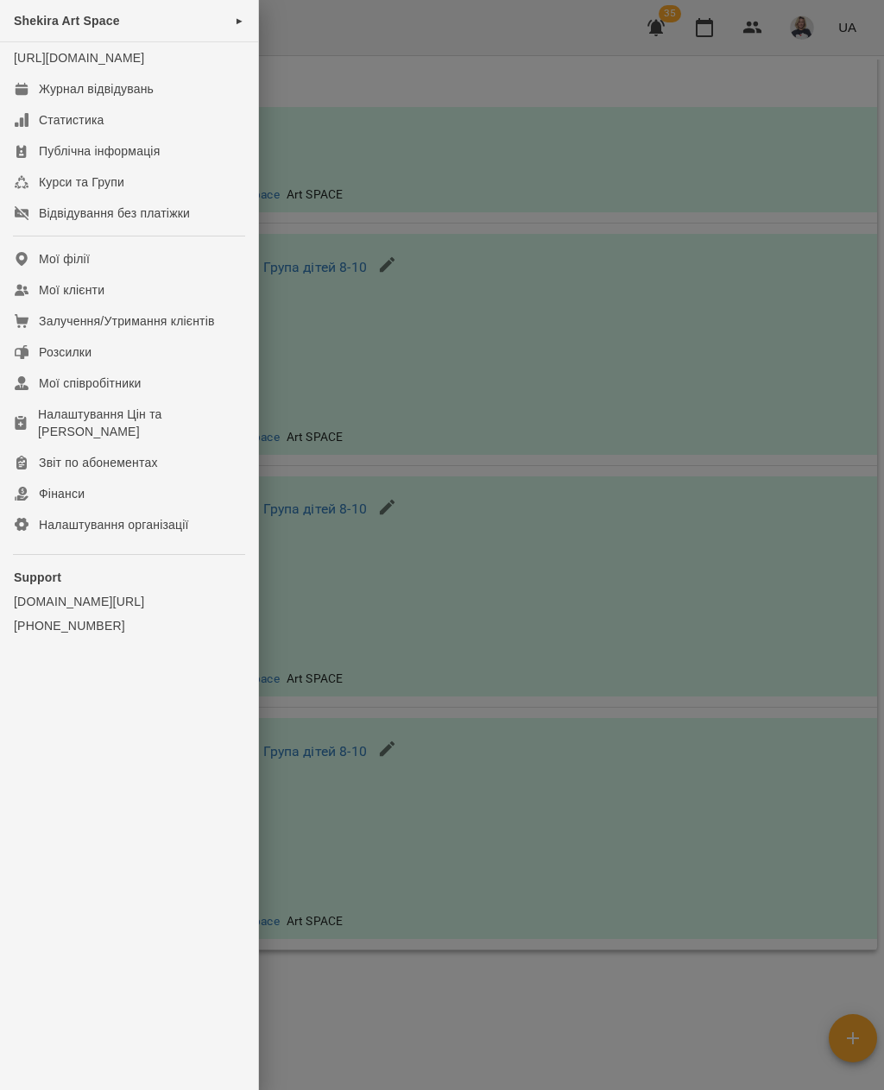
click at [163, 306] on link "Мої клієнти" at bounding box center [129, 290] width 258 height 31
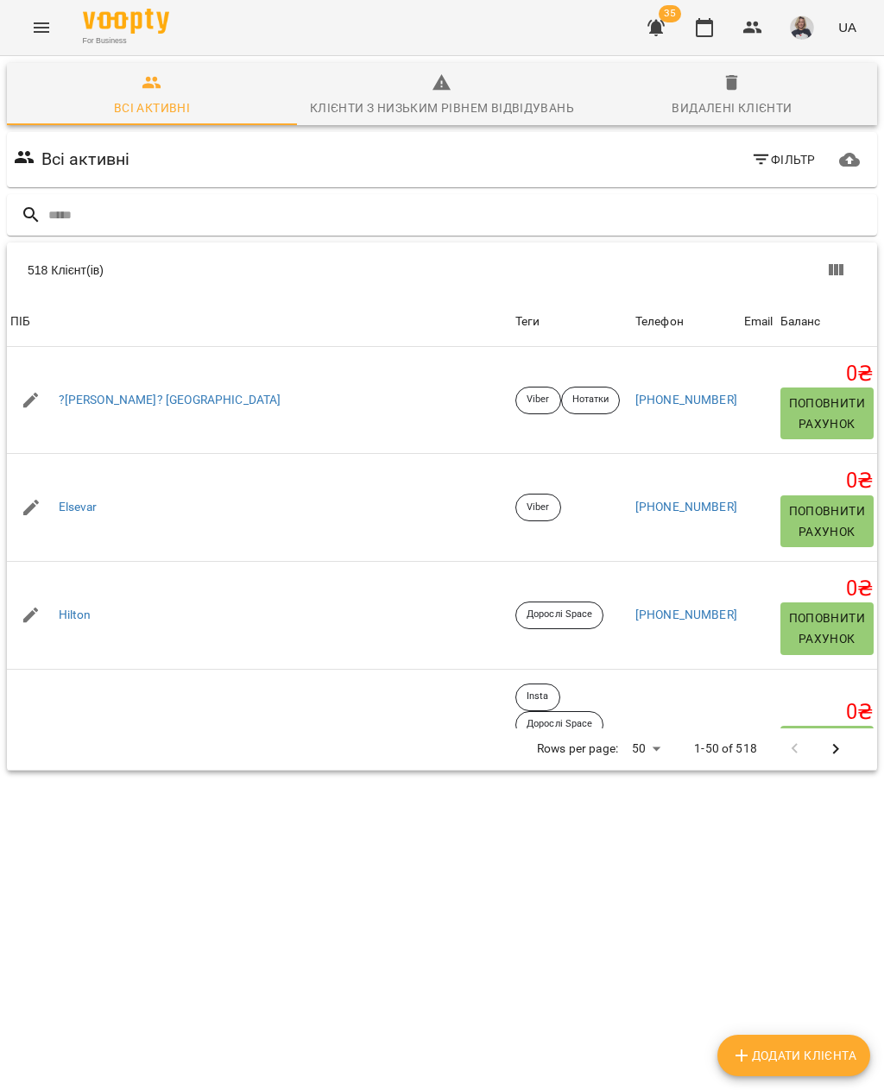
click at [410, 210] on input "text" at bounding box center [459, 215] width 822 height 28
type input "****"
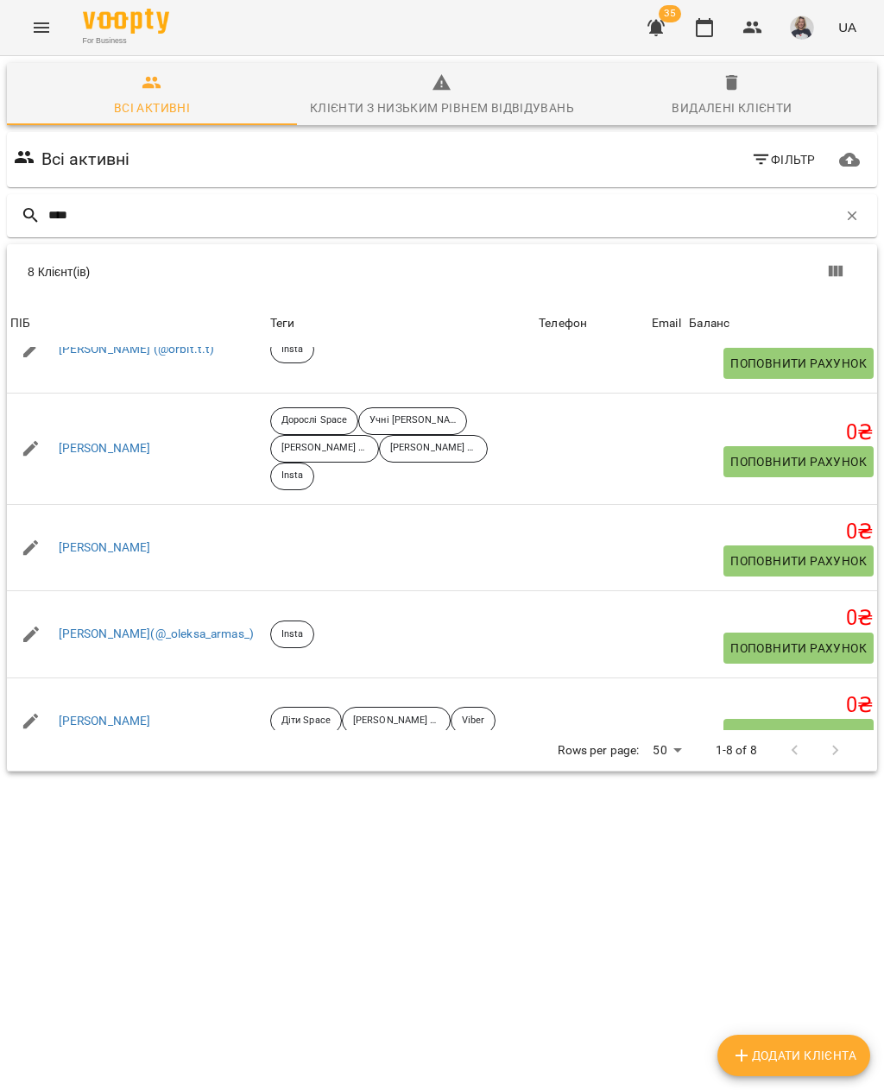
scroll to position [41, 0]
click at [127, 720] on link "Ткачова Діана" at bounding box center [105, 722] width 92 height 17
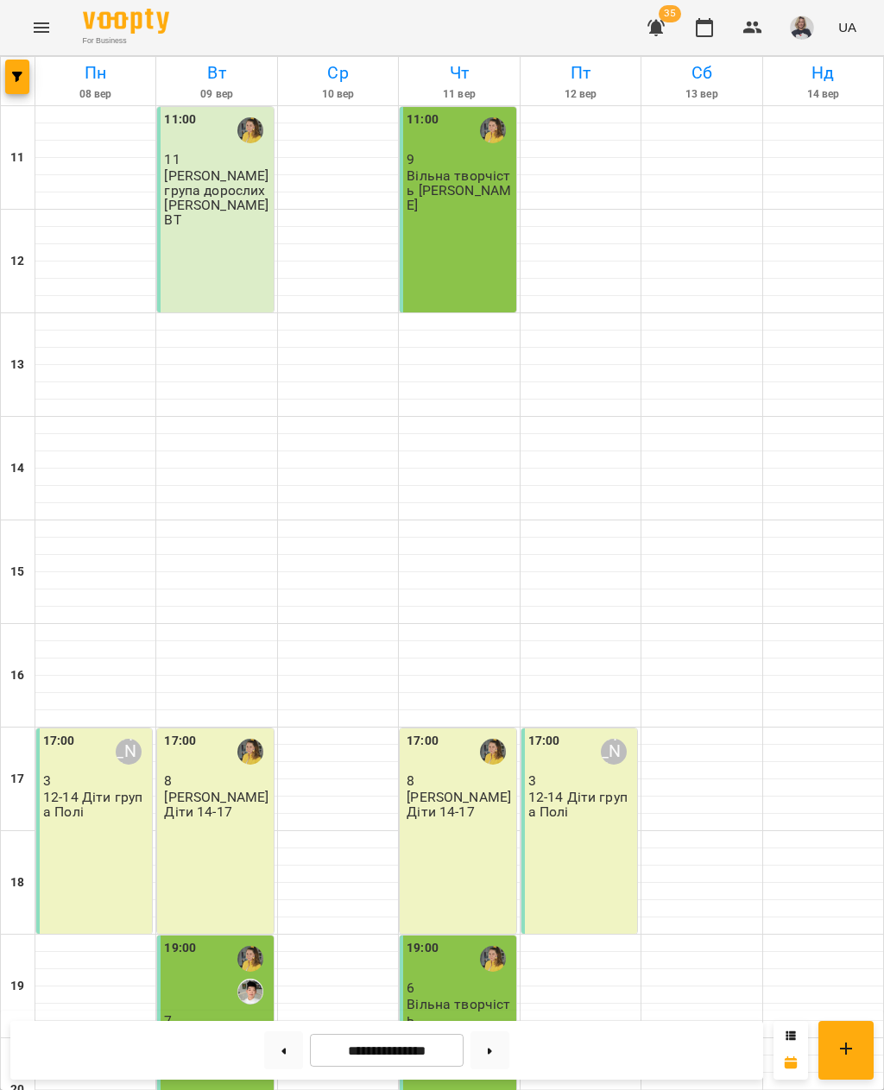
click at [71, 36] on div "For Business 35 UA" at bounding box center [442, 27] width 884 height 55
click at [59, 33] on button "Menu" at bounding box center [41, 27] width 41 height 41
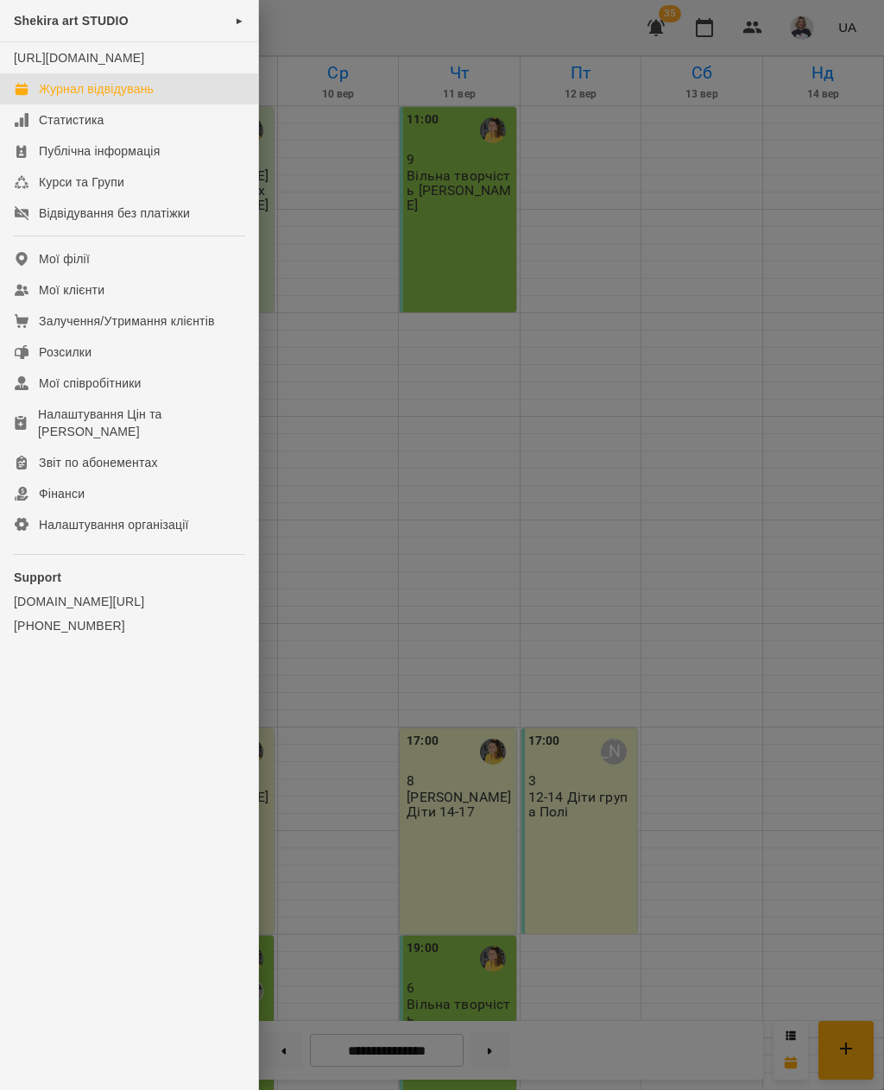
click at [59, 32] on div "Shekira art STUDIO ►" at bounding box center [129, 21] width 258 height 42
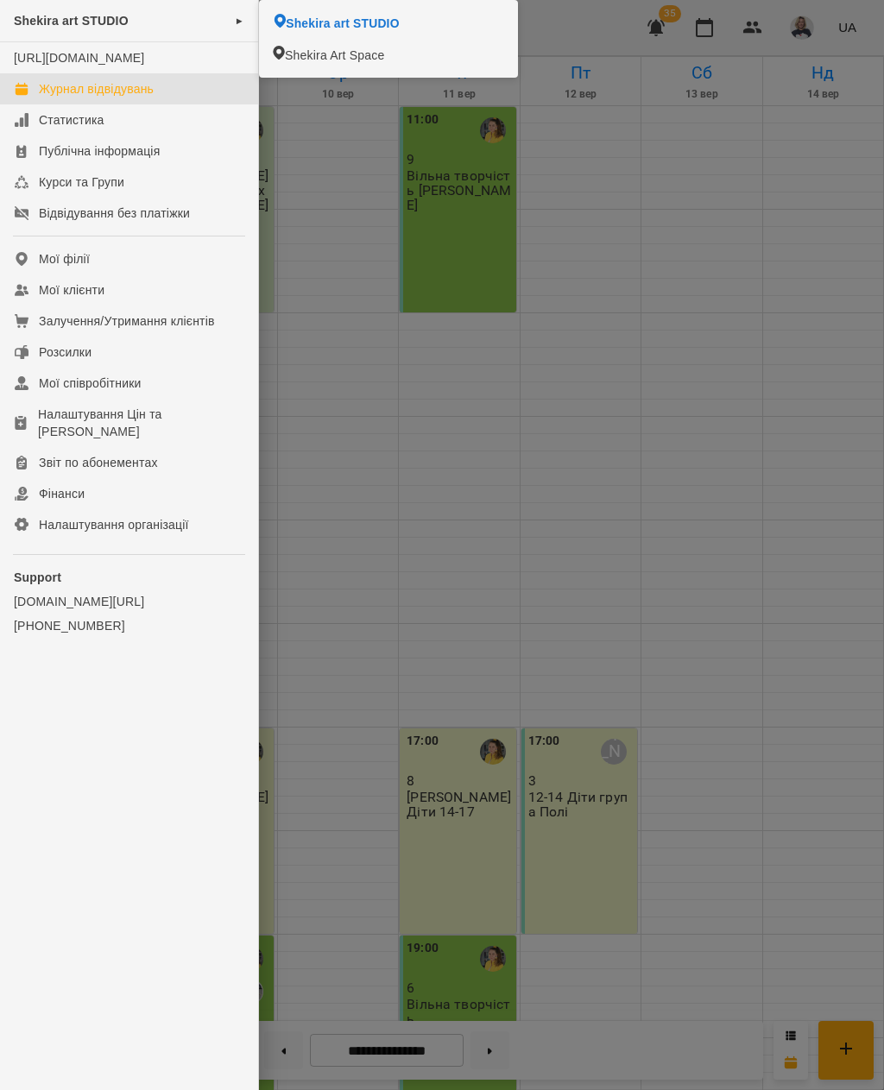
click at [345, 16] on span "Shekira art STUDIO" at bounding box center [342, 23] width 113 height 17
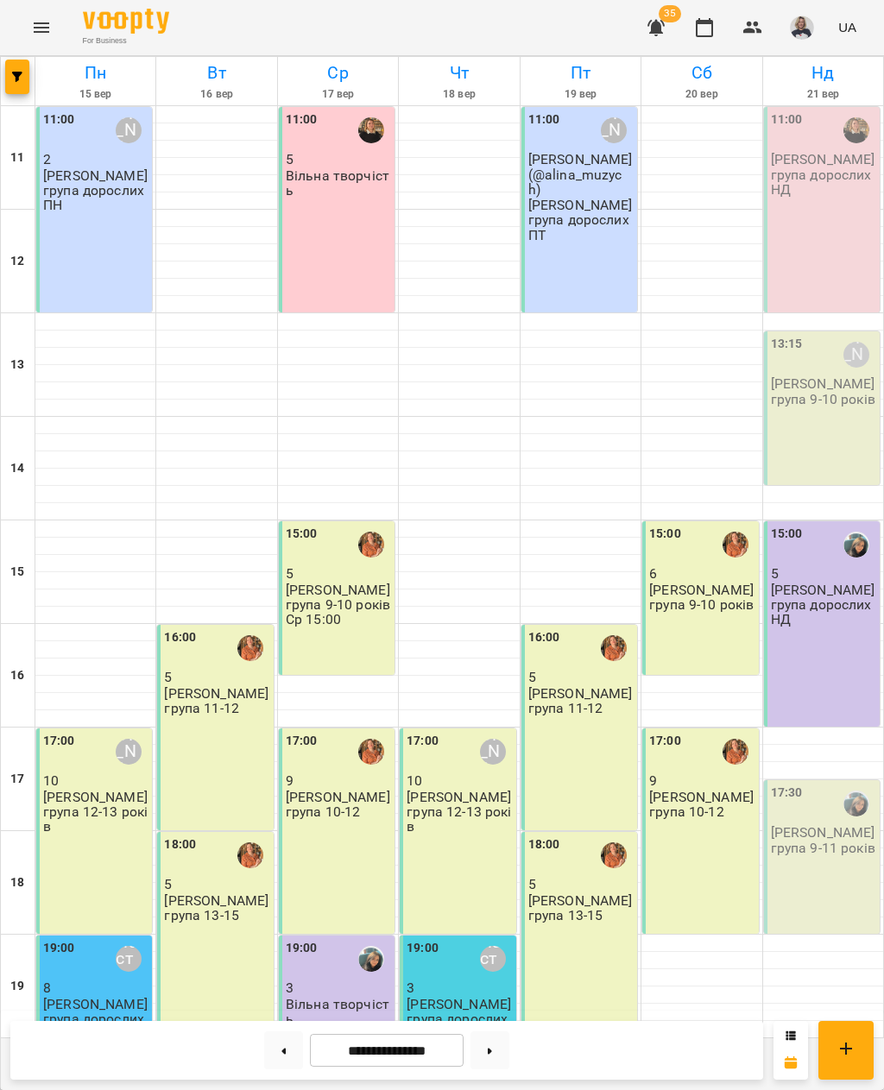
click at [698, 637] on div "15:00 6 Віта група 9-10 років" at bounding box center [700, 598] width 116 height 154
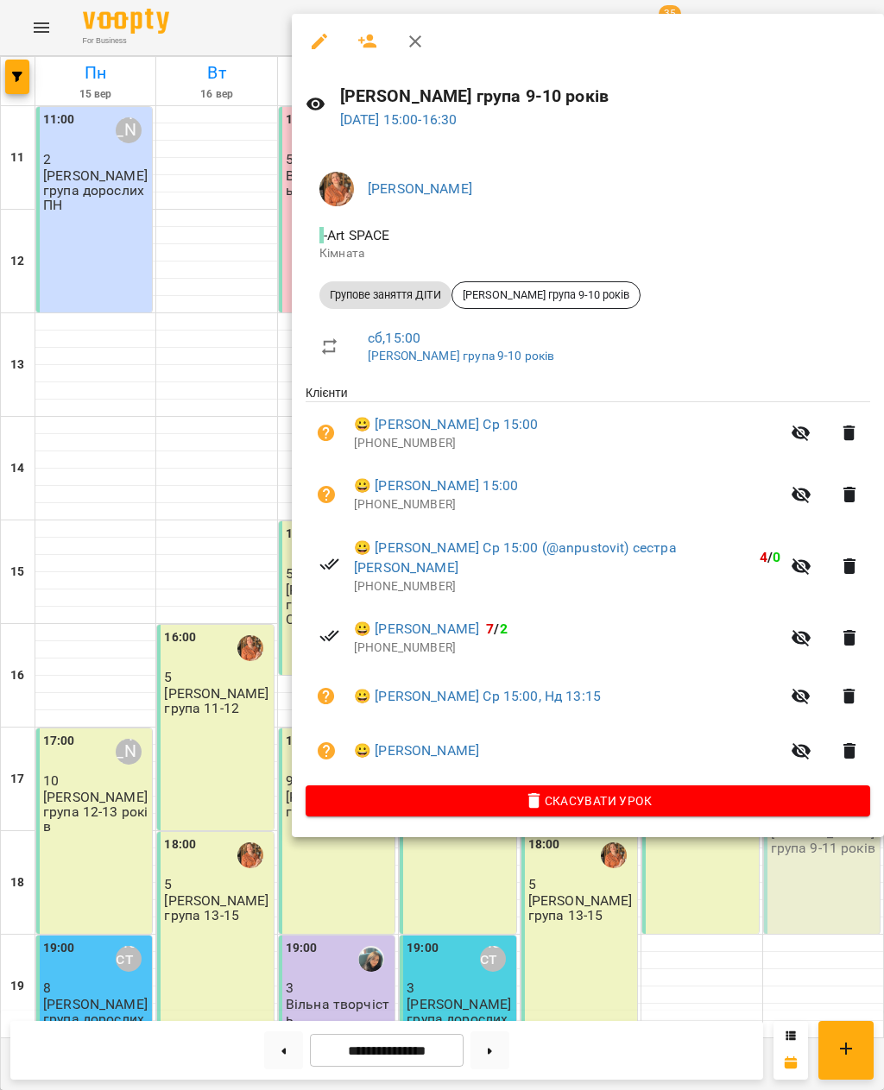
click at [111, 550] on div at bounding box center [442, 545] width 884 height 1090
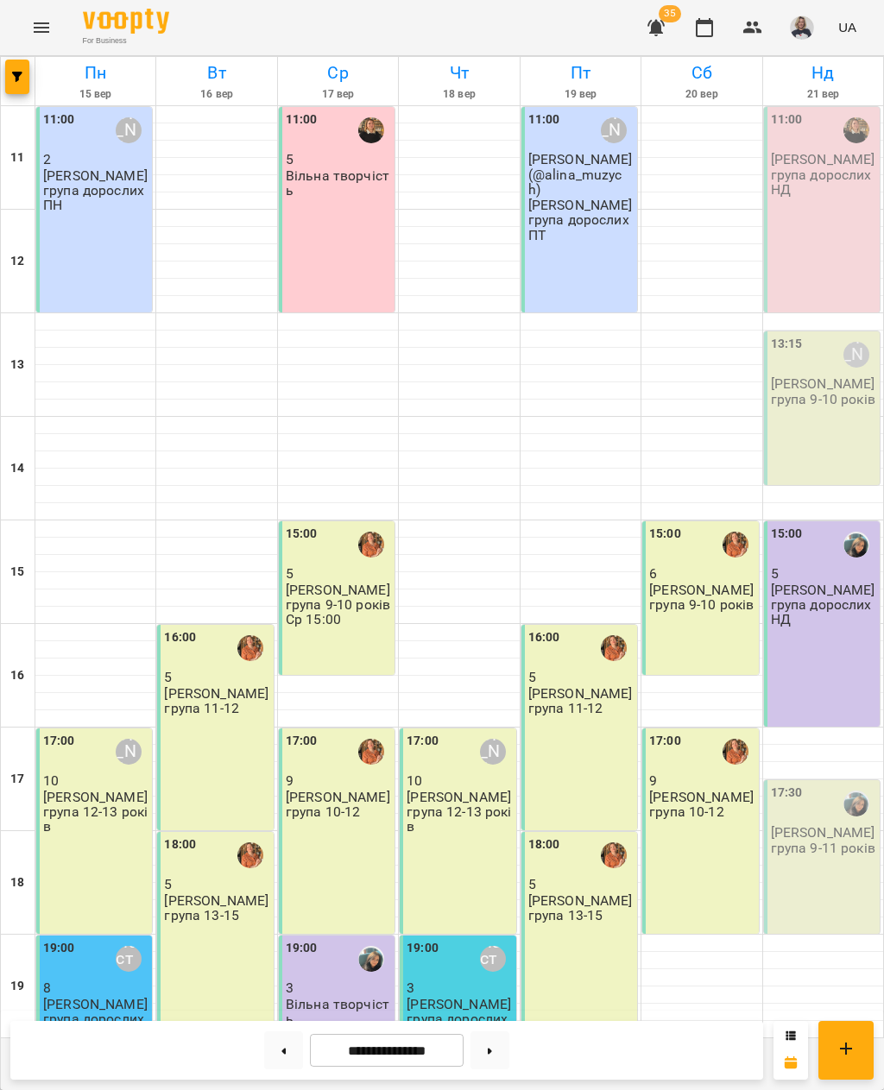
click at [286, 1047] on button at bounding box center [283, 1051] width 39 height 38
type input "**********"
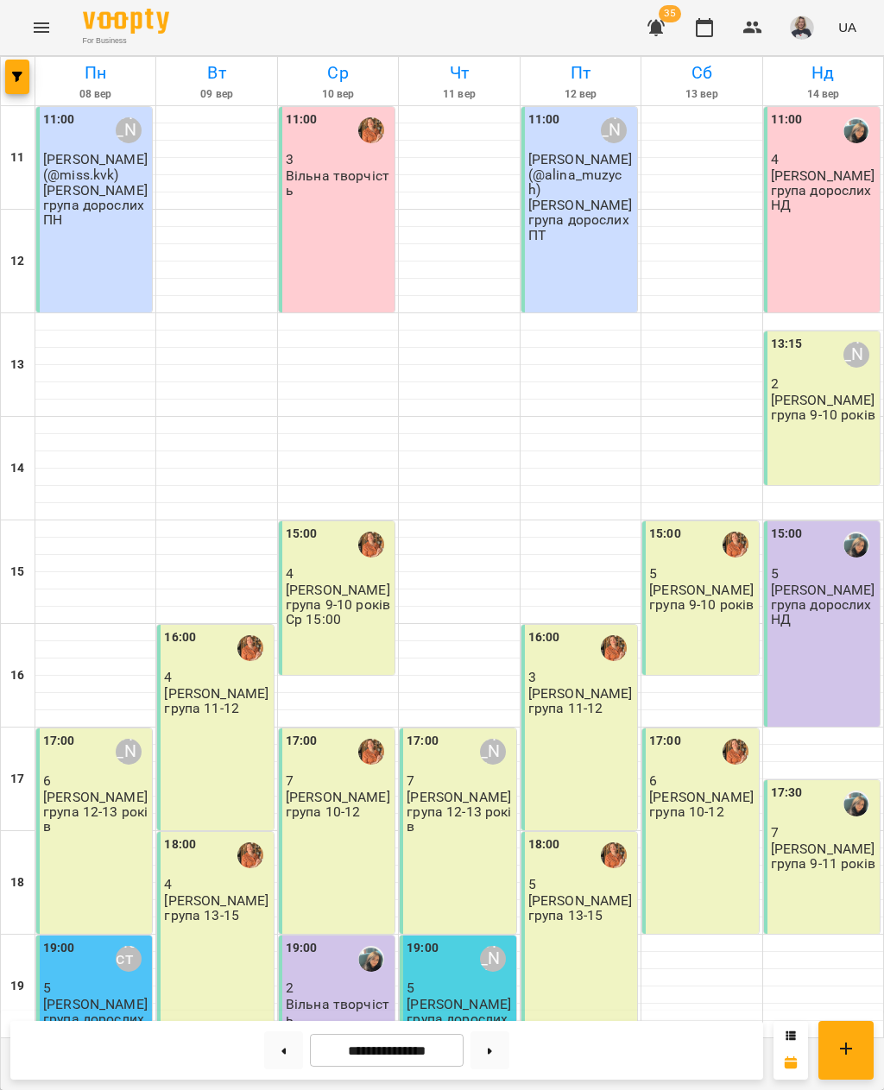
click at [803, 458] on div "13:15 Іра Дудка 2 Іра група 9-10 років" at bounding box center [822, 409] width 116 height 154
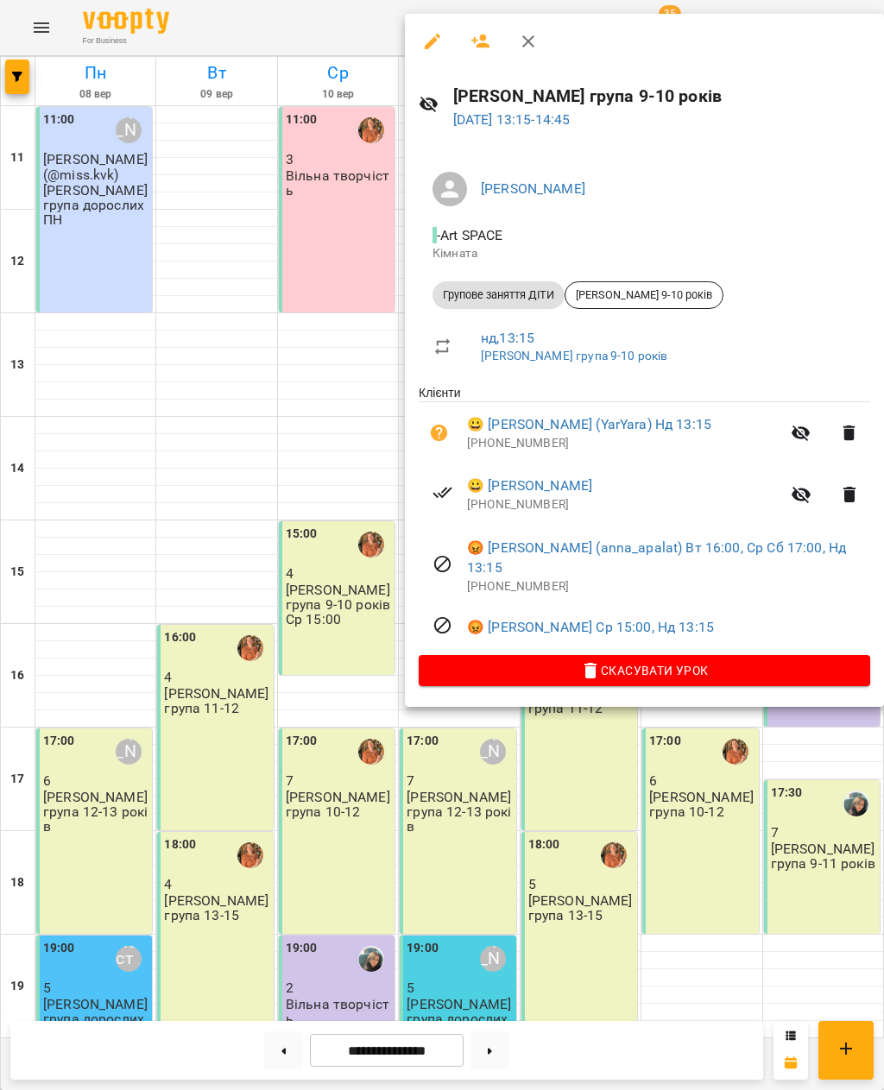
click at [521, 426] on link "😀 Білоконь Злата (YarYara) Нд 13:15" at bounding box center [589, 424] width 244 height 21
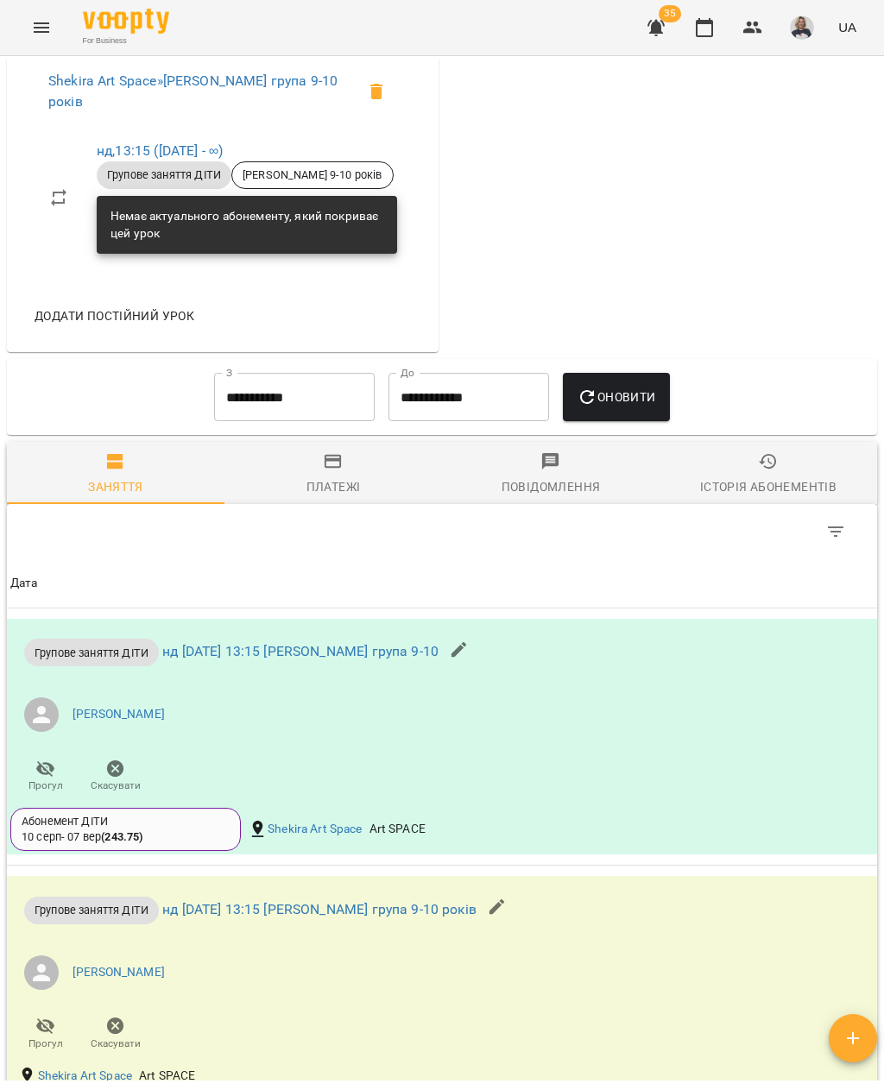
click at [767, 492] on div "Історія абонементів" at bounding box center [768, 487] width 136 height 21
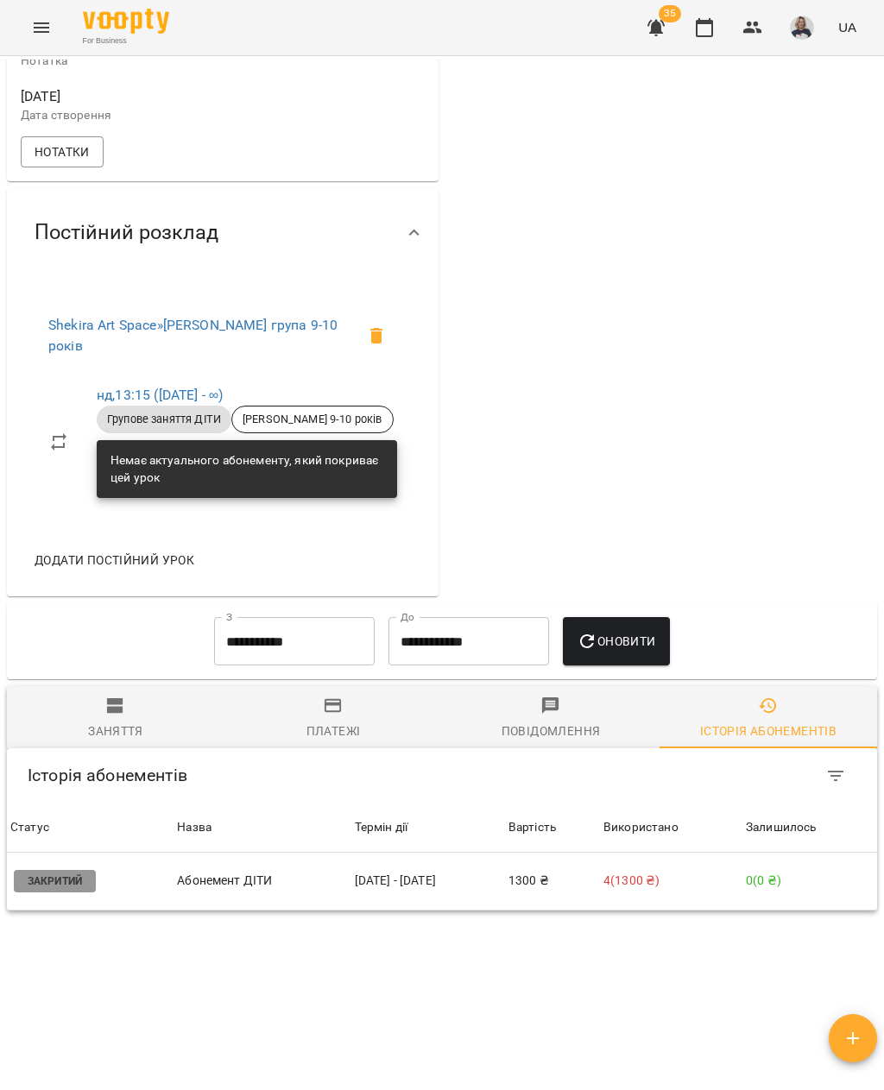
scroll to position [556, 0]
